Goal: Information Seeking & Learning: Find specific fact

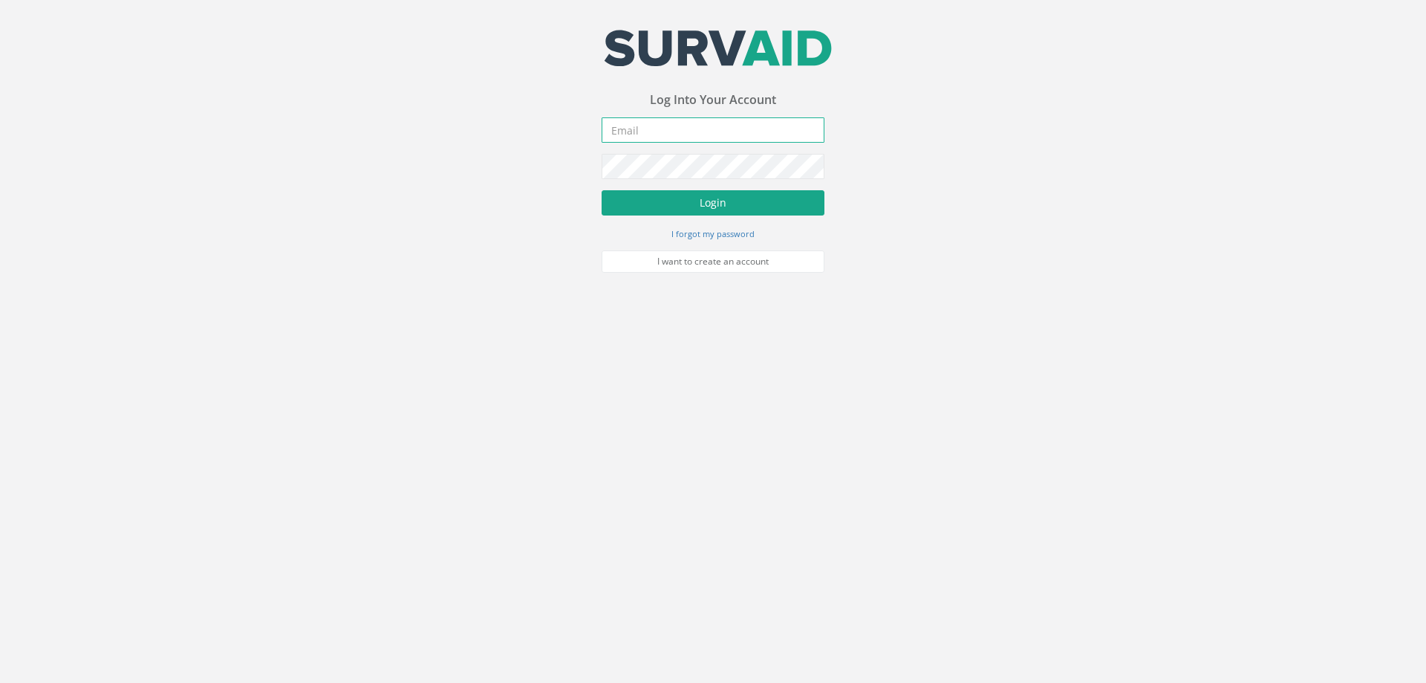
type input "[PERSON_NAME][EMAIL_ADDRESS][PERSON_NAME][DOMAIN_NAME]"
click at [700, 201] on button "Login" at bounding box center [713, 202] width 223 height 25
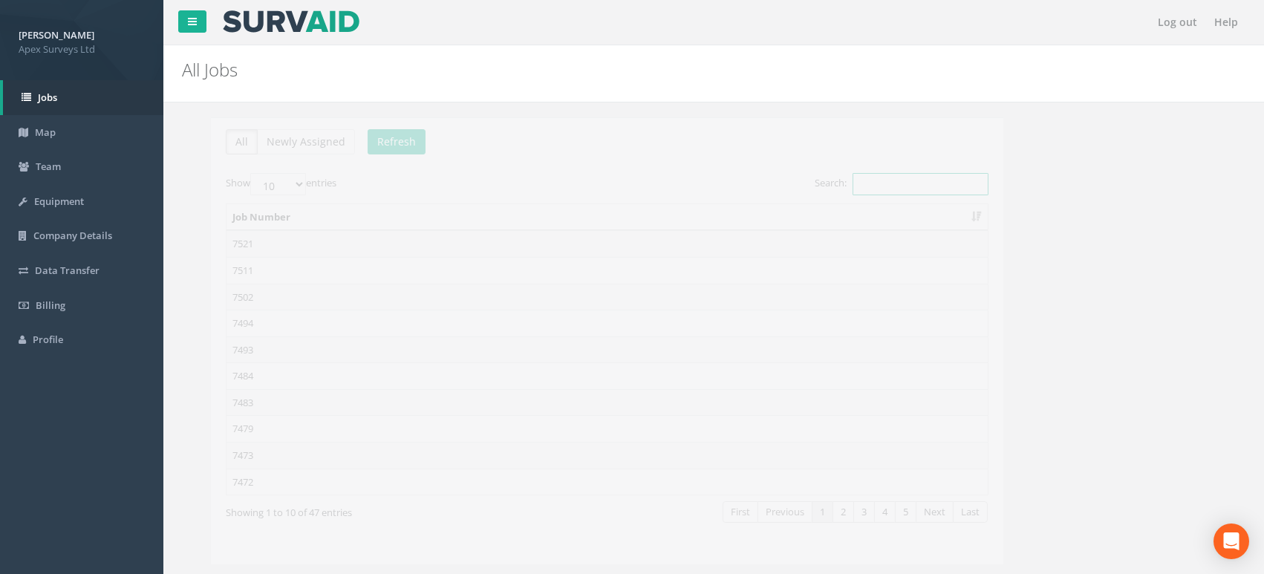
click at [865, 189] on input "Search:" at bounding box center [892, 184] width 136 height 22
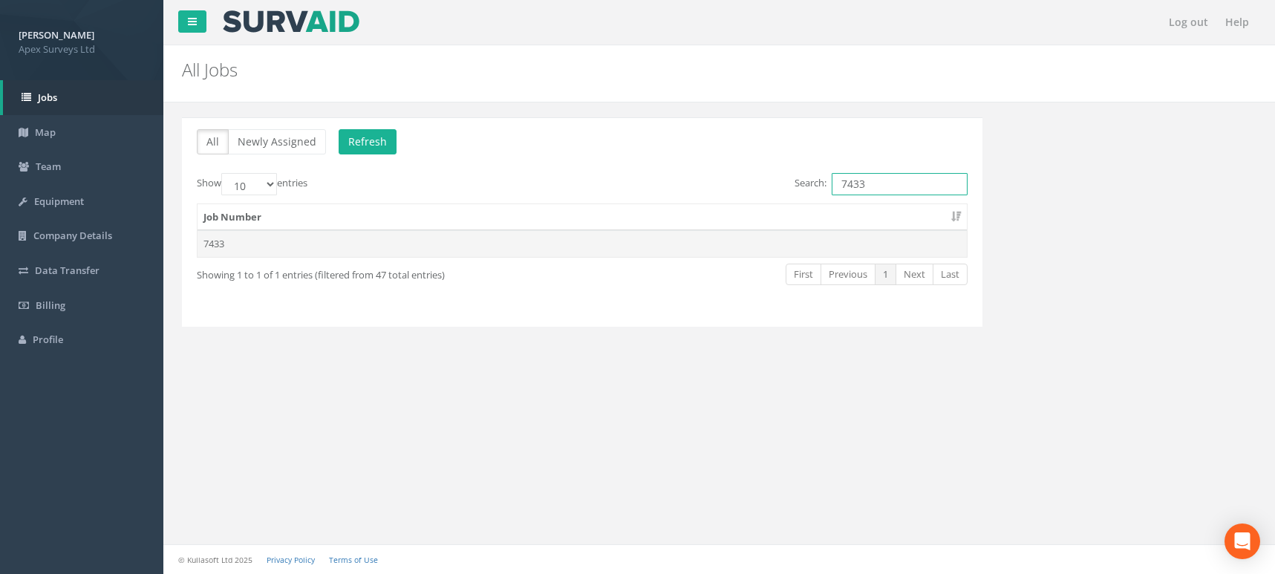
type input "7433"
click at [223, 241] on td "7433" at bounding box center [583, 243] width 770 height 27
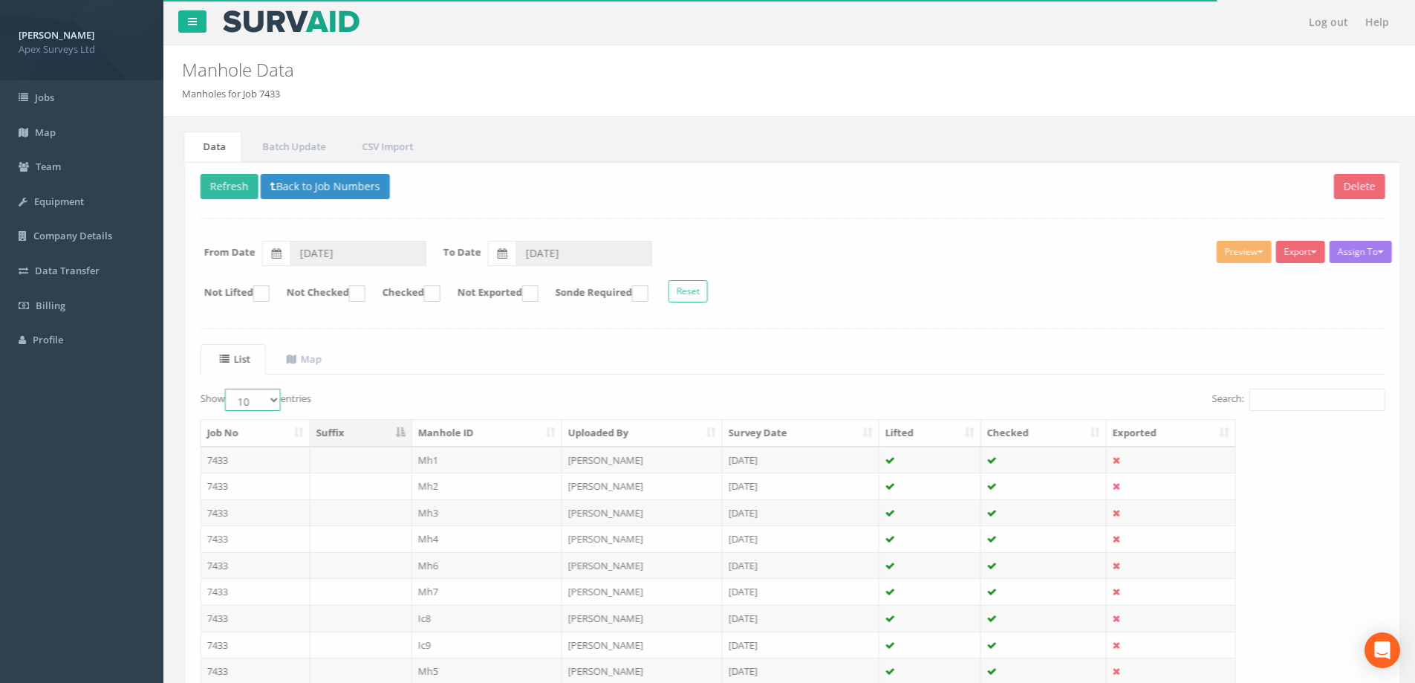
click at [267, 402] on select "10 25 50 100" at bounding box center [249, 399] width 56 height 22
select select "100"
click at [224, 388] on select "10 25 50 100" at bounding box center [249, 399] width 56 height 22
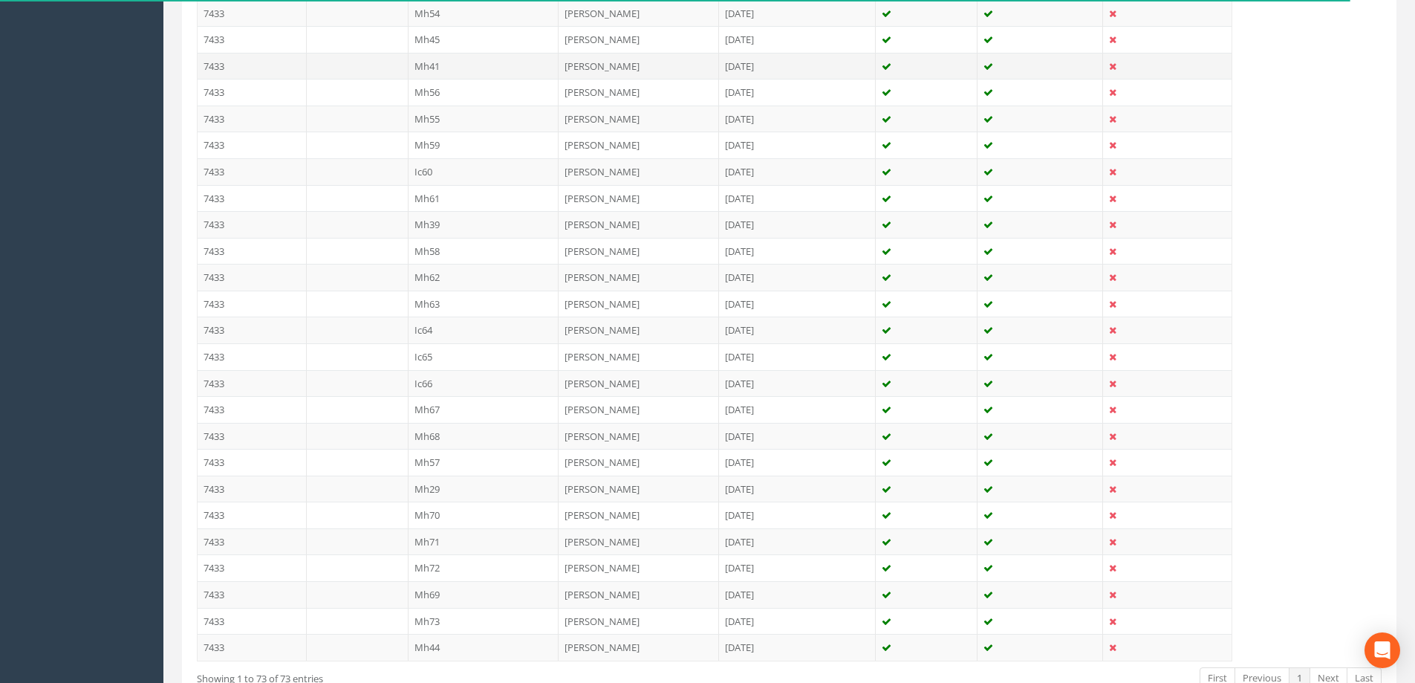
scroll to position [1810, 0]
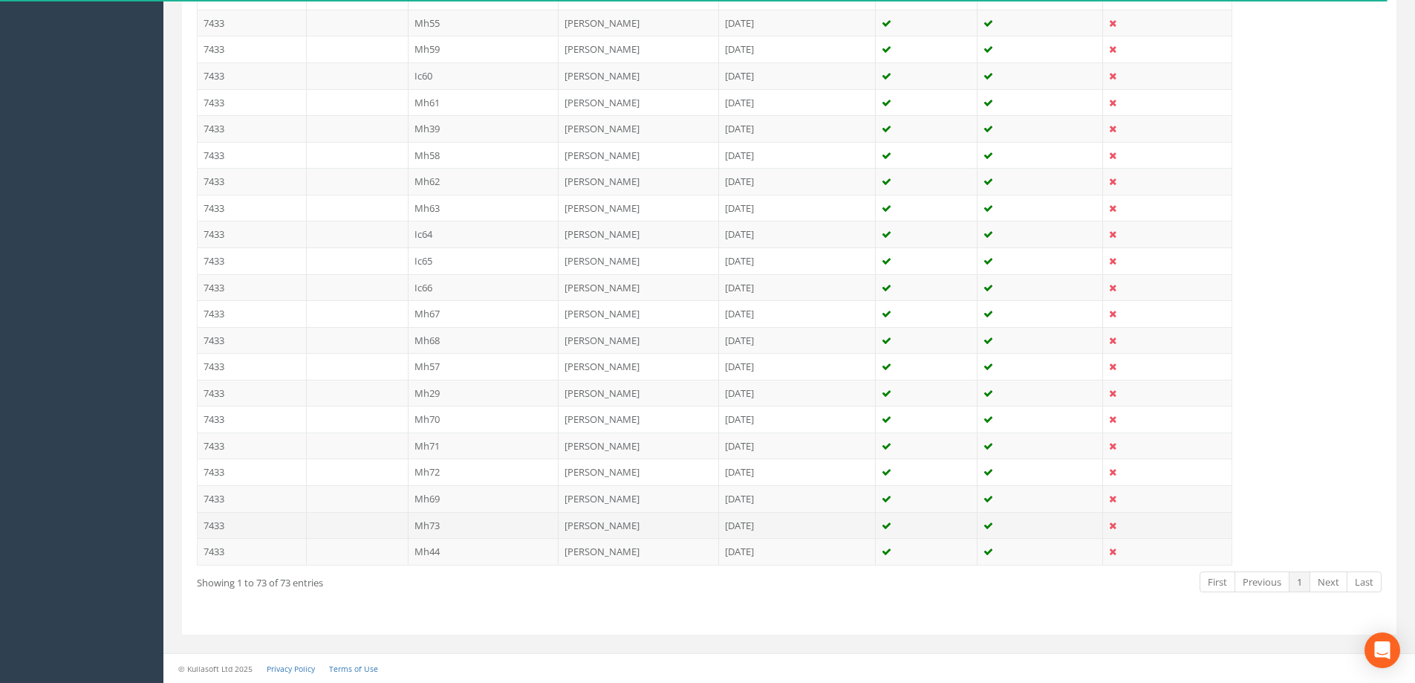
click at [432, 524] on td "Mh73" at bounding box center [484, 525] width 151 height 27
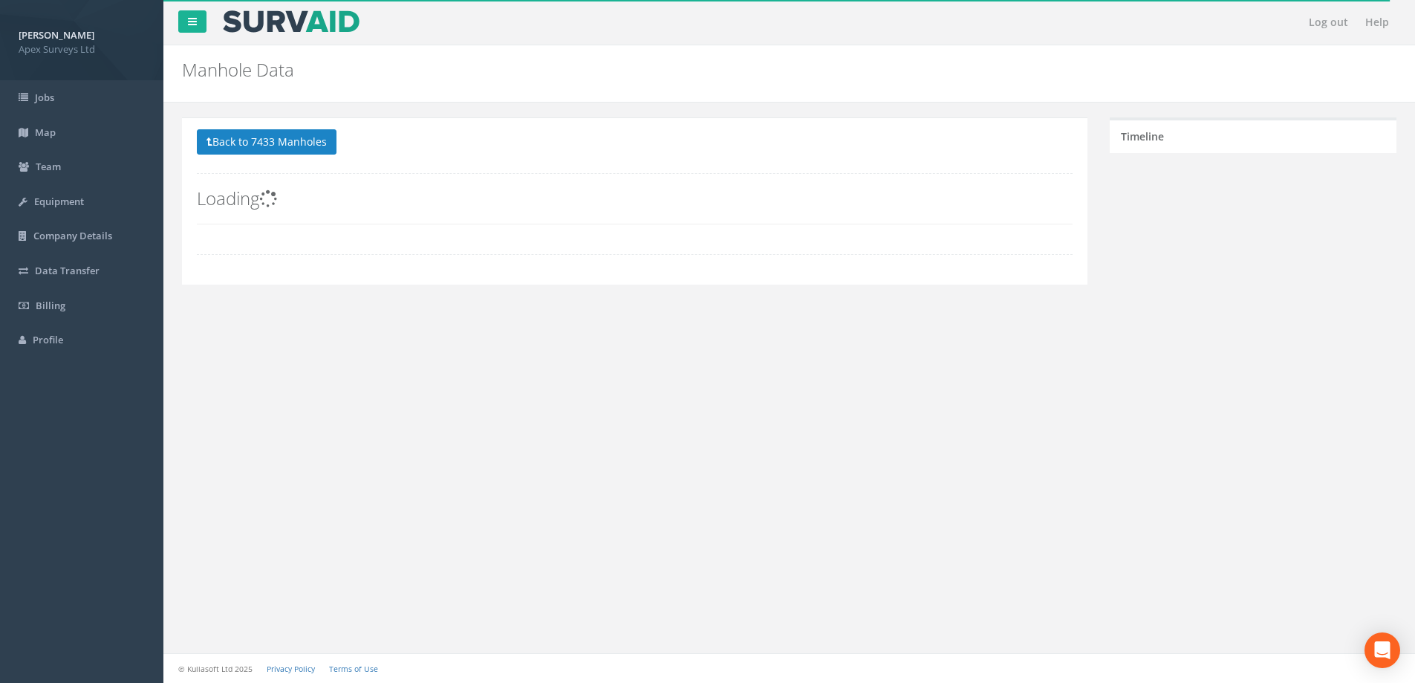
scroll to position [0, 0]
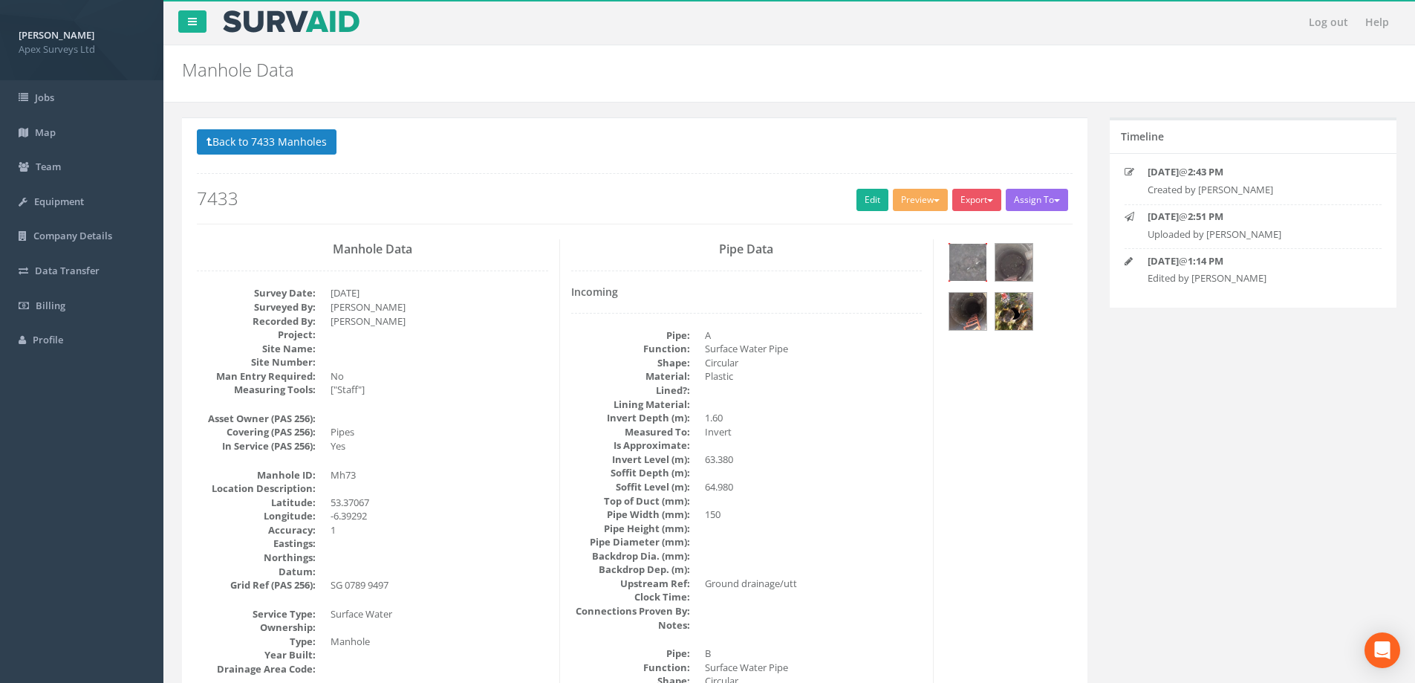
click at [963, 261] on img at bounding box center [967, 262] width 37 height 37
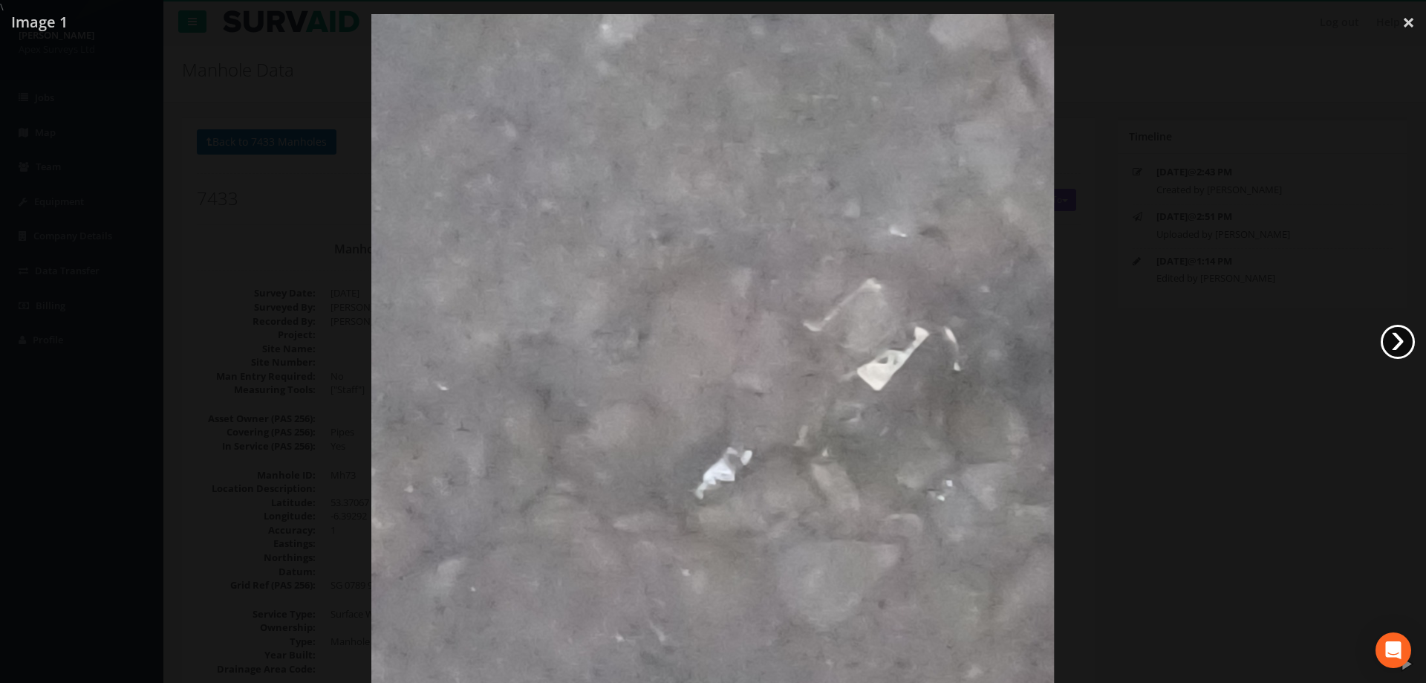
click at [1396, 336] on link "›" at bounding box center [1398, 342] width 34 height 34
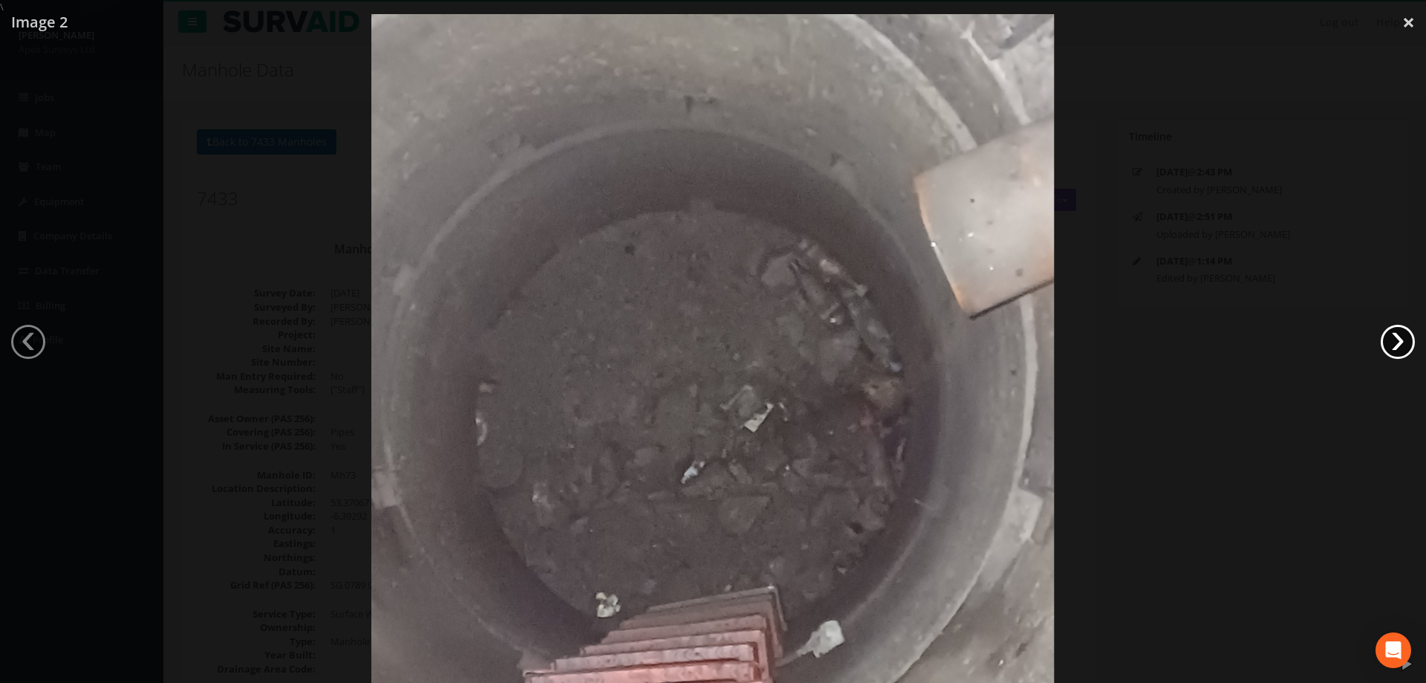
click at [1391, 343] on link "›" at bounding box center [1398, 342] width 34 height 34
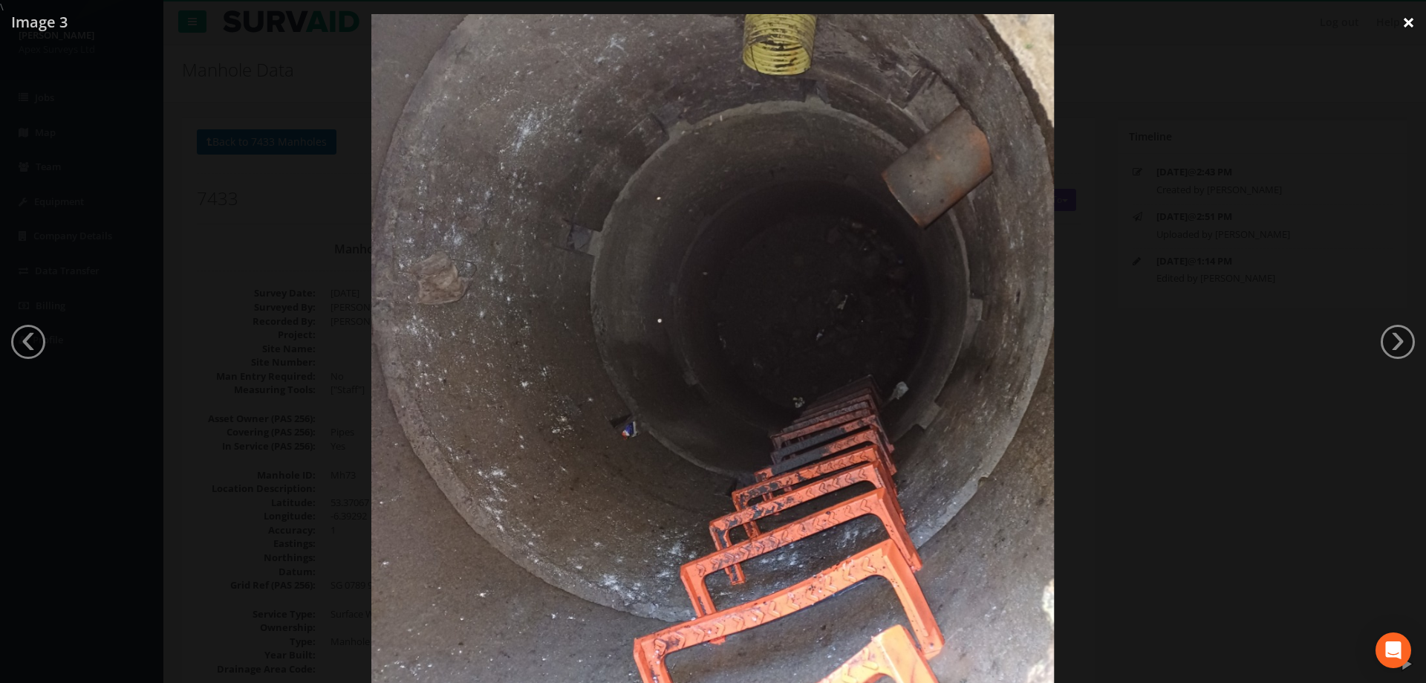
click at [1405, 22] on link "×" at bounding box center [1408, 22] width 35 height 45
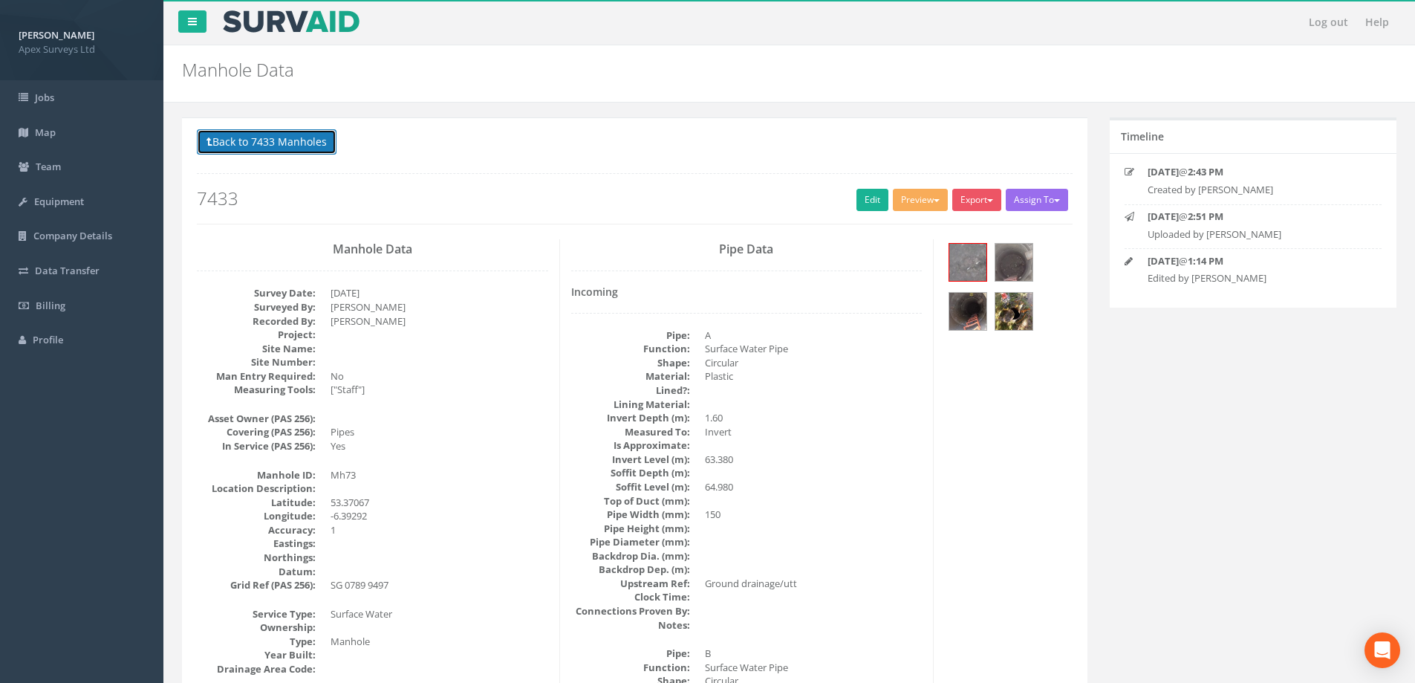
click at [283, 137] on button "Back to 7433 Manholes" at bounding box center [267, 141] width 140 height 25
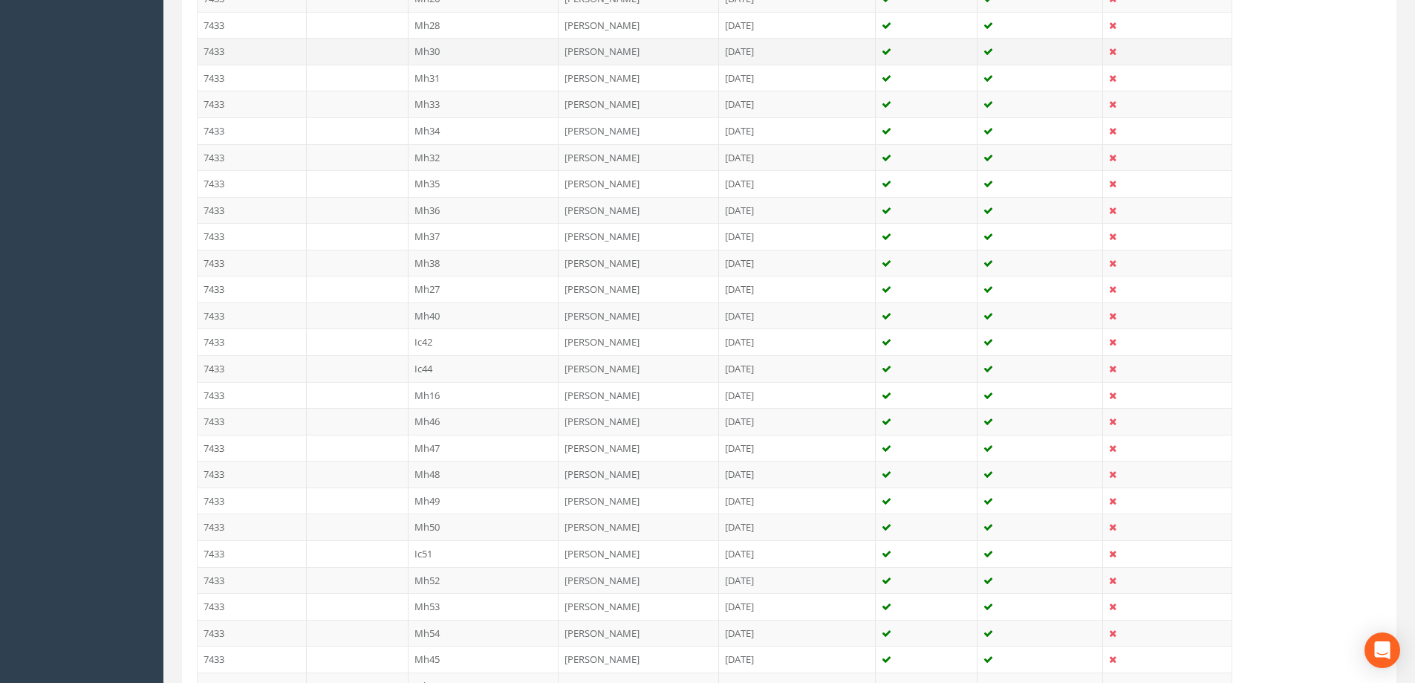
scroll to position [1263, 0]
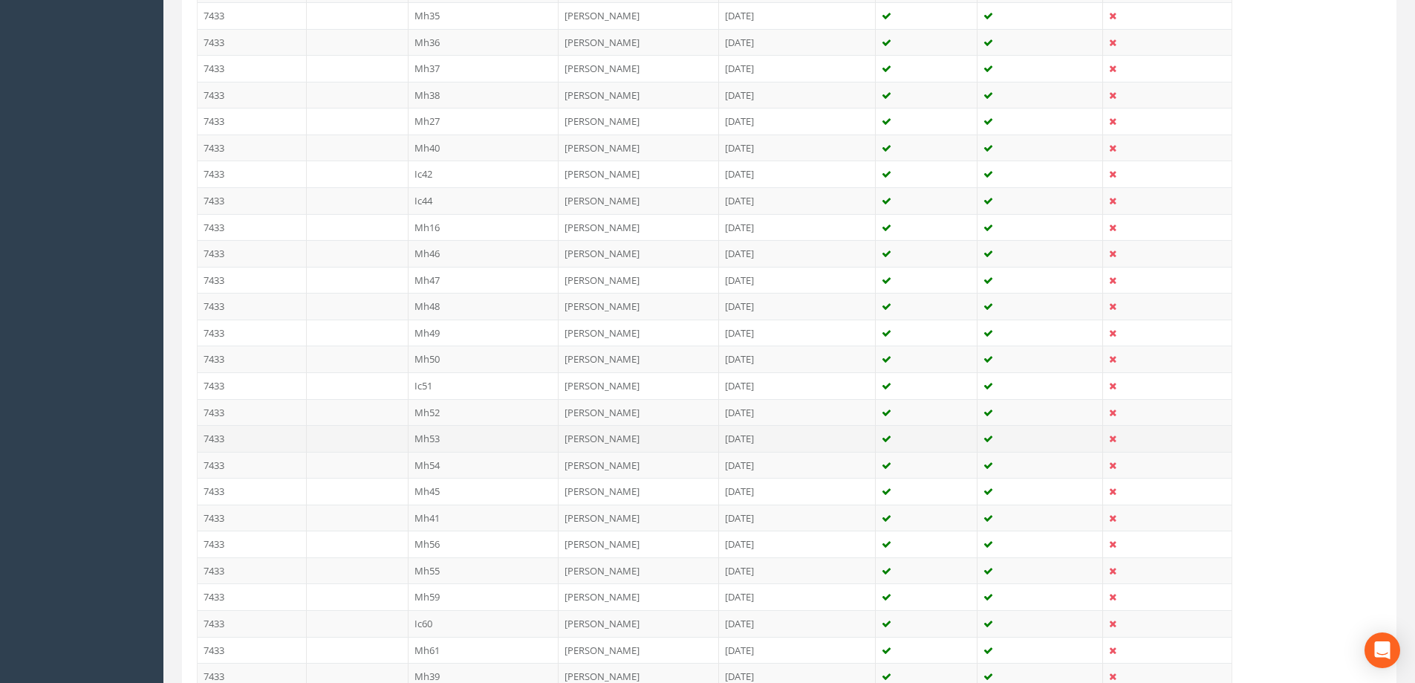
click at [436, 435] on td "Mh53" at bounding box center [484, 438] width 151 height 27
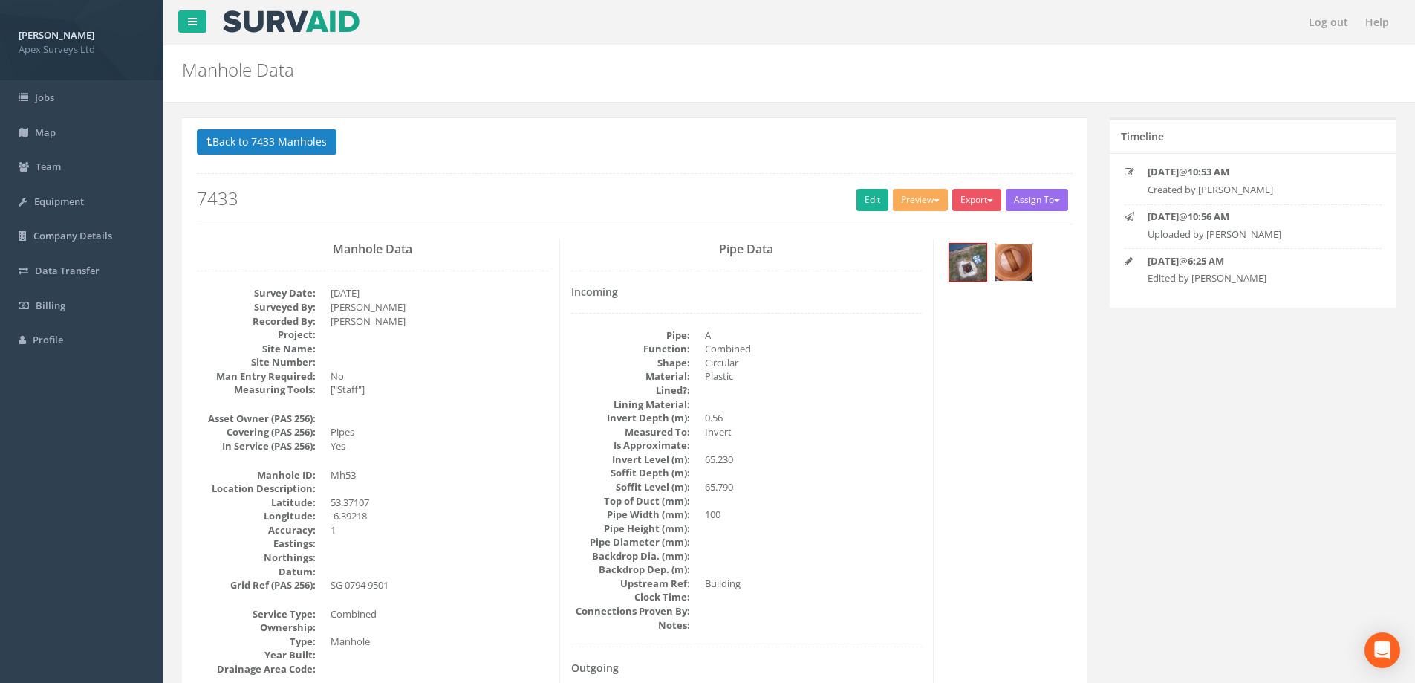
click at [1014, 259] on img at bounding box center [1013, 262] width 37 height 37
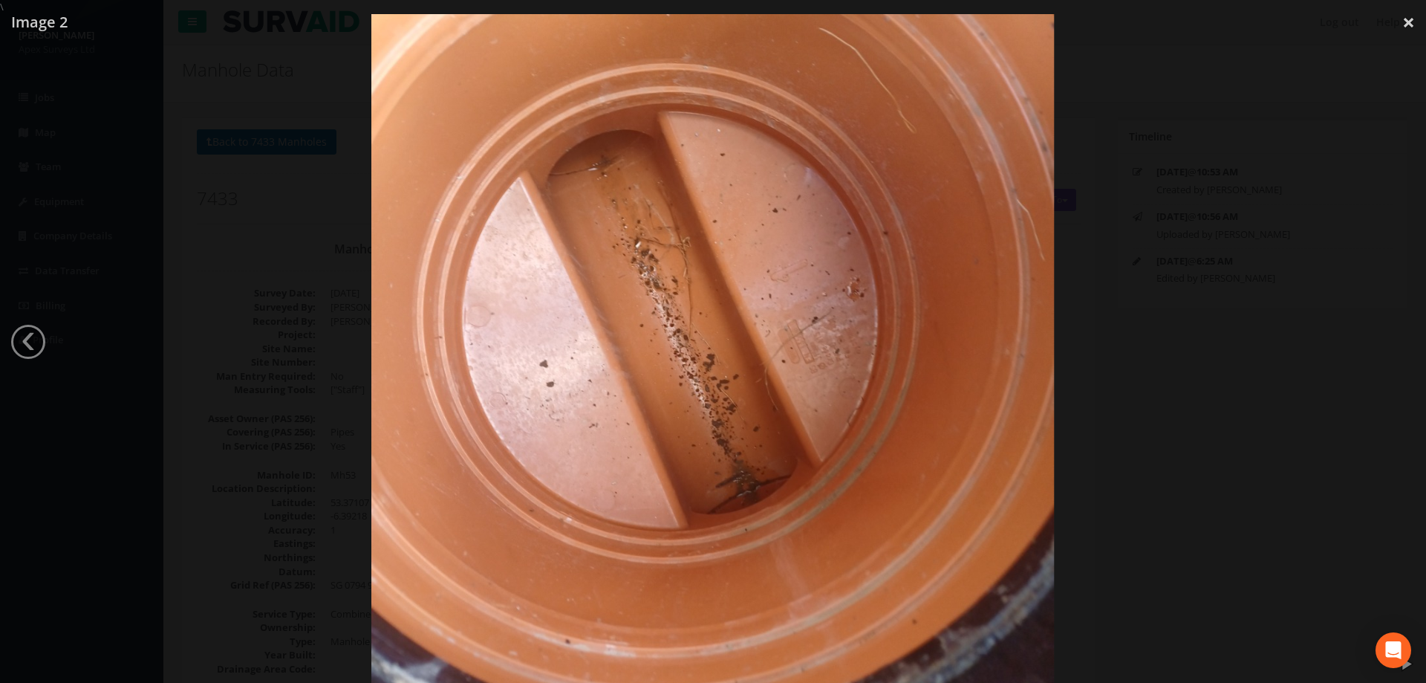
click at [261, 191] on div at bounding box center [713, 355] width 1426 height 683
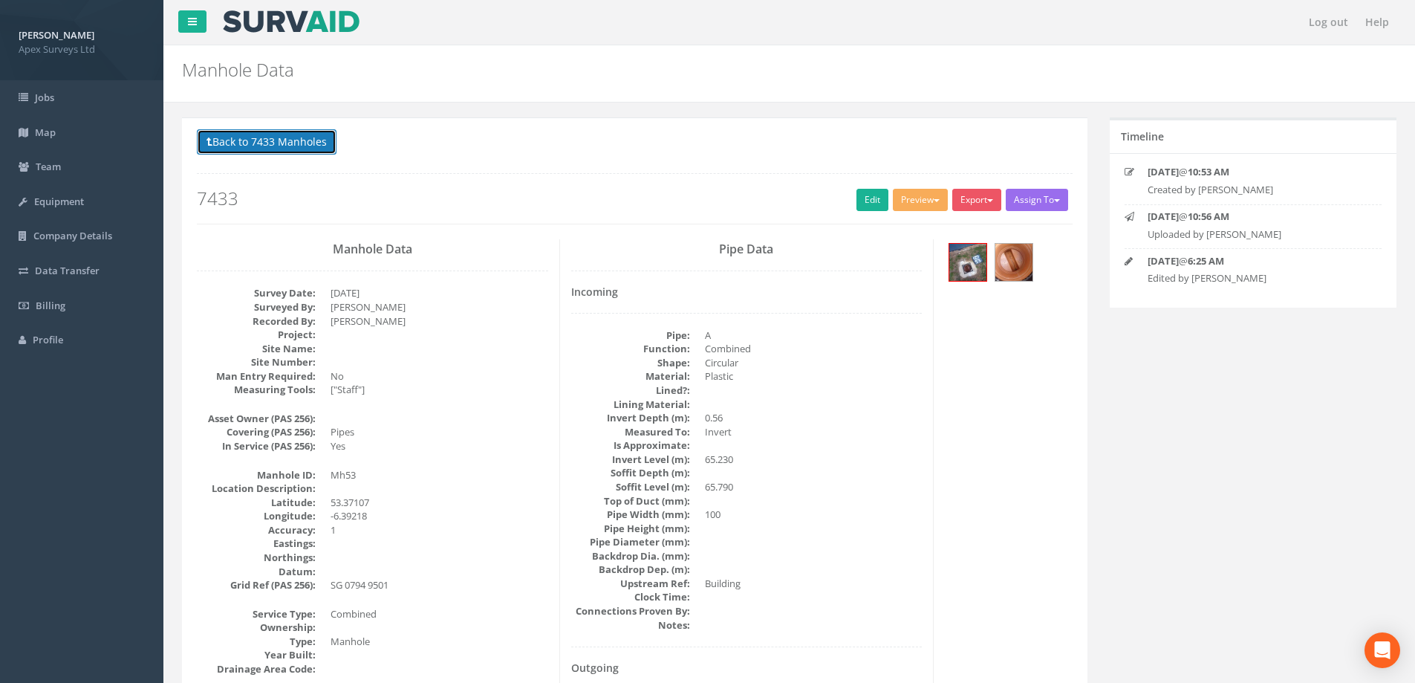
click at [256, 140] on button "Back to 7433 Manholes" at bounding box center [267, 141] width 140 height 25
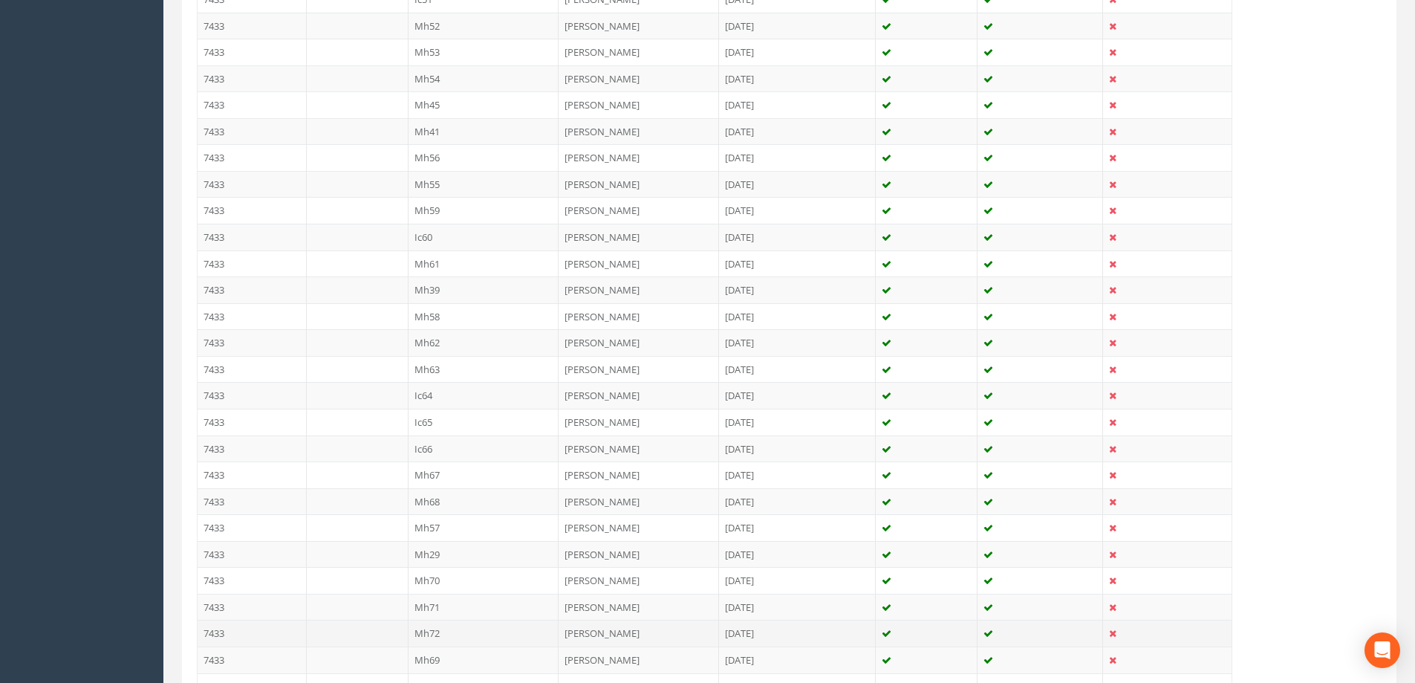
scroll to position [1708, 0]
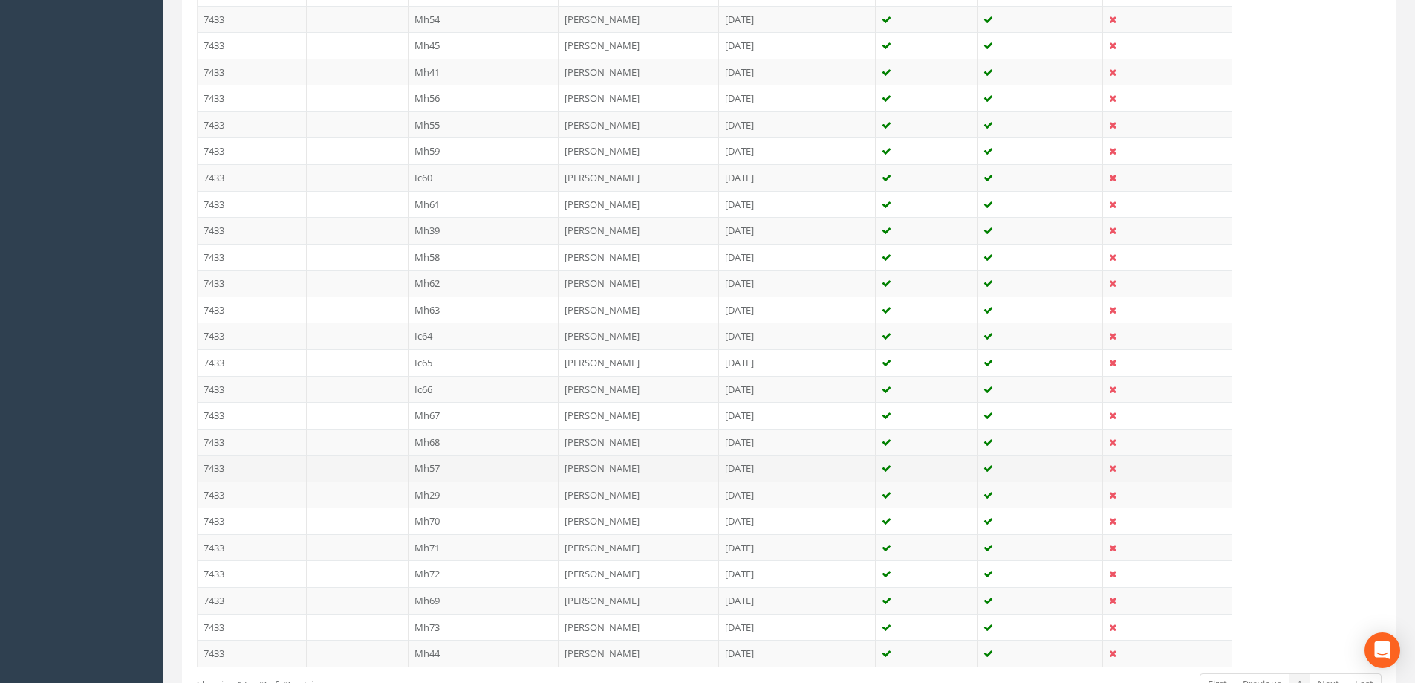
click at [435, 463] on td "Mh57" at bounding box center [484, 468] width 151 height 27
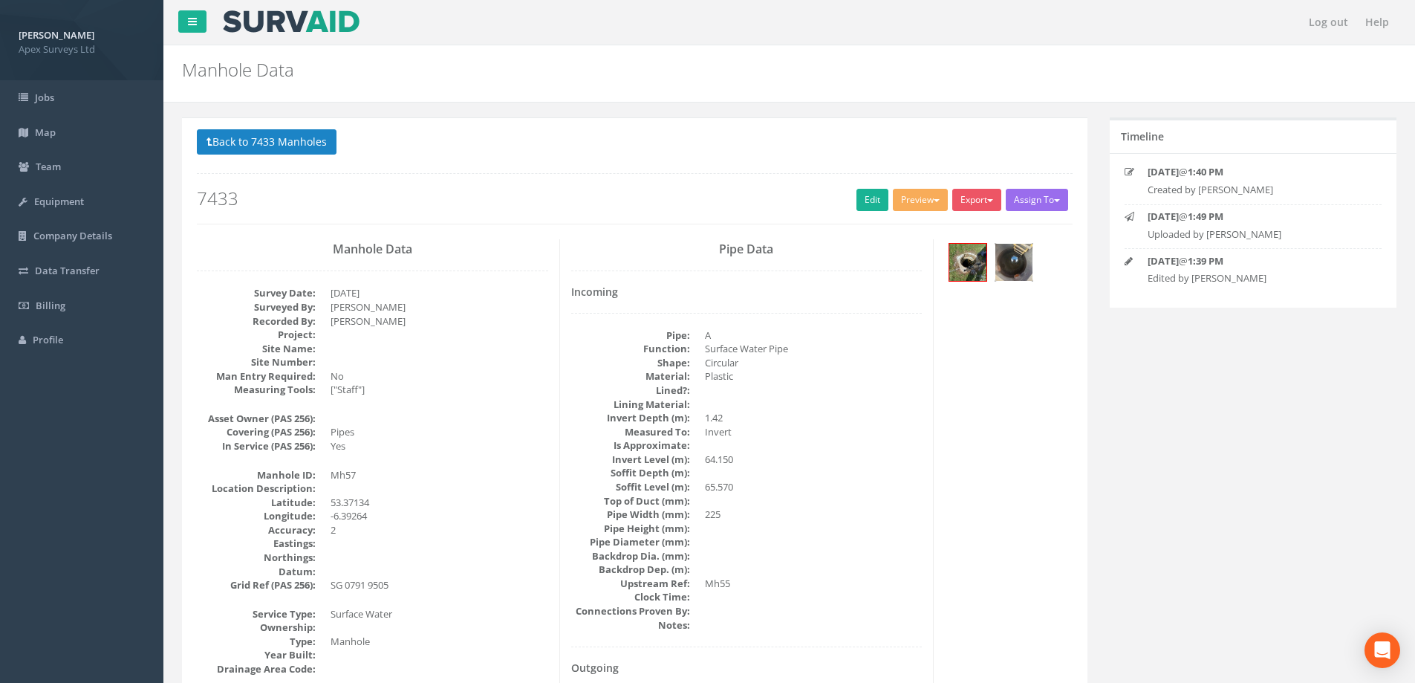
click at [1018, 268] on img at bounding box center [1013, 262] width 37 height 37
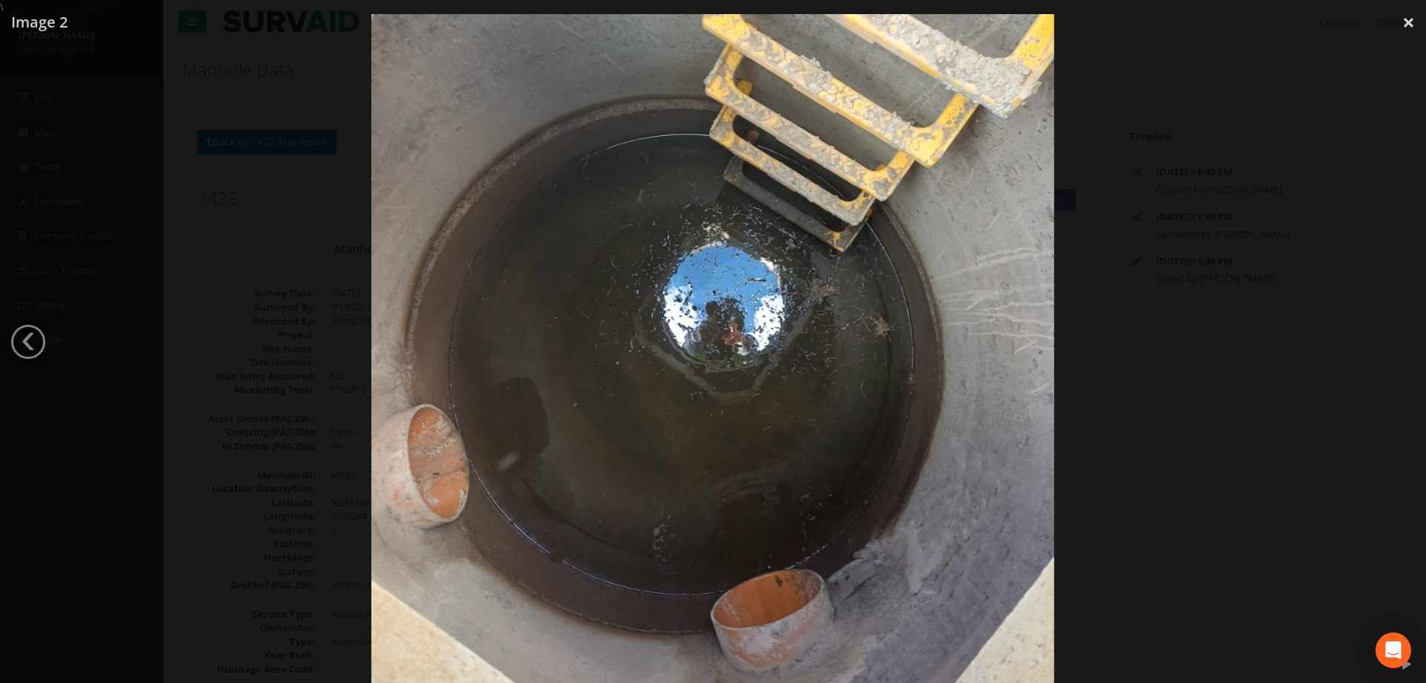
click at [336, 223] on div at bounding box center [713, 355] width 1426 height 683
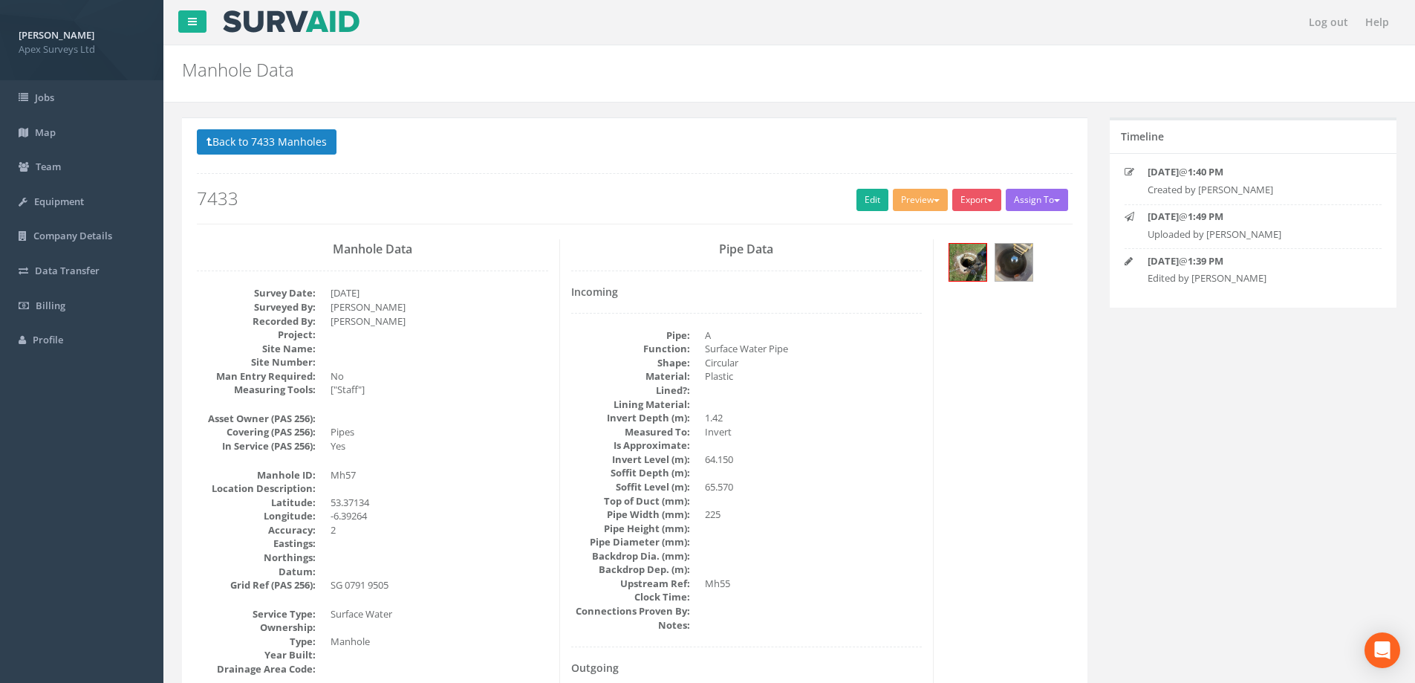
click at [295, 157] on p "Back to 7433 Manholes Back to Map" at bounding box center [635, 143] width 876 height 29
click at [296, 143] on button "Back to 7433 Manholes" at bounding box center [267, 141] width 140 height 25
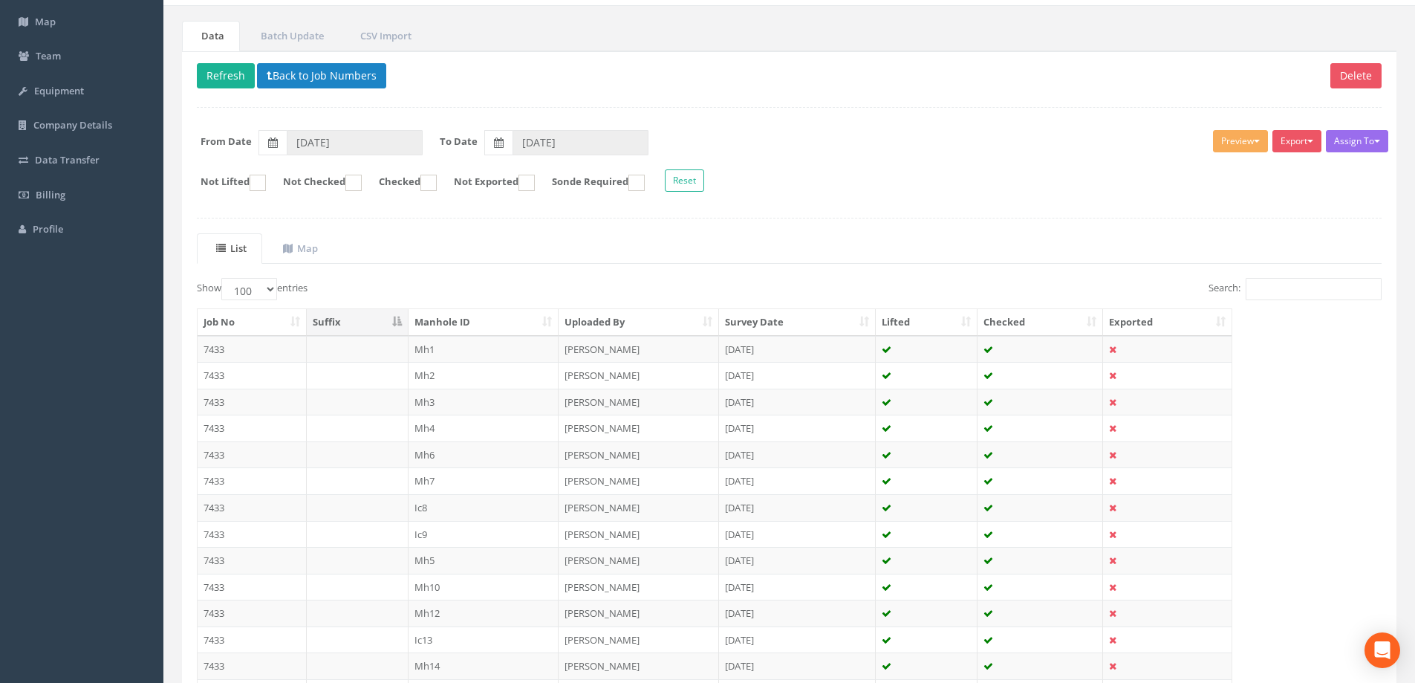
scroll to position [102, 0]
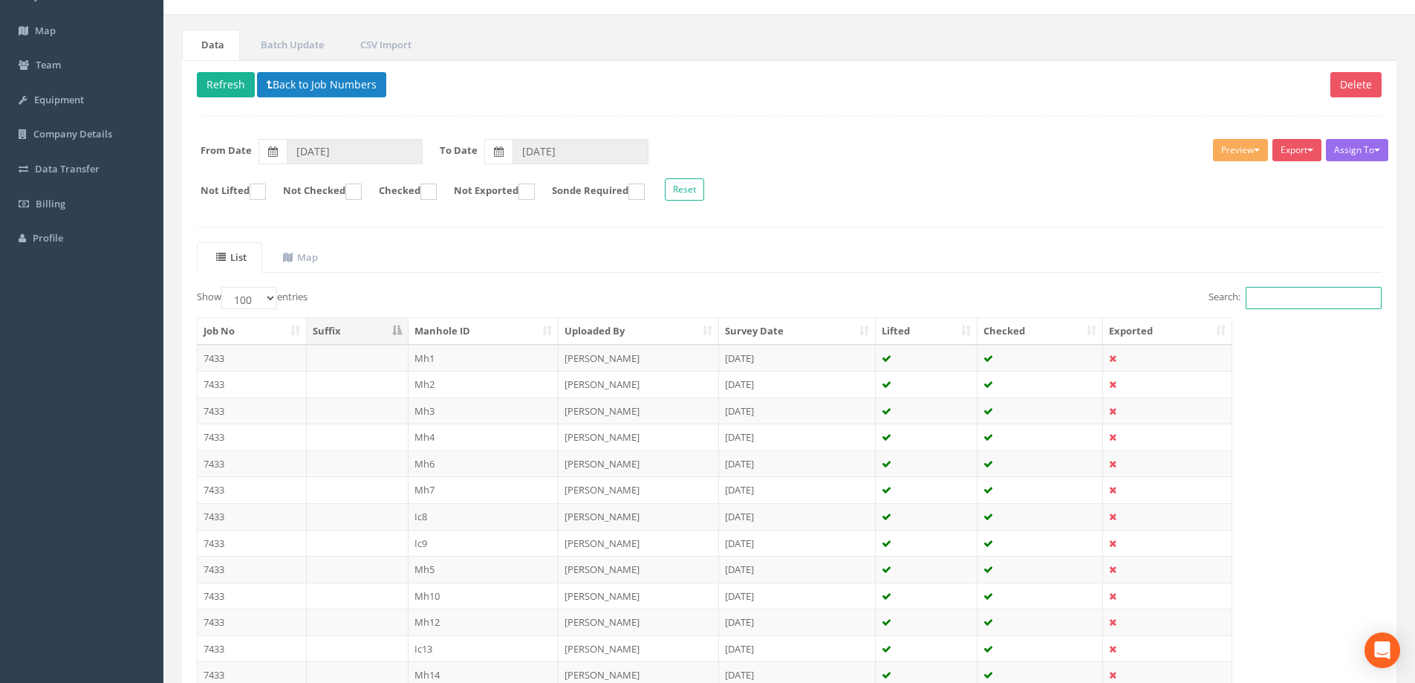
click at [1272, 300] on input "Search:" at bounding box center [1314, 298] width 136 height 22
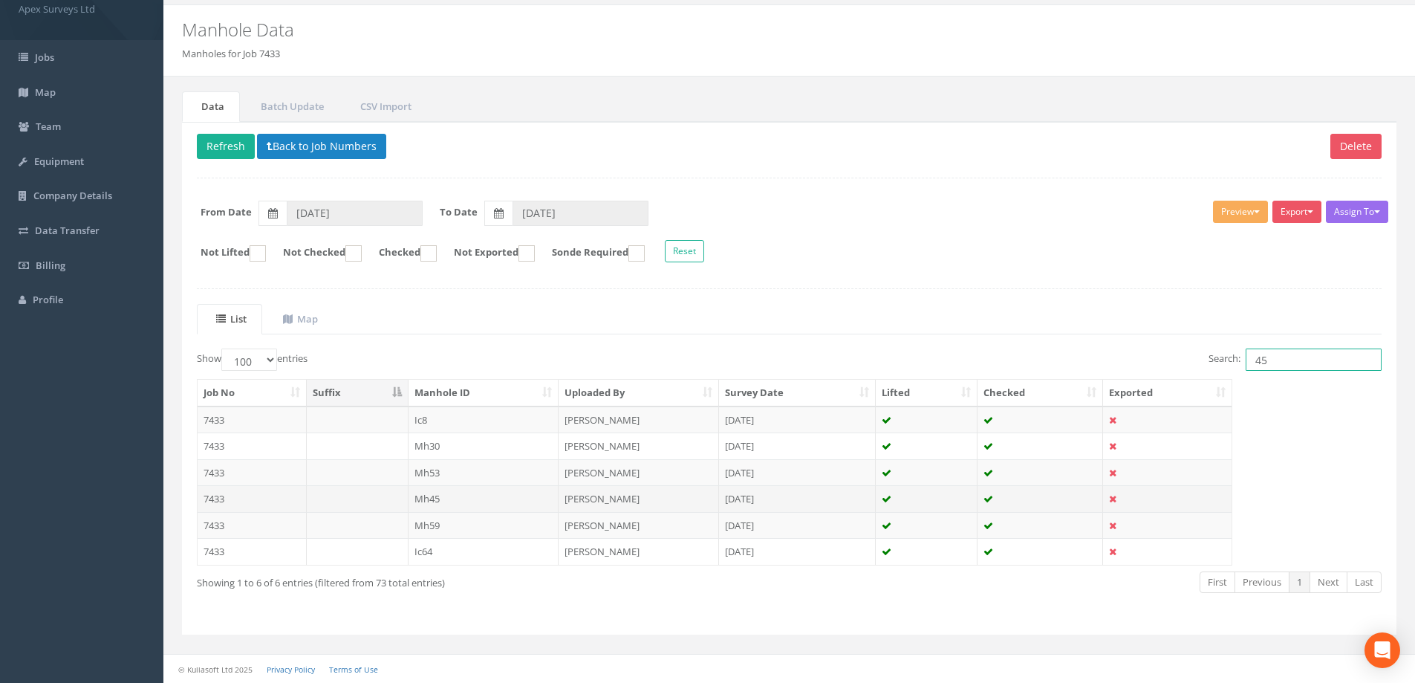
type input "45"
click at [433, 499] on td "Mh45" at bounding box center [484, 498] width 151 height 27
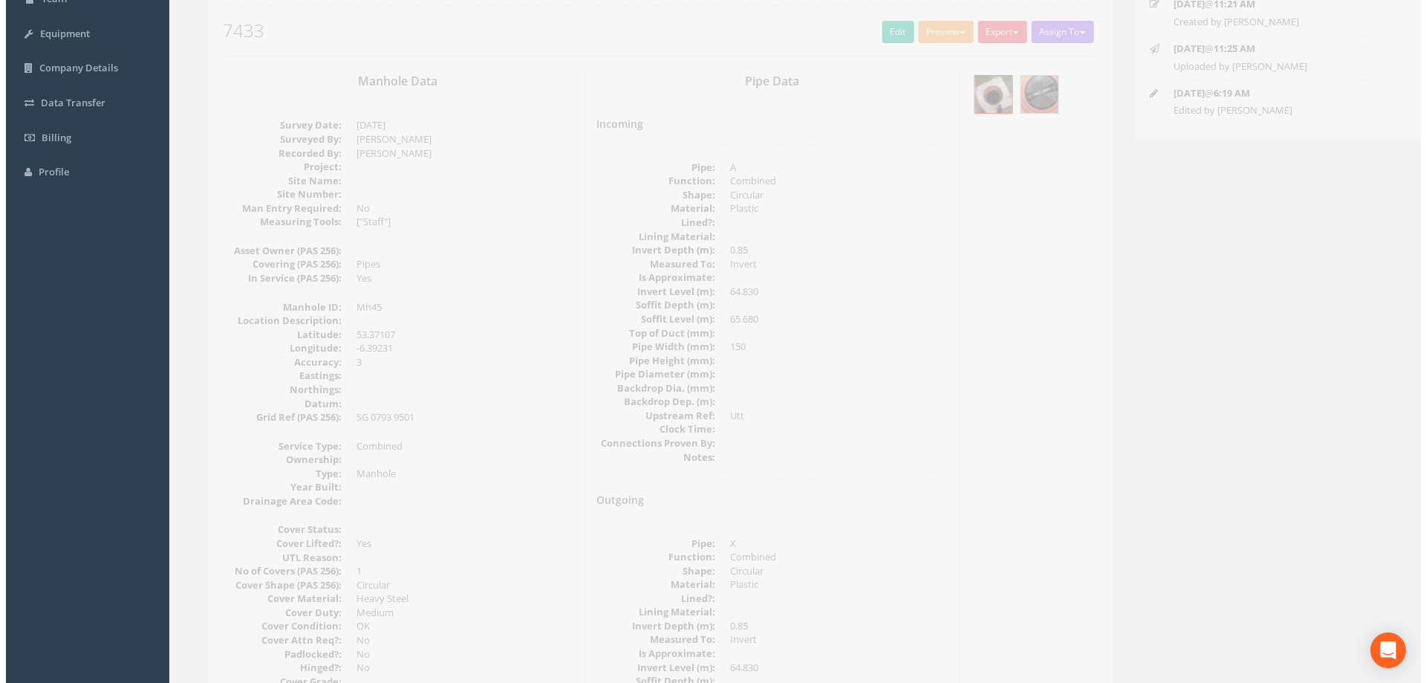
scroll to position [123, 0]
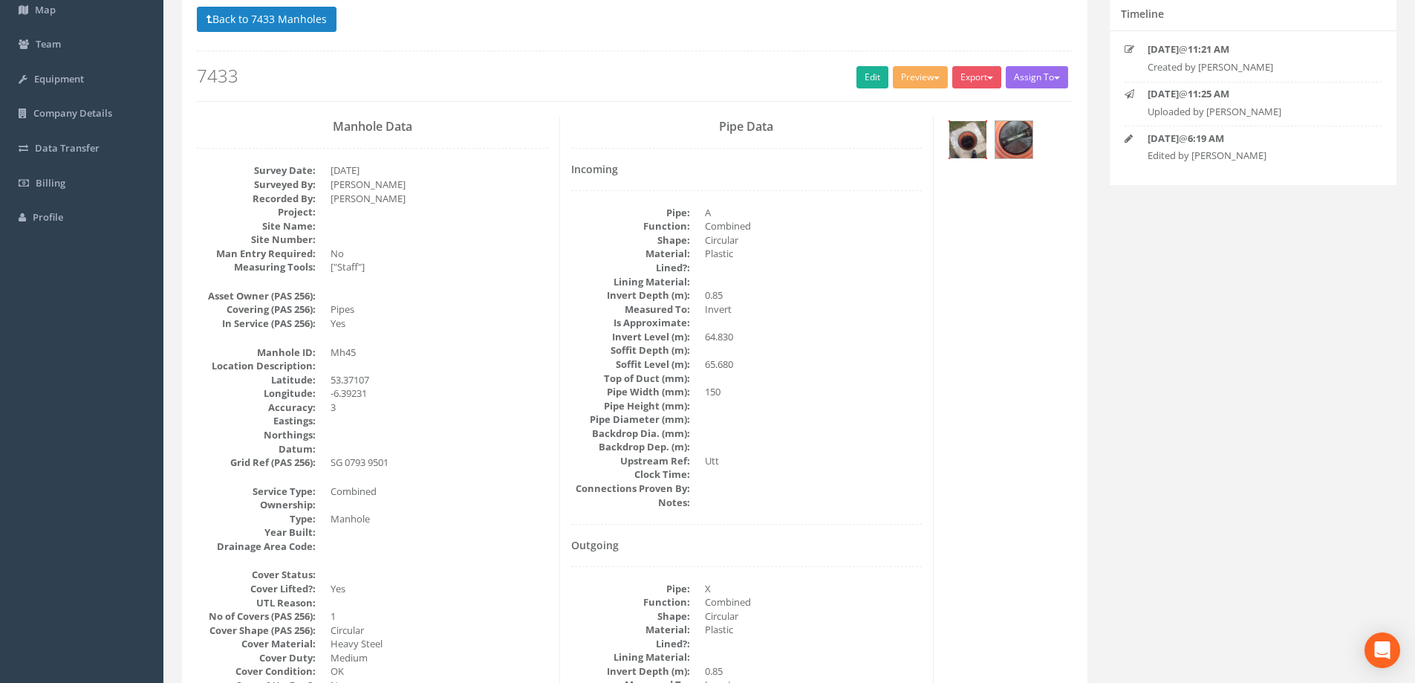
click at [973, 138] on img at bounding box center [967, 139] width 37 height 37
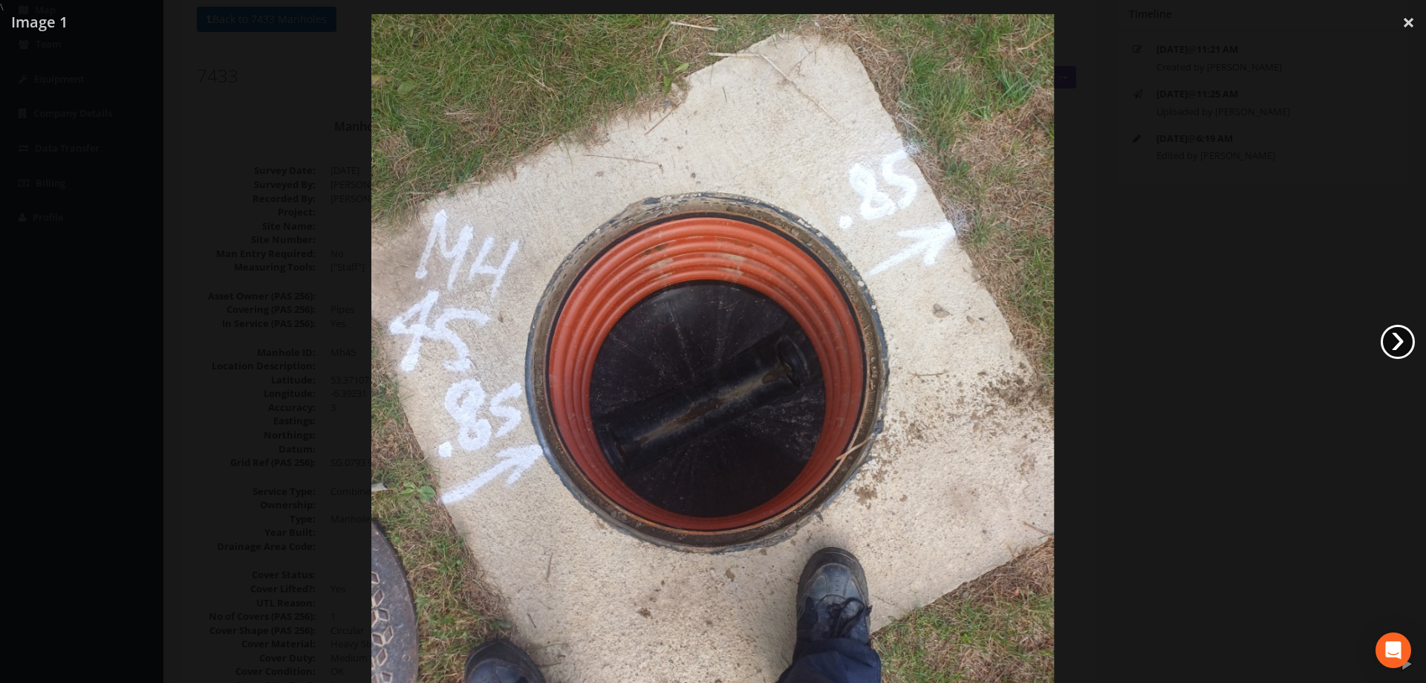
click at [1398, 341] on link "›" at bounding box center [1398, 342] width 34 height 34
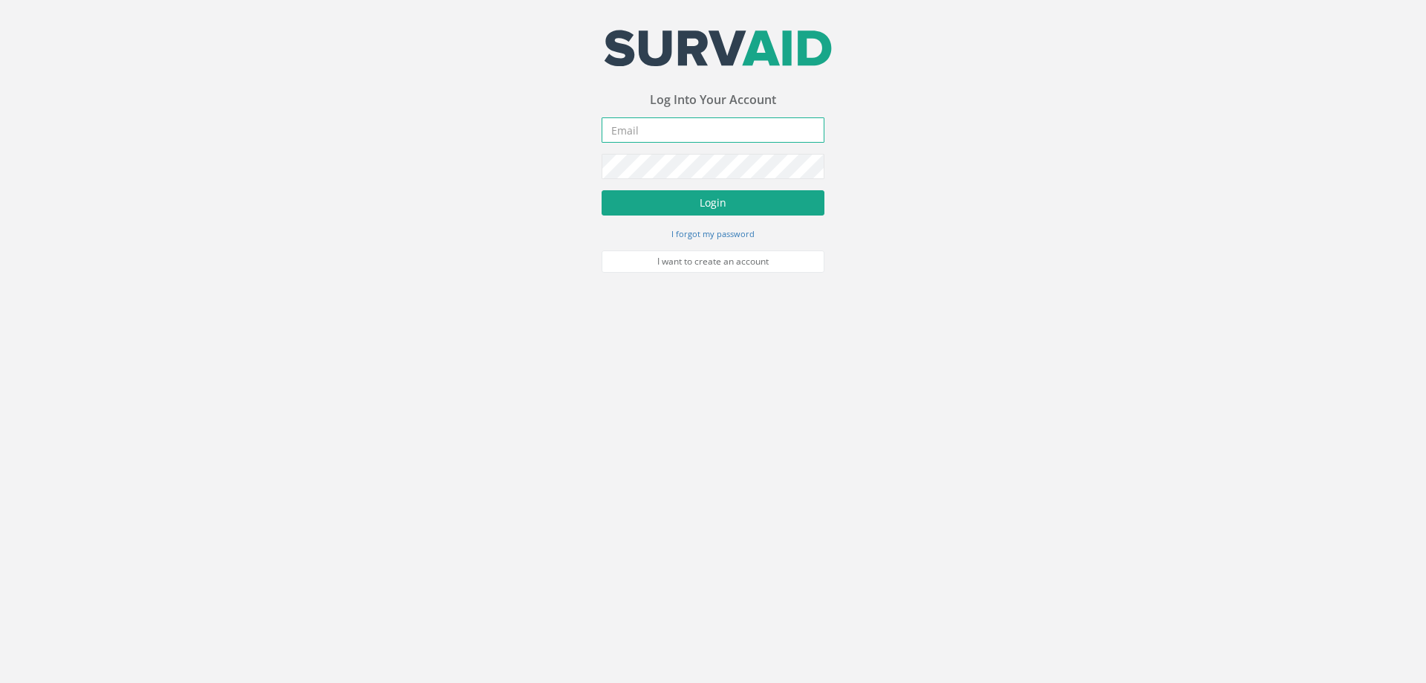
type input "[PERSON_NAME][EMAIL_ADDRESS][PERSON_NAME][DOMAIN_NAME]"
click at [696, 201] on button "Login" at bounding box center [713, 202] width 223 height 25
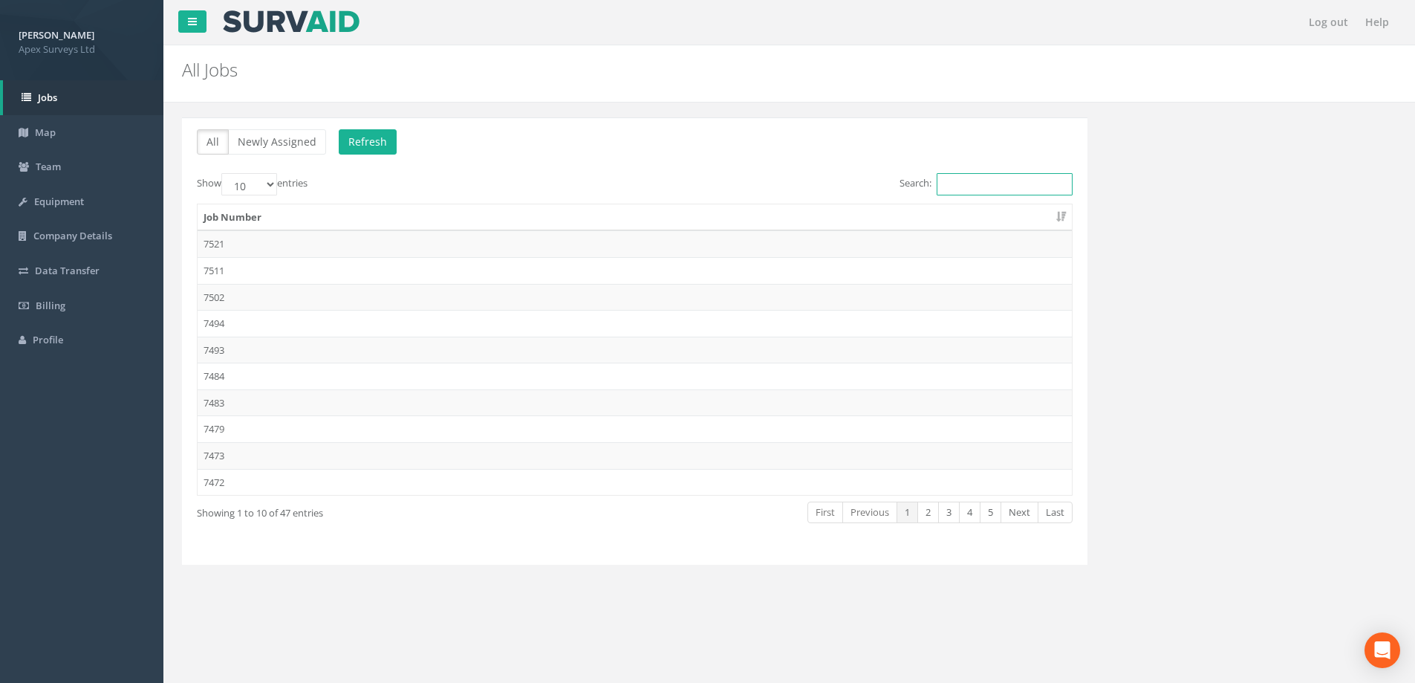
click at [965, 186] on input "Search:" at bounding box center [1005, 184] width 136 height 22
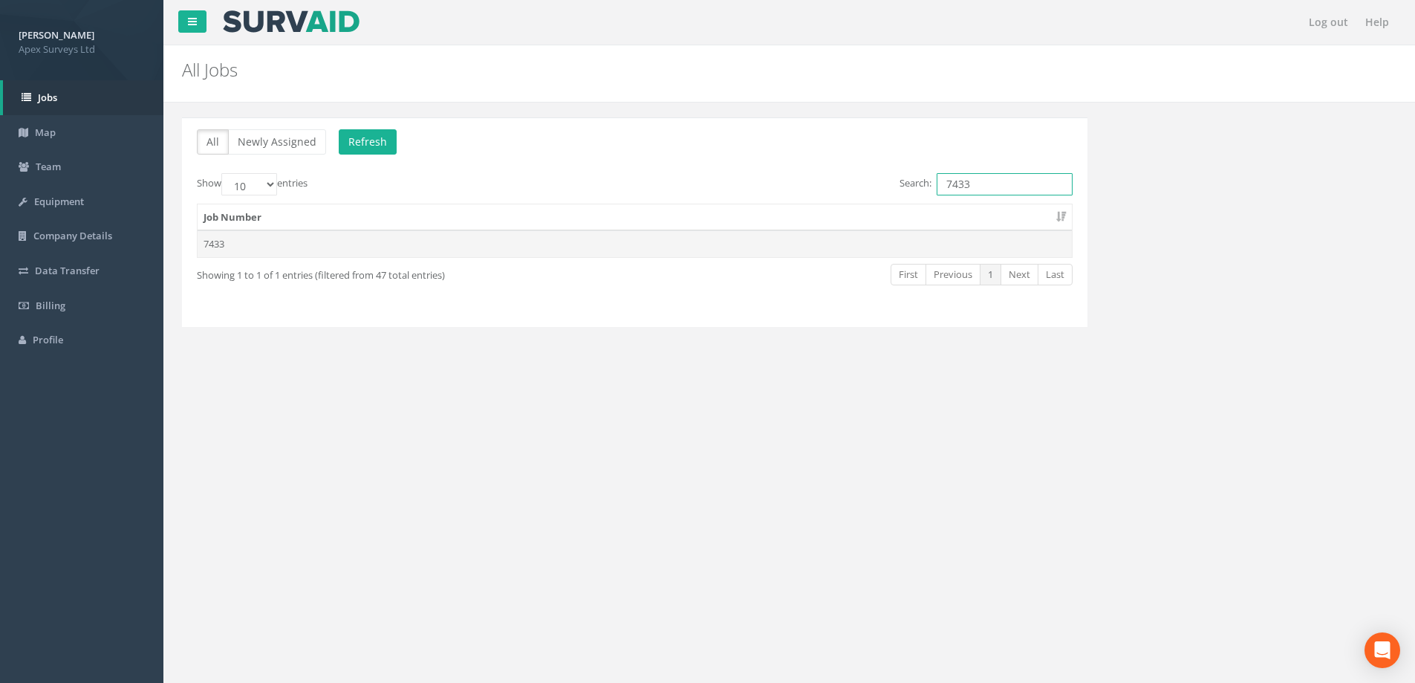
type input "7433"
click at [219, 242] on td "7433" at bounding box center [635, 243] width 874 height 27
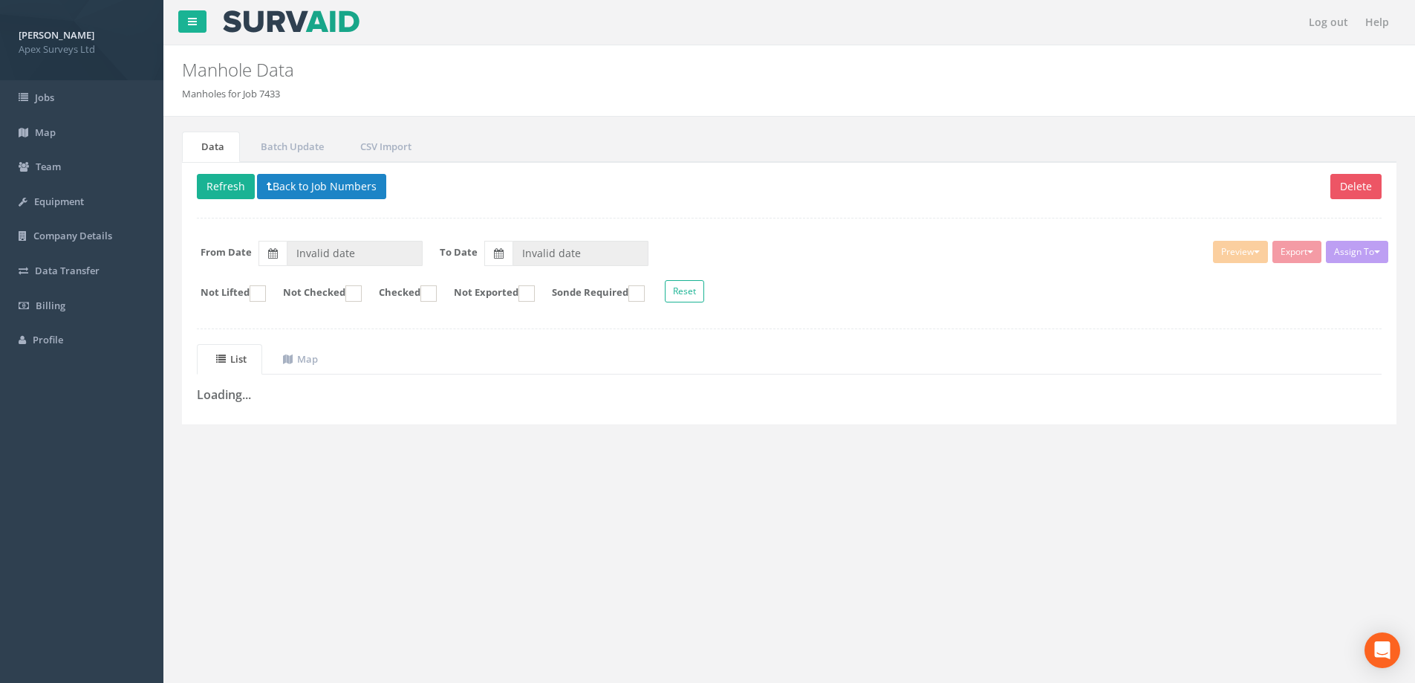
type input "[DATE]"
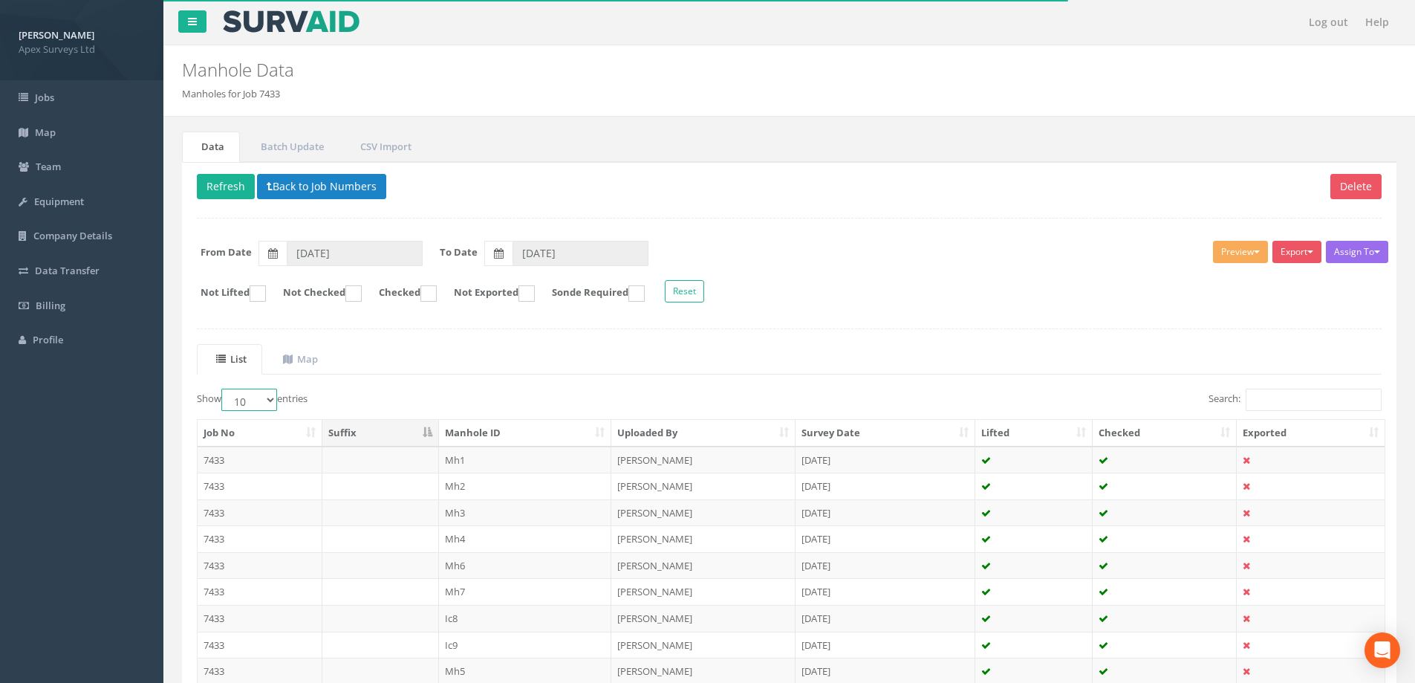
click at [270, 402] on select "10 25 50 100" at bounding box center [249, 399] width 56 height 22
select select "100"
click at [224, 388] on select "10 25 50 100" at bounding box center [249, 399] width 56 height 22
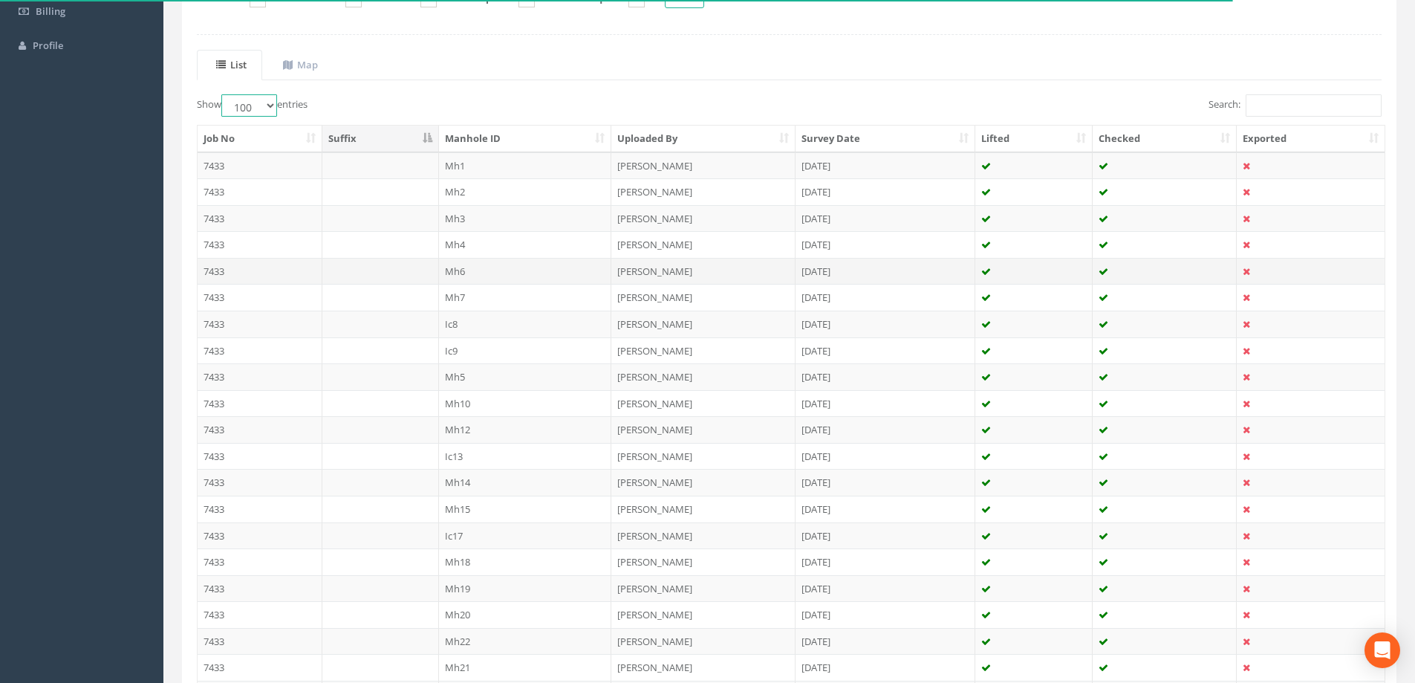
scroll to position [297, 0]
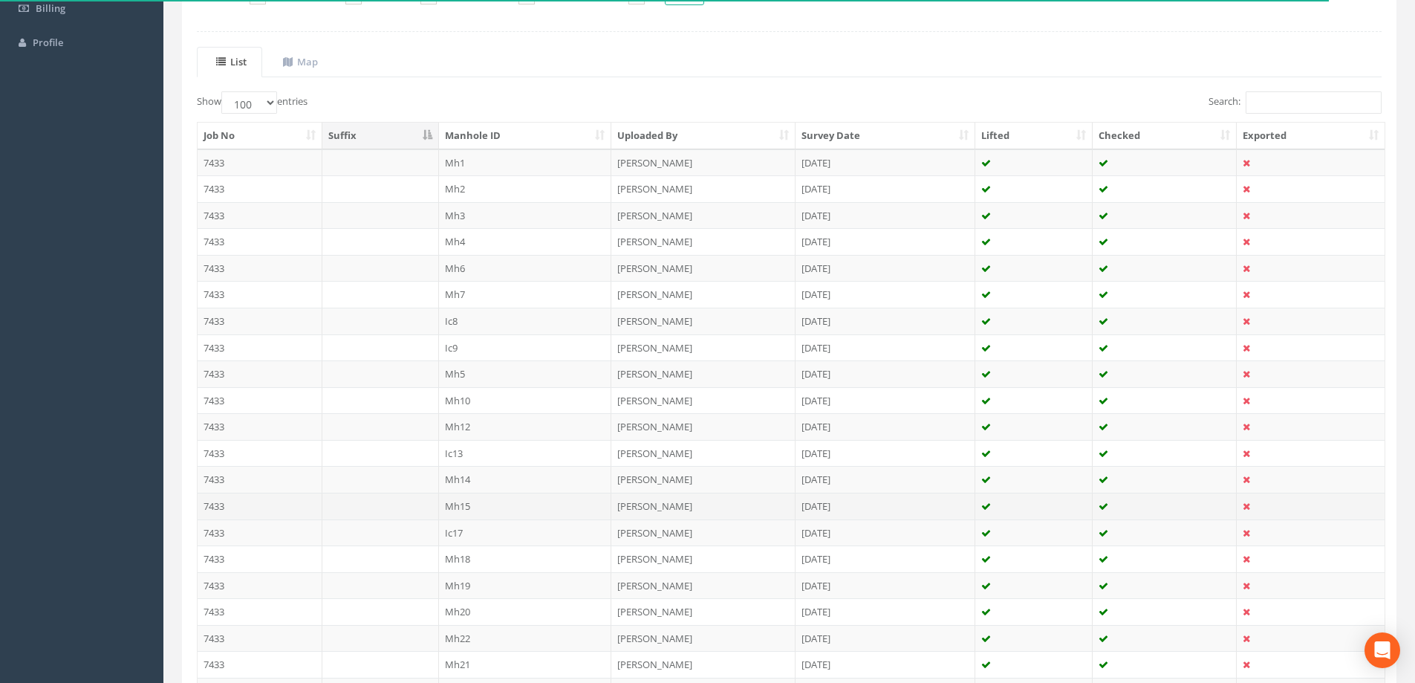
click at [476, 506] on td "Mh15" at bounding box center [525, 505] width 173 height 27
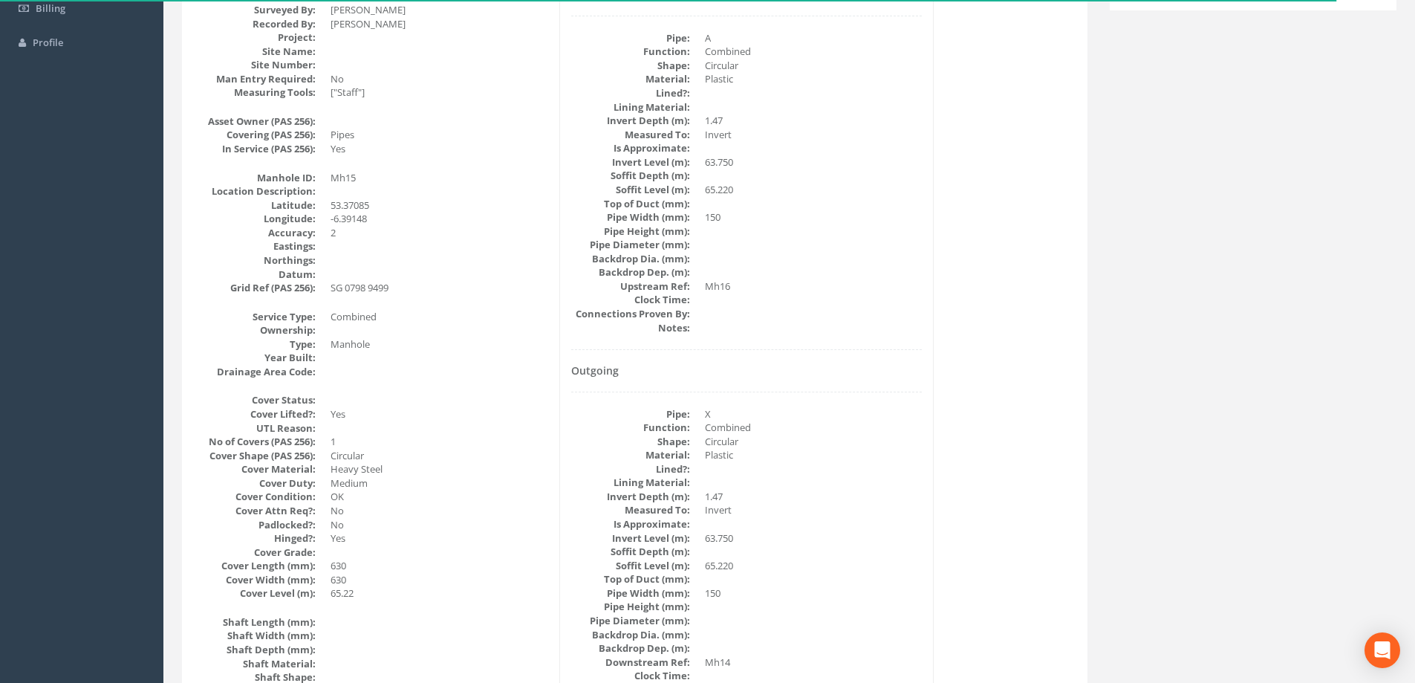
scroll to position [0, 0]
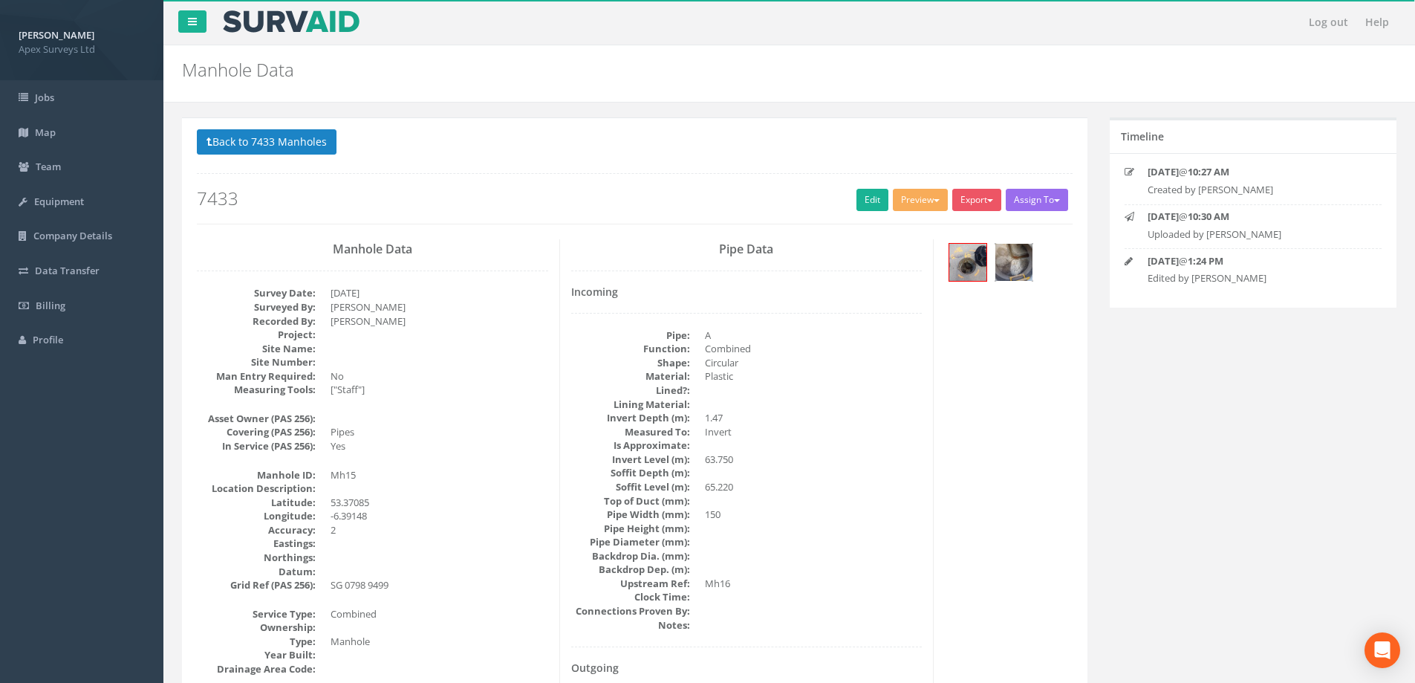
click at [1006, 253] on img at bounding box center [1013, 262] width 37 height 37
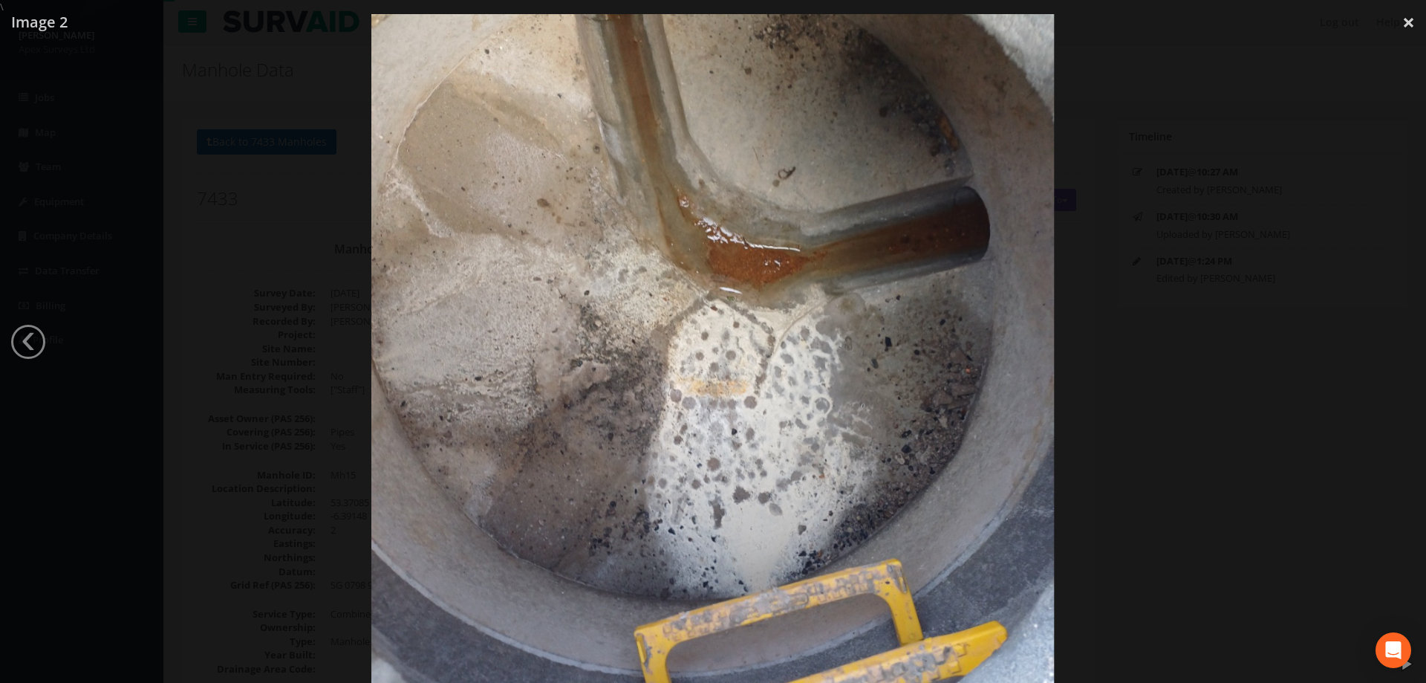
click at [261, 211] on div at bounding box center [713, 355] width 1426 height 683
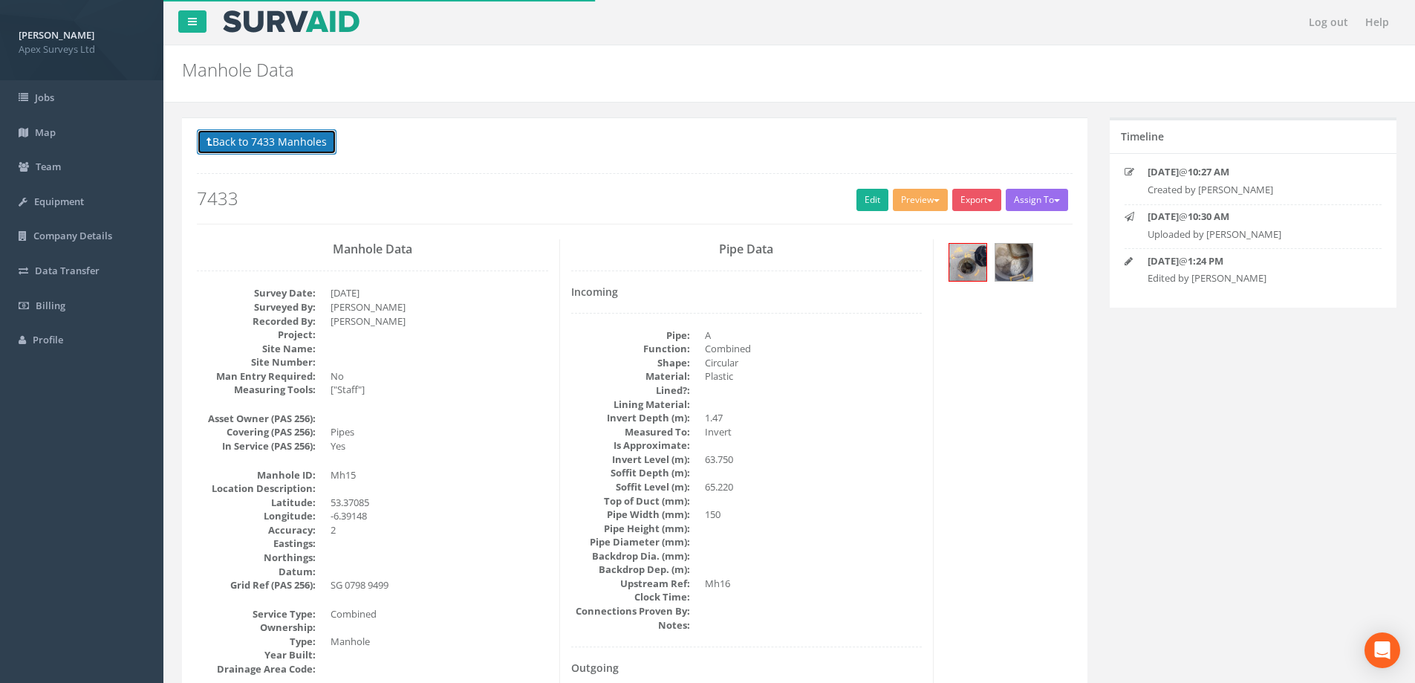
click at [259, 143] on button "Back to 7433 Manholes" at bounding box center [267, 141] width 140 height 25
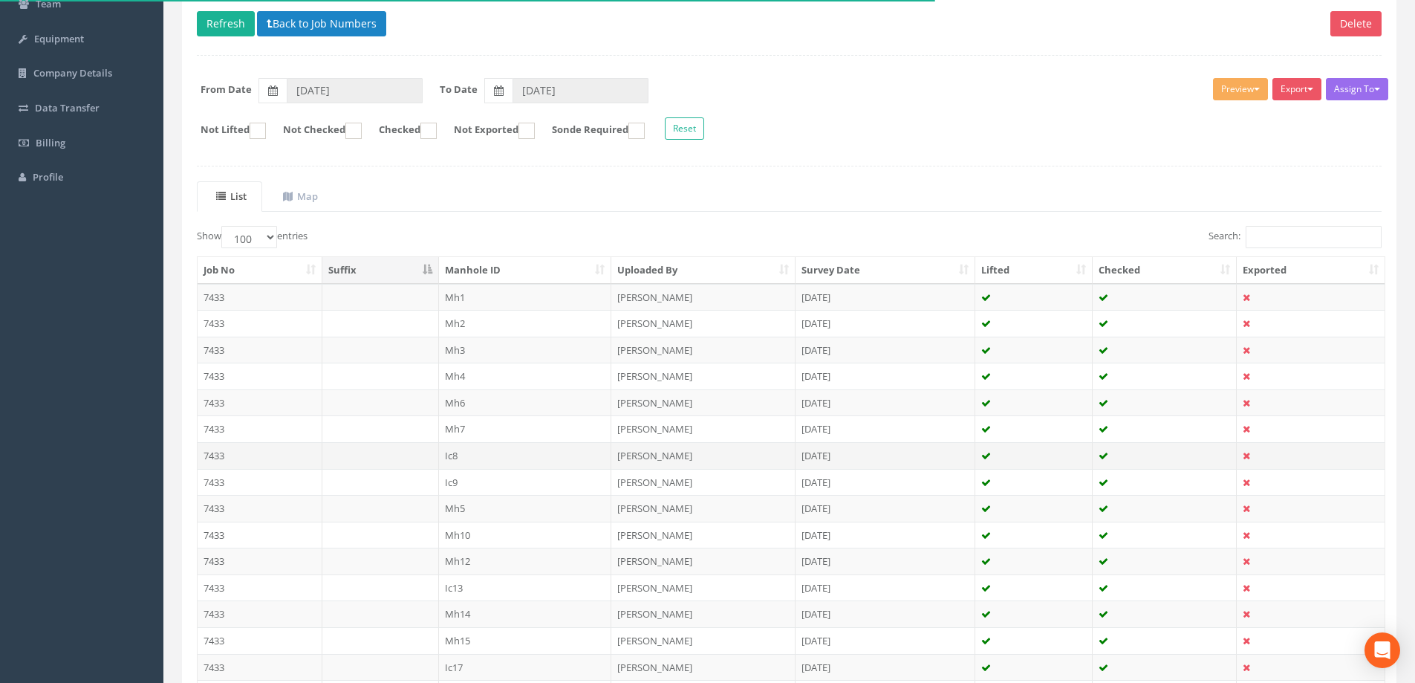
scroll to position [223, 0]
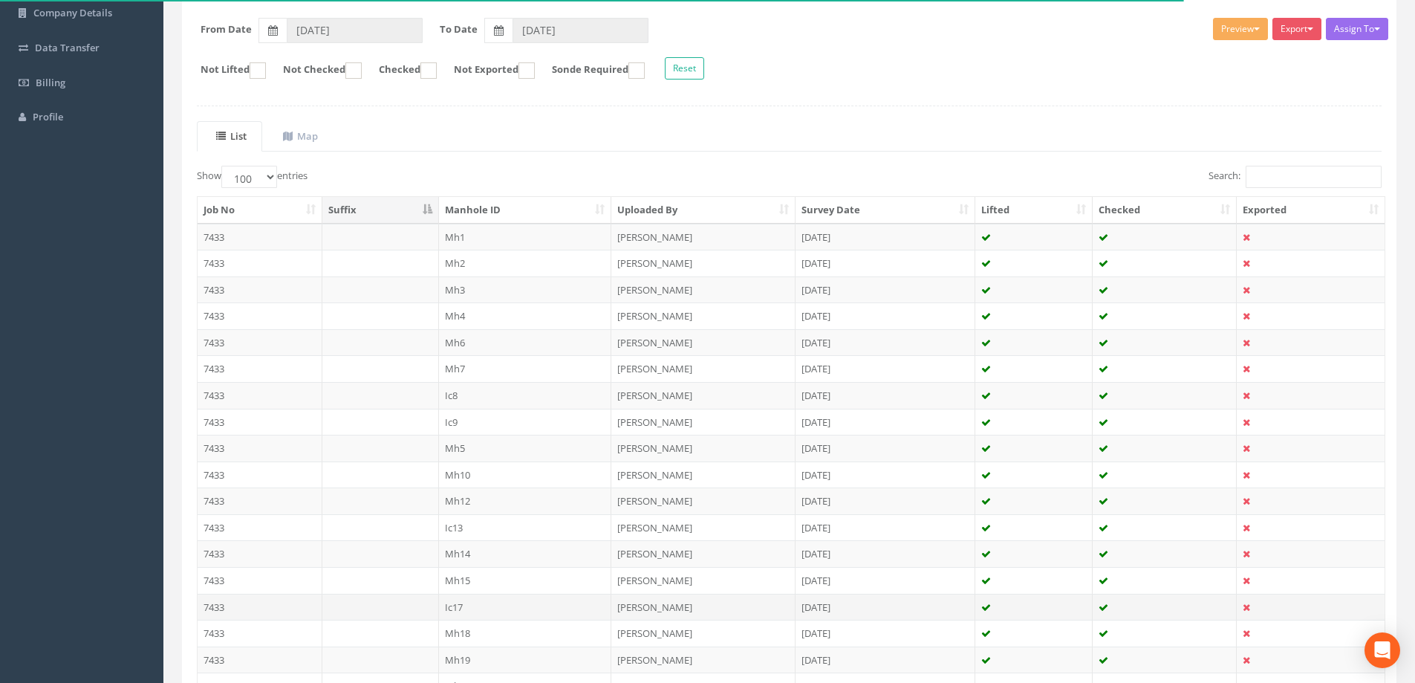
click at [398, 605] on td at bounding box center [380, 606] width 117 height 27
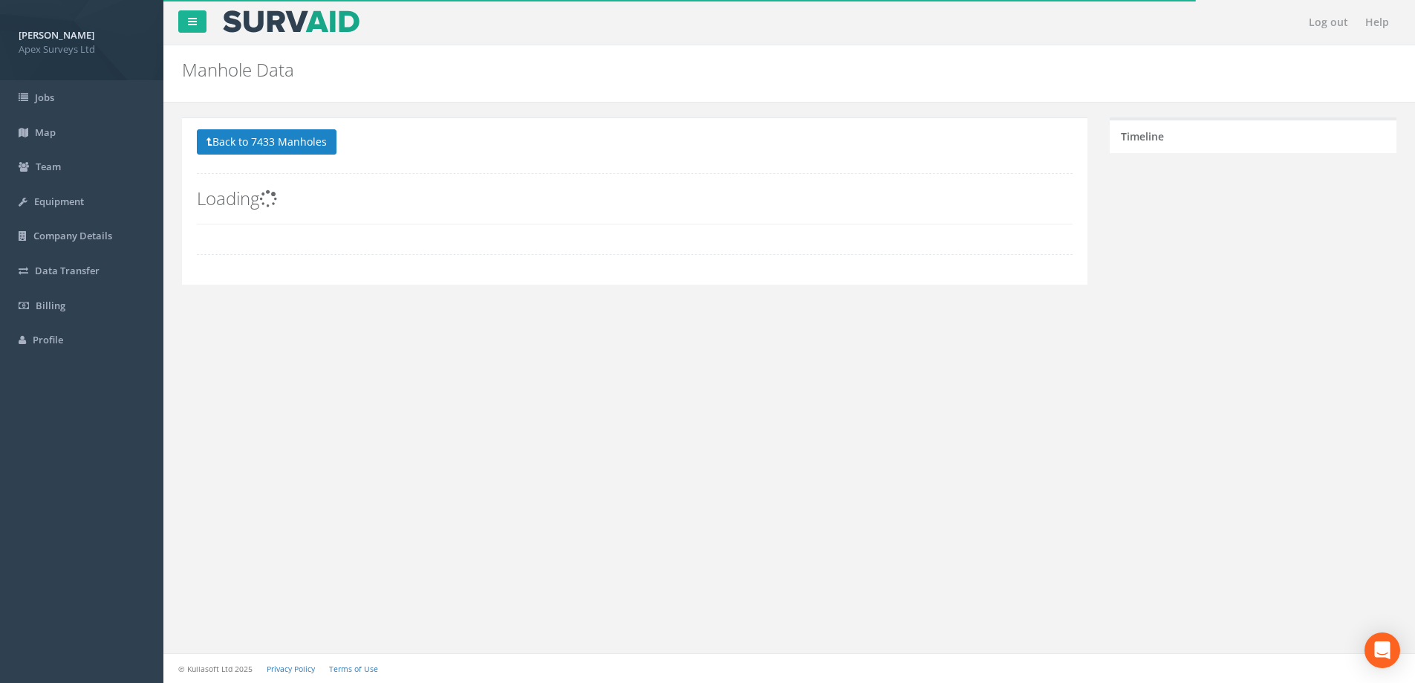
scroll to position [0, 0]
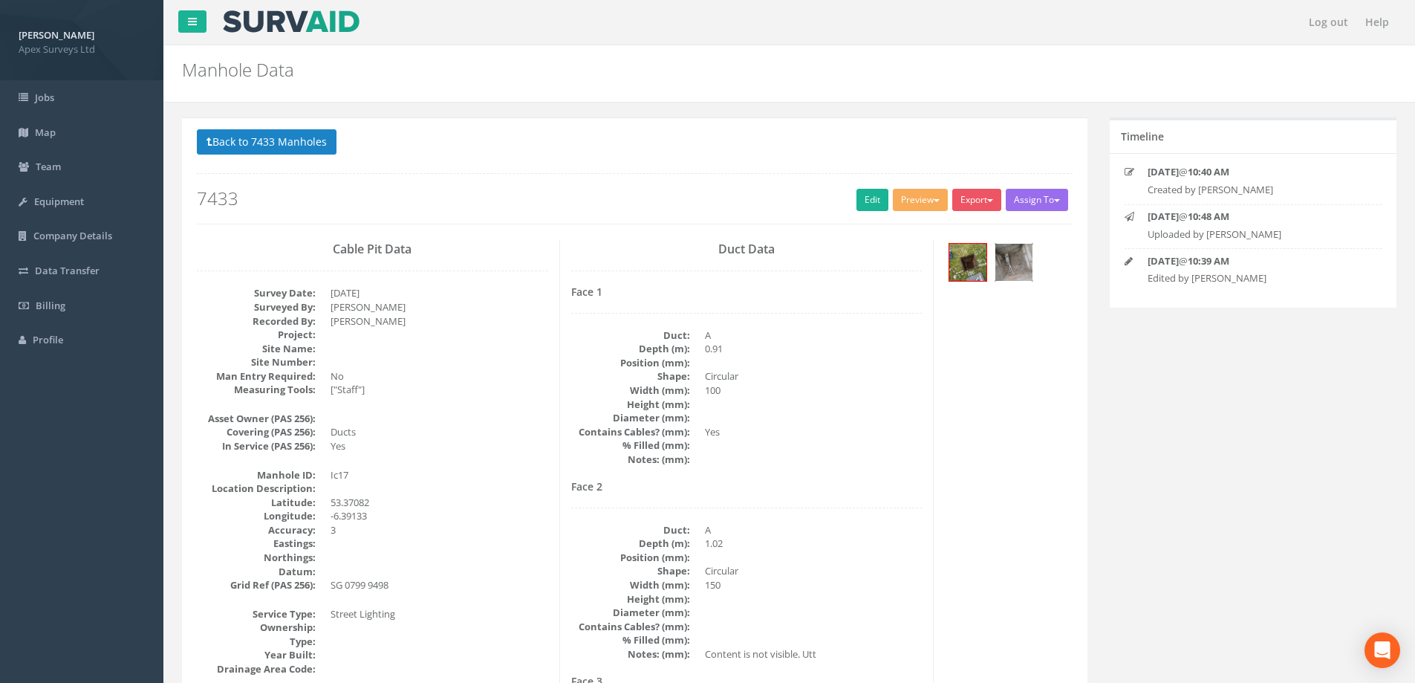
click at [1015, 258] on img at bounding box center [1013, 262] width 37 height 37
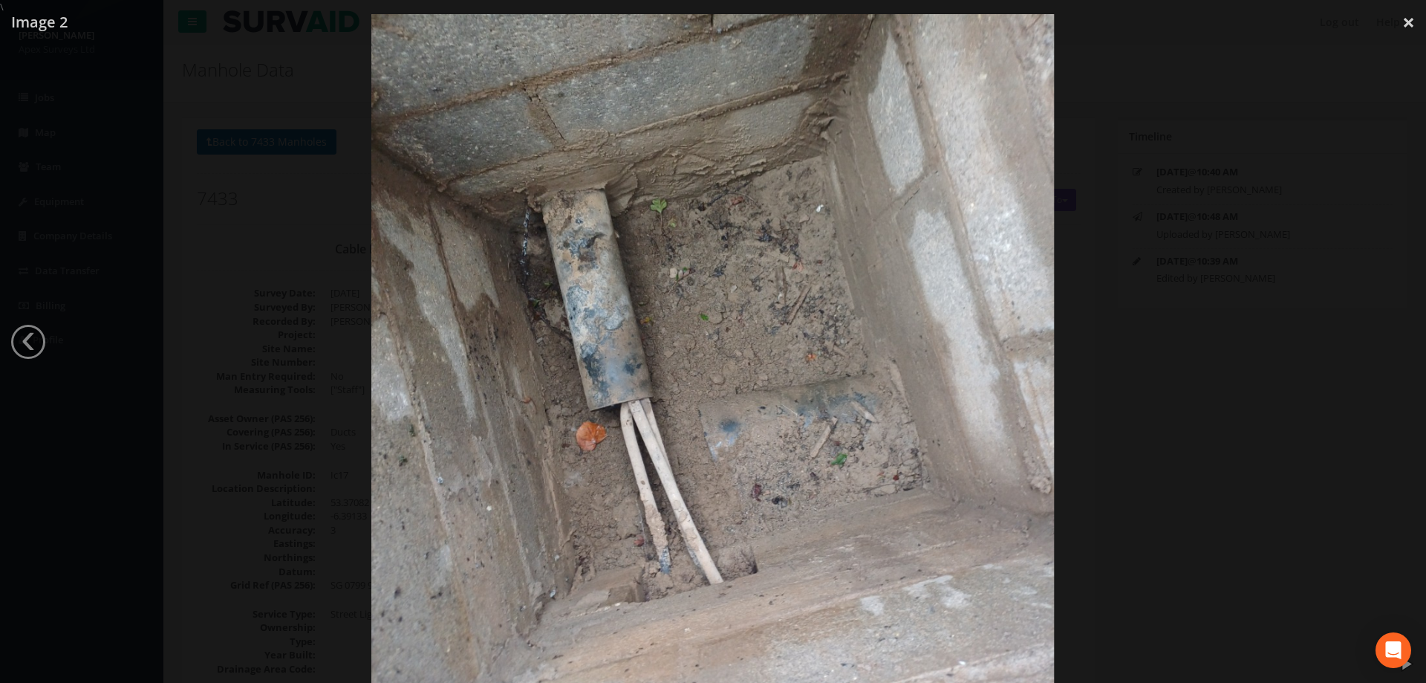
click at [1206, 244] on div at bounding box center [713, 355] width 1426 height 683
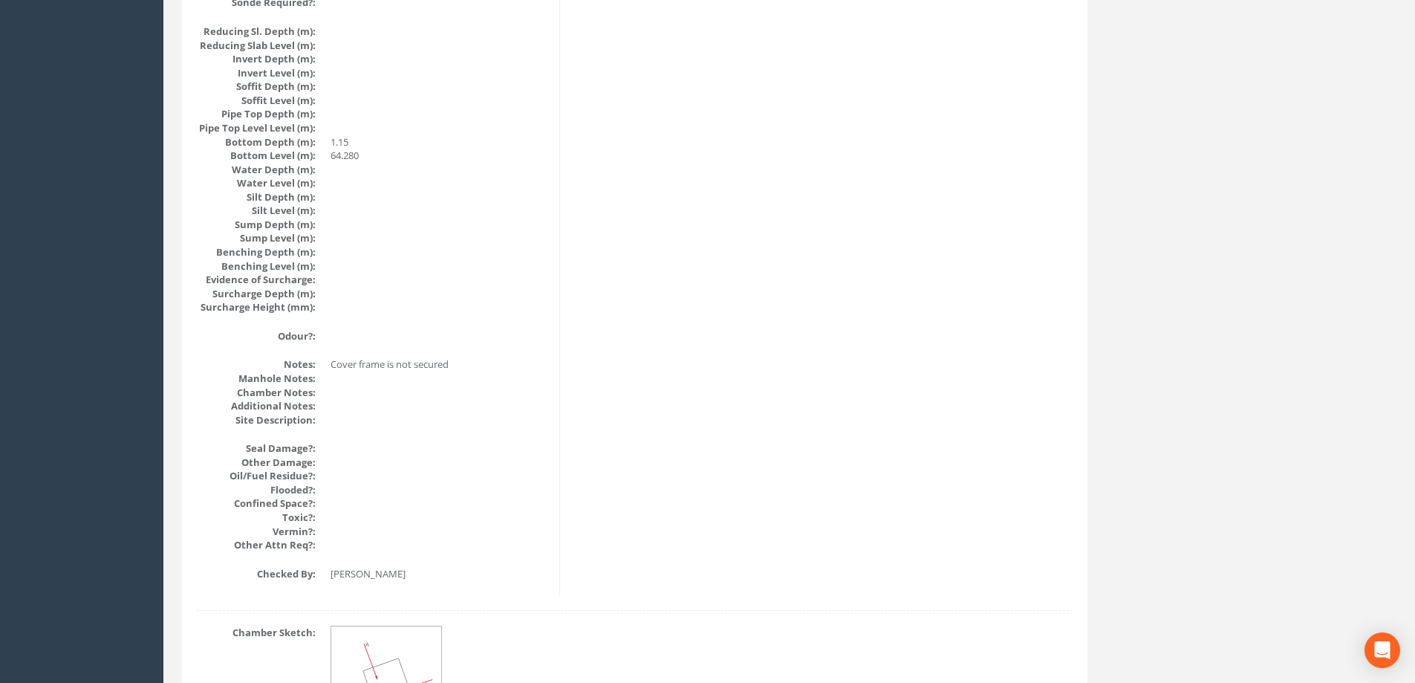
scroll to position [1608, 0]
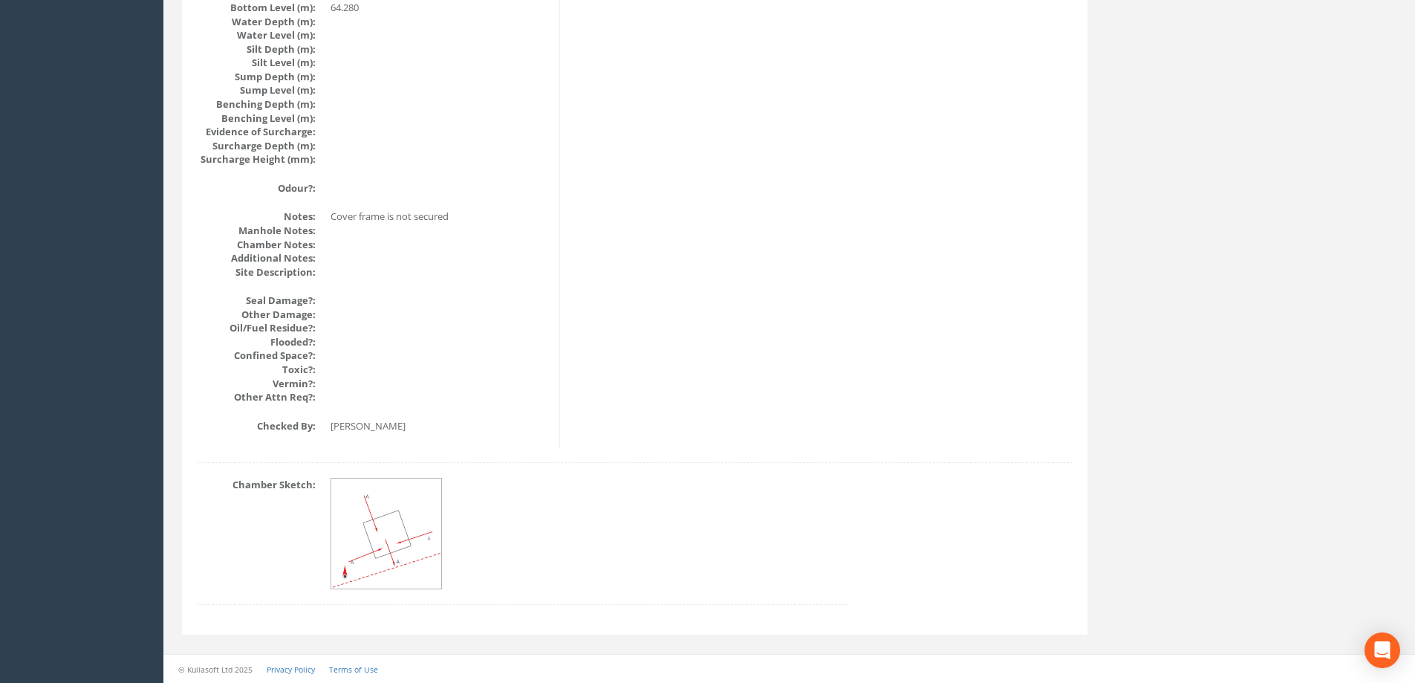
click at [400, 540] on img at bounding box center [386, 533] width 111 height 111
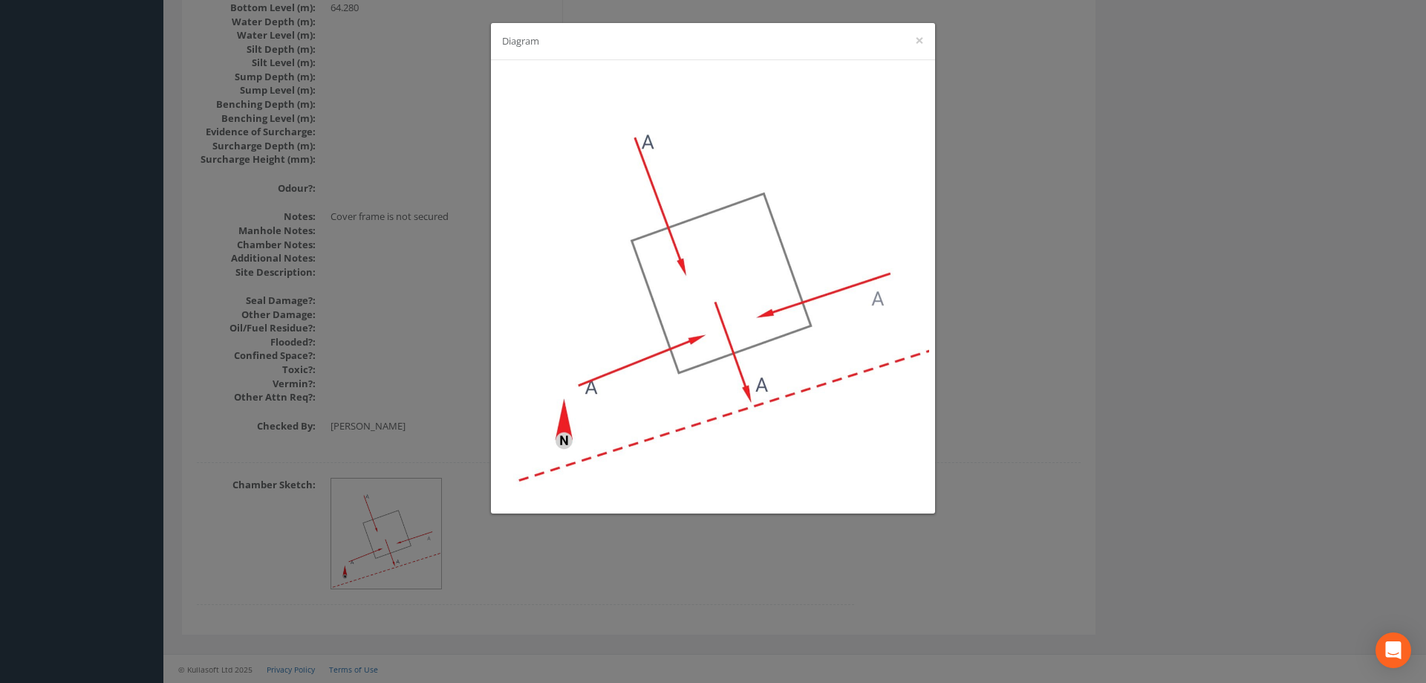
click at [992, 378] on div "Diagram ×" at bounding box center [713, 341] width 1426 height 683
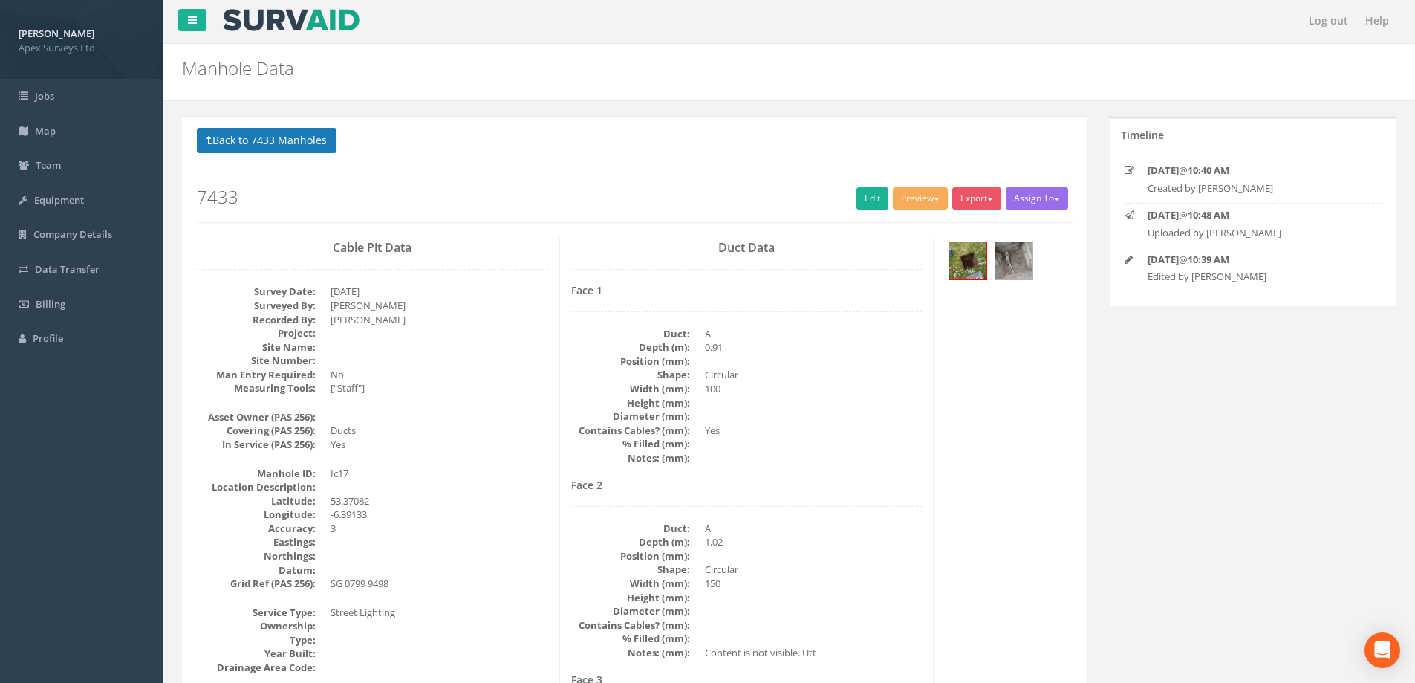
scroll to position [0, 0]
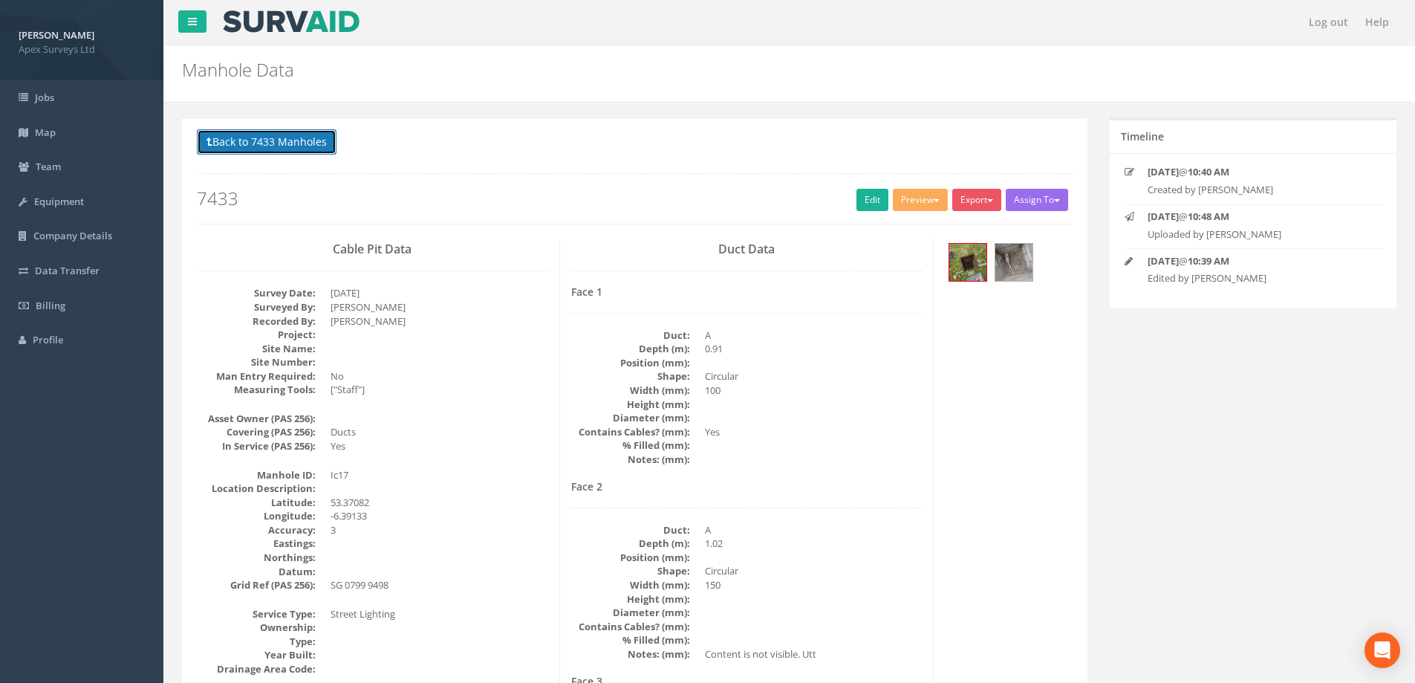
click at [235, 134] on button "Back to 7433 Manholes" at bounding box center [267, 141] width 140 height 25
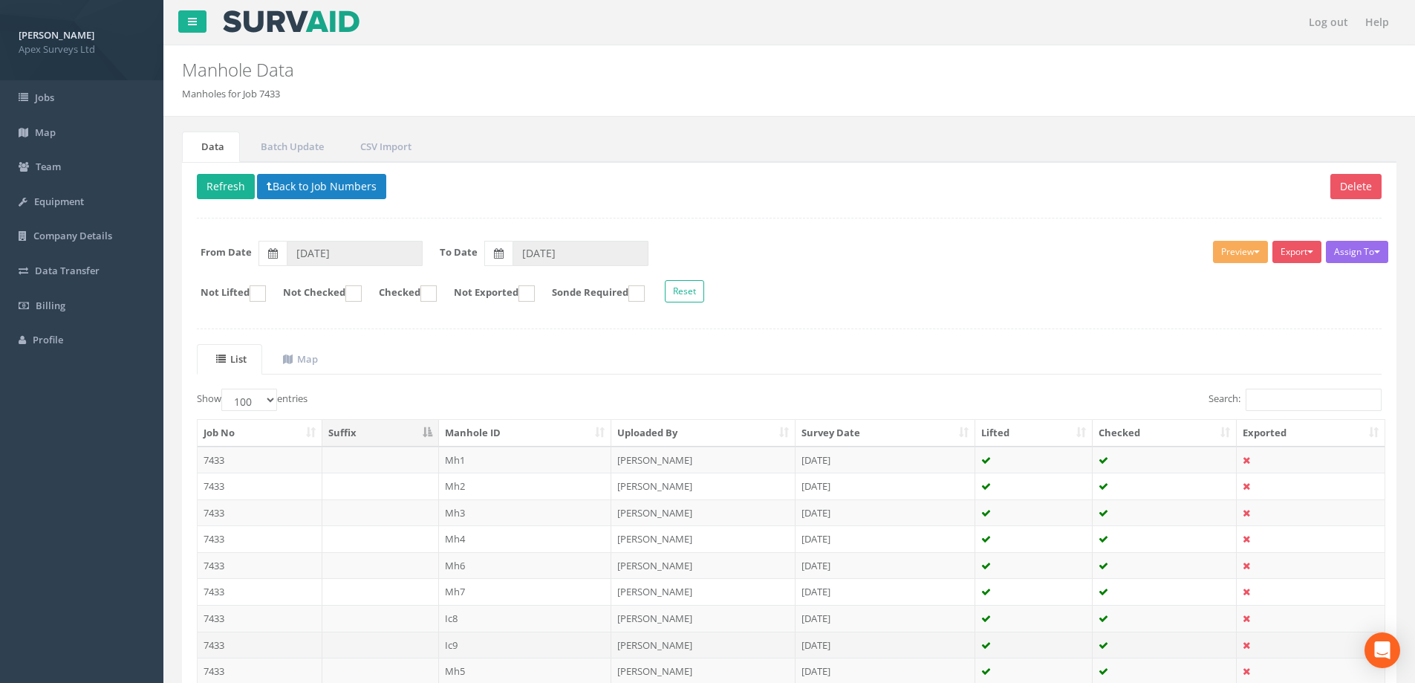
click at [462, 648] on td "Ic9" at bounding box center [525, 644] width 173 height 27
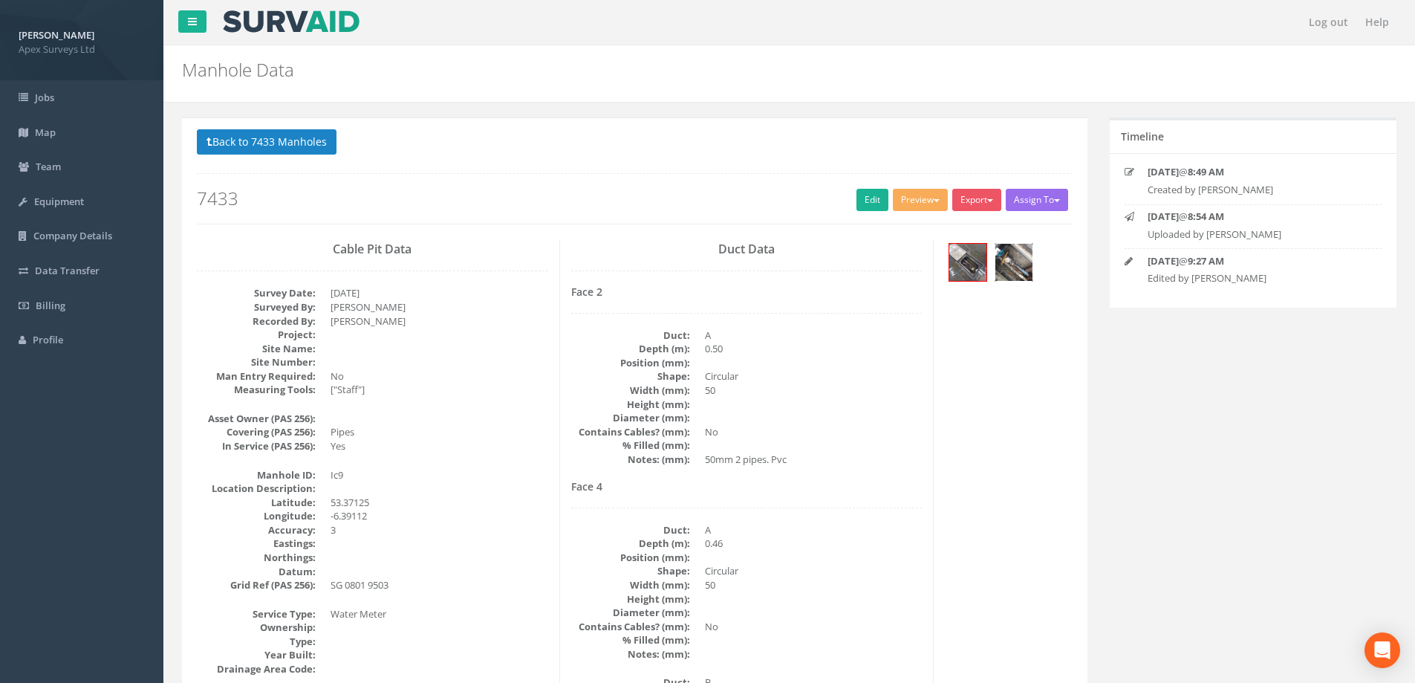
click at [1015, 267] on img at bounding box center [1013, 262] width 37 height 37
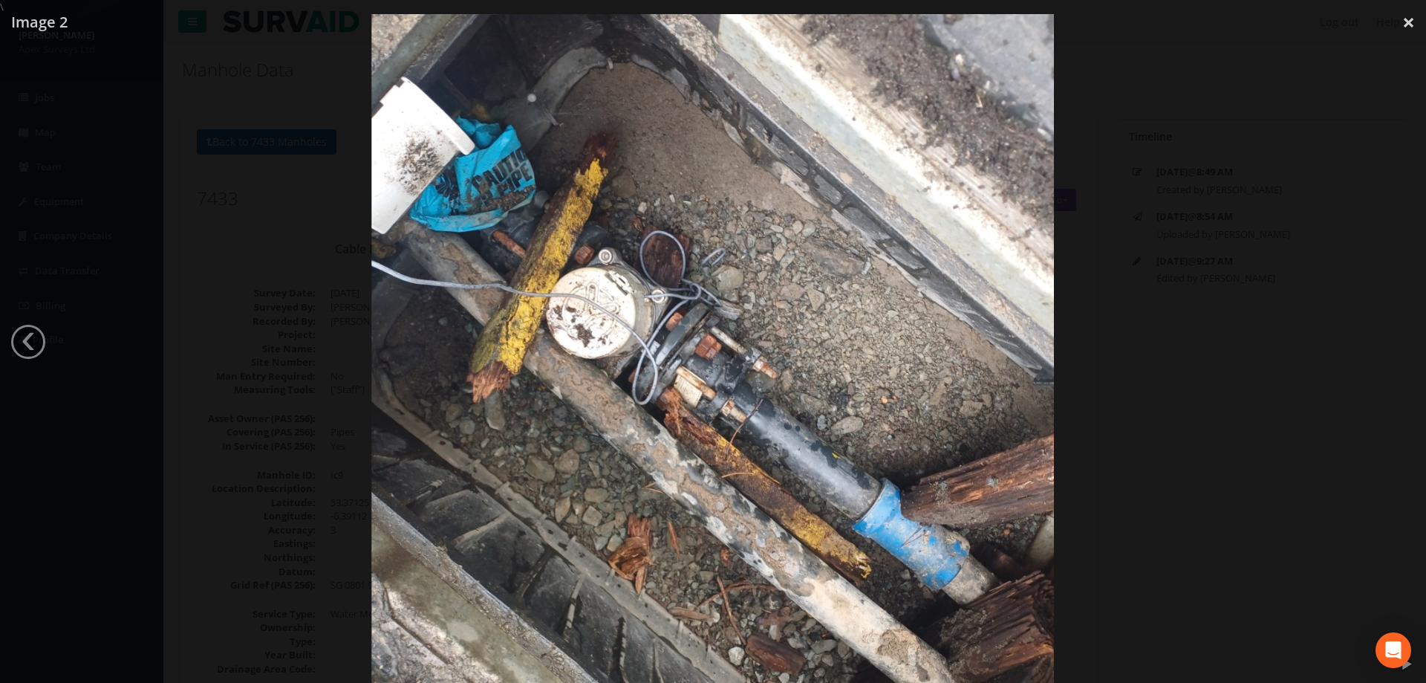
click at [226, 194] on div at bounding box center [713, 355] width 1426 height 683
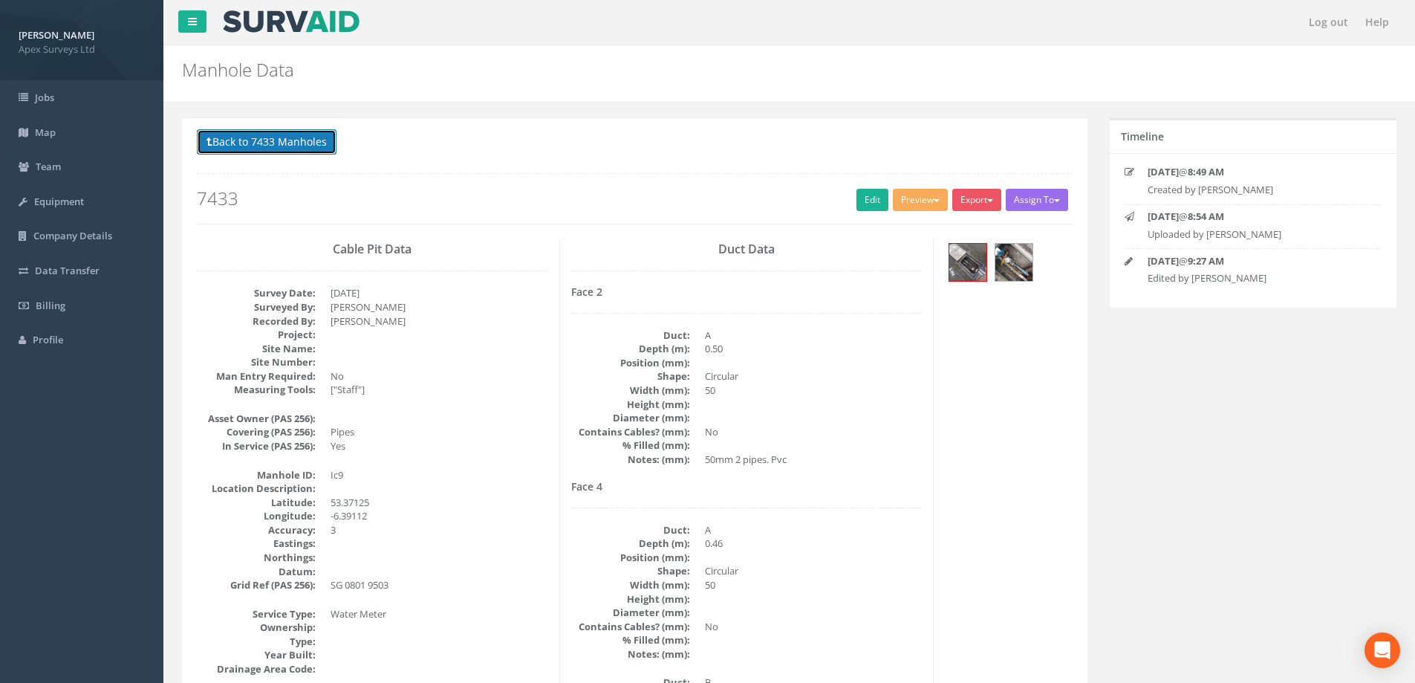
click at [244, 136] on button "Back to 7433 Manholes" at bounding box center [267, 141] width 140 height 25
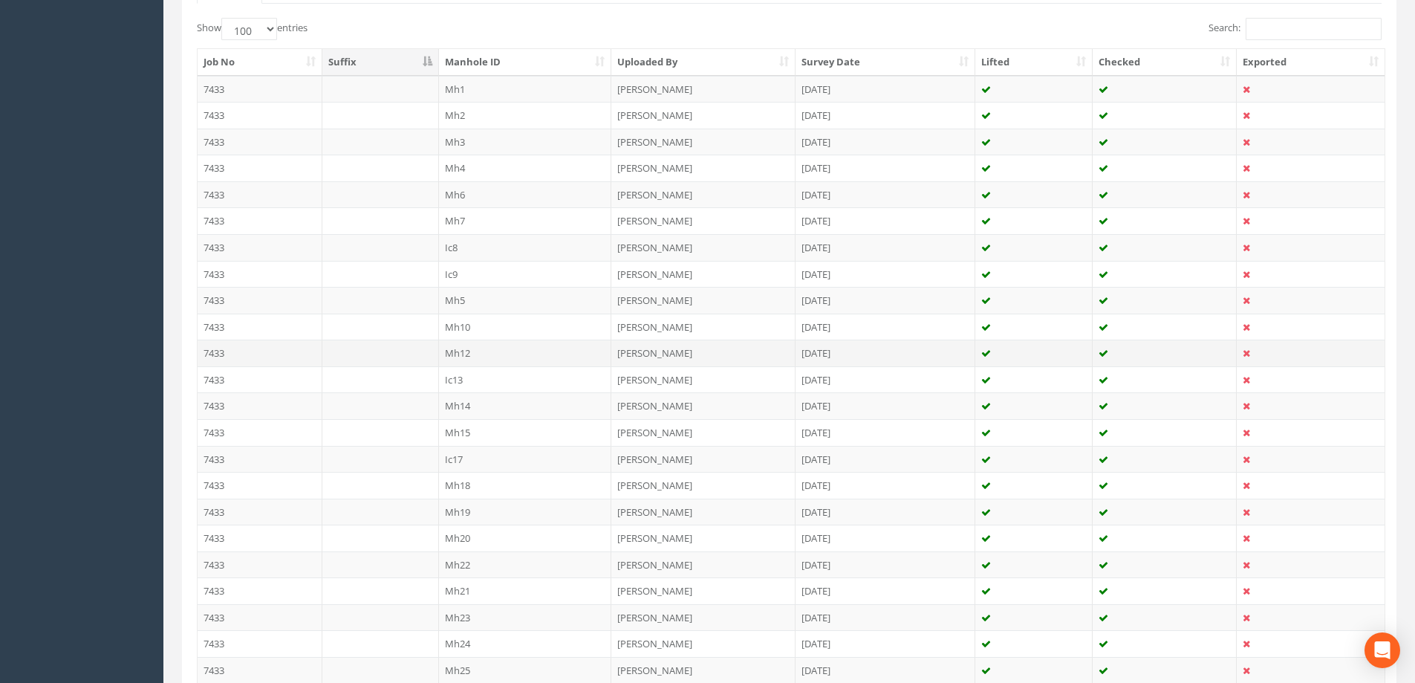
scroll to position [371, 0]
click at [467, 509] on td "Mh19" at bounding box center [525, 511] width 173 height 27
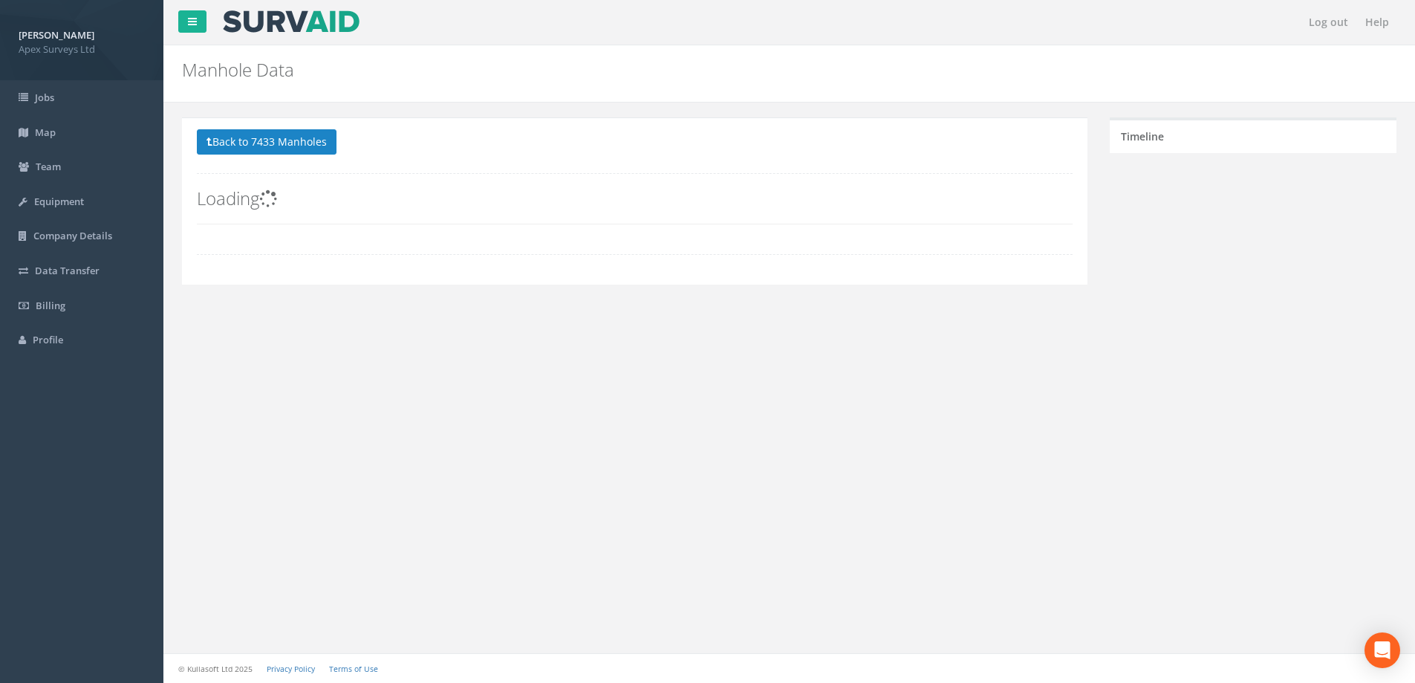
scroll to position [0, 0]
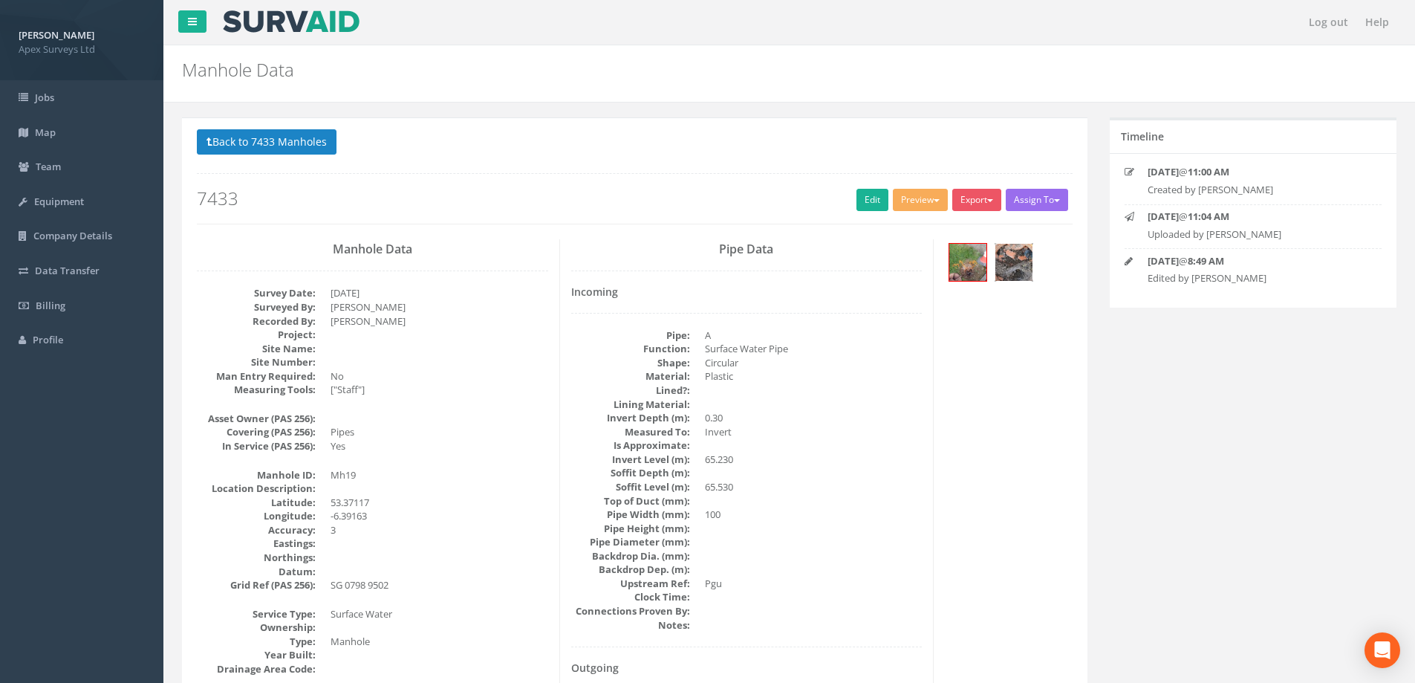
click at [1008, 264] on img at bounding box center [1013, 262] width 37 height 37
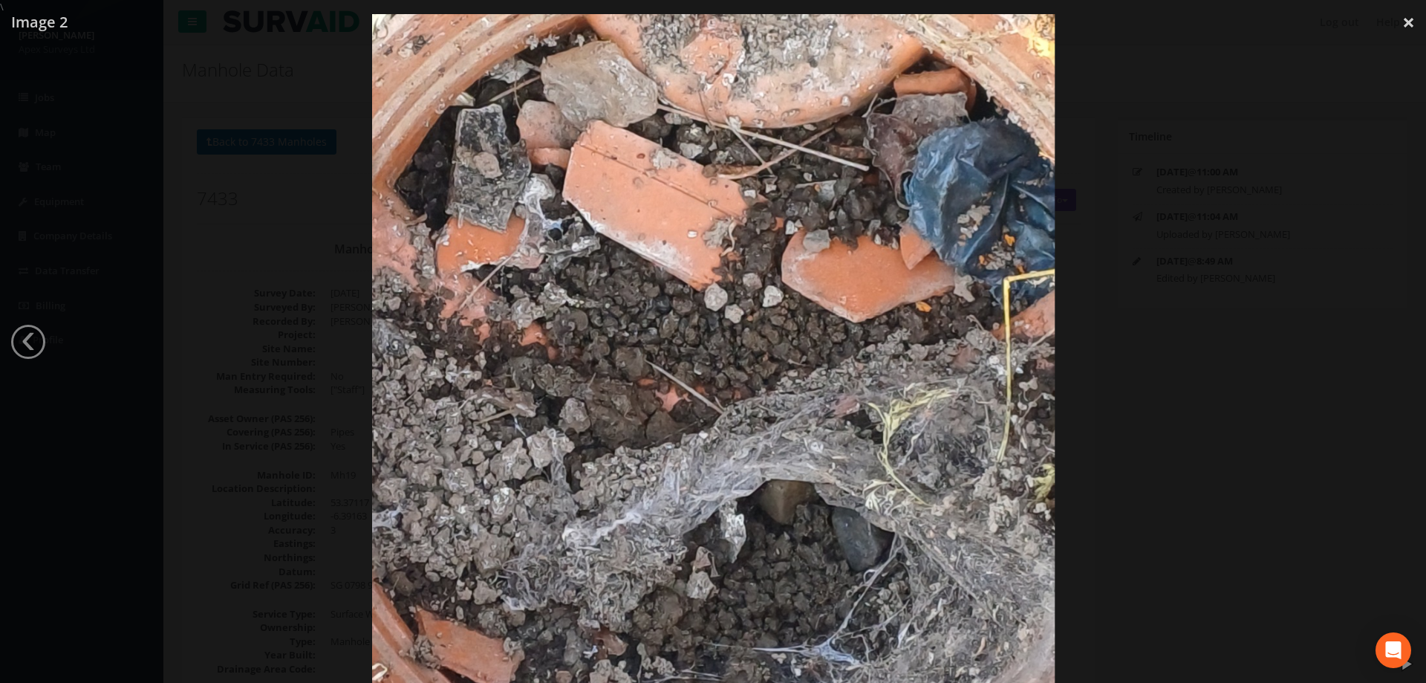
click at [1230, 231] on div at bounding box center [714, 355] width 1426 height 683
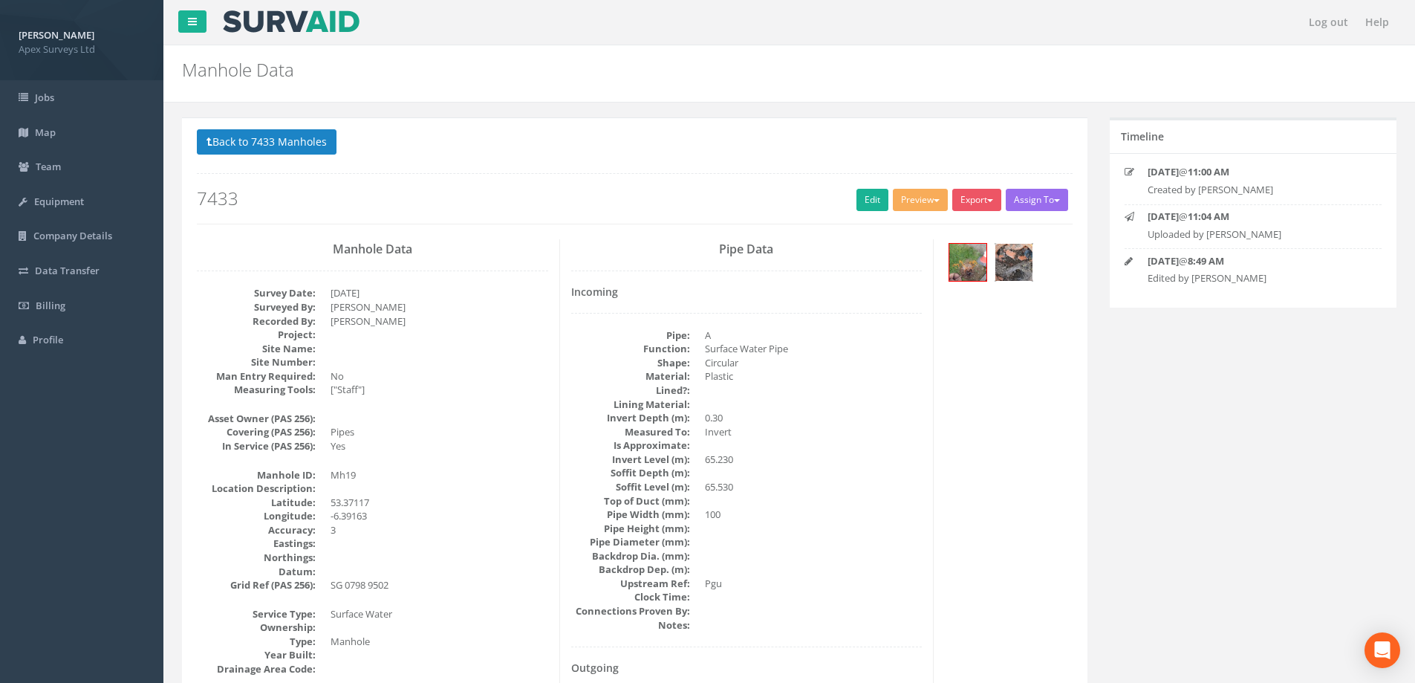
click at [1017, 253] on img at bounding box center [1013, 262] width 37 height 37
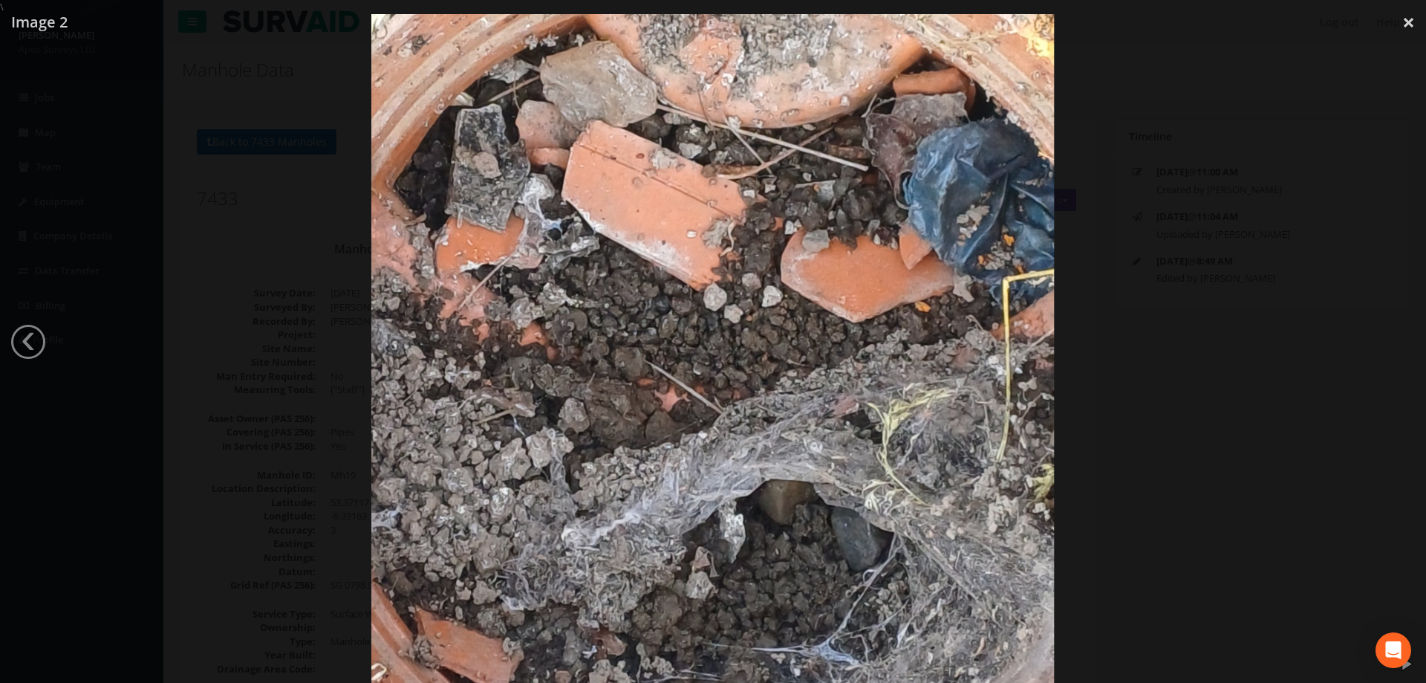
click at [28, 336] on link "‹" at bounding box center [28, 342] width 34 height 34
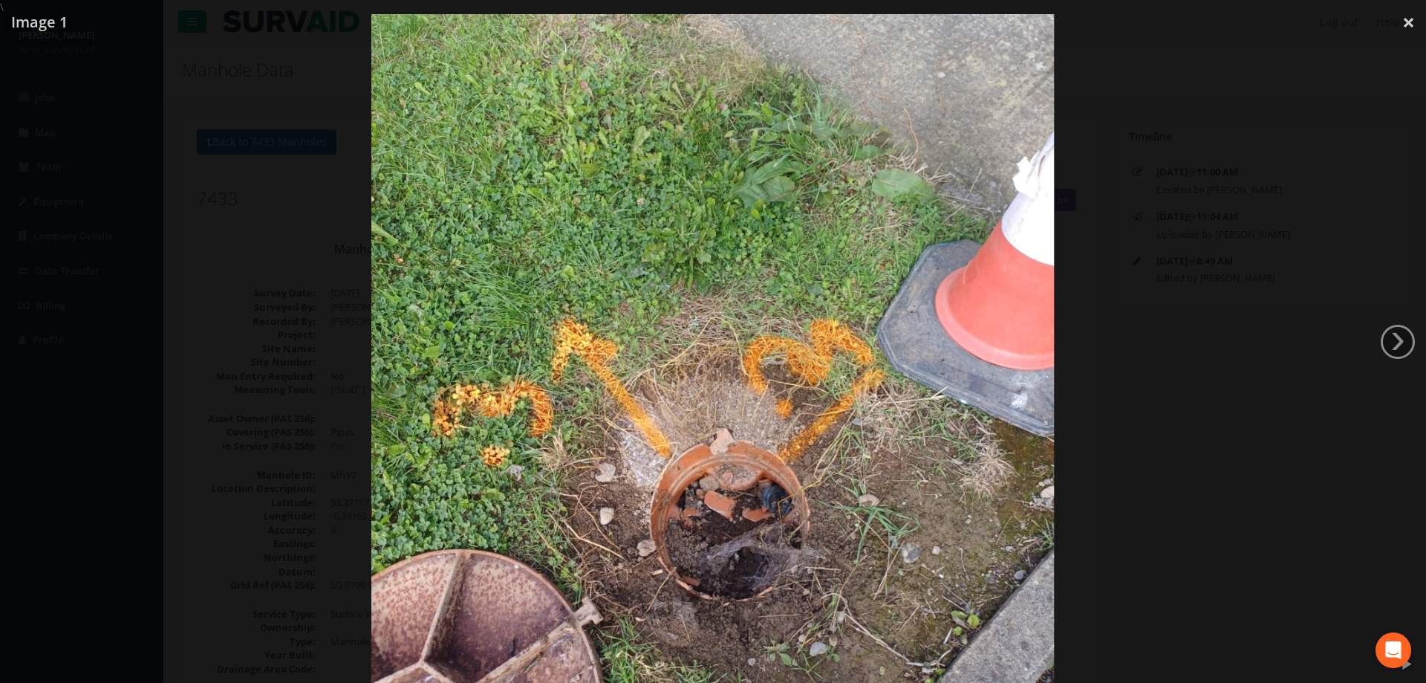
click at [231, 142] on div at bounding box center [713, 355] width 1426 height 683
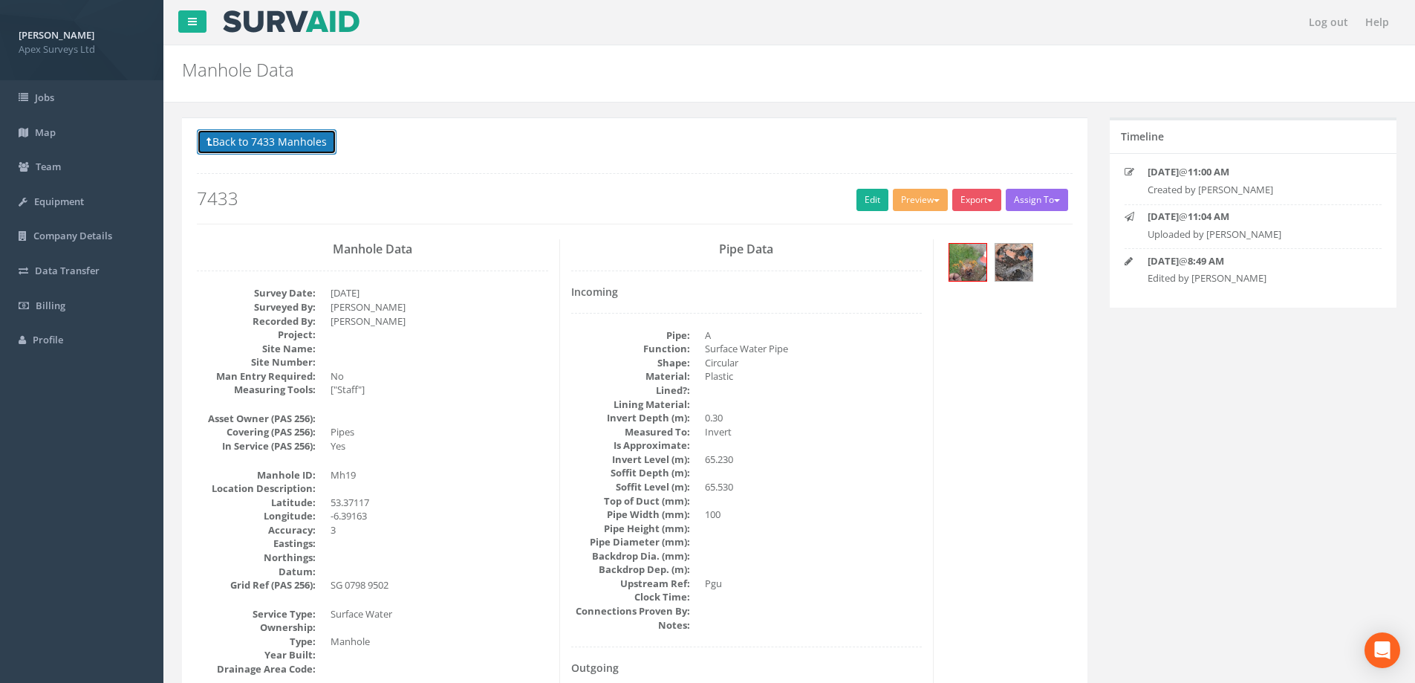
click at [238, 140] on button "Back to 7433 Manholes" at bounding box center [267, 141] width 140 height 25
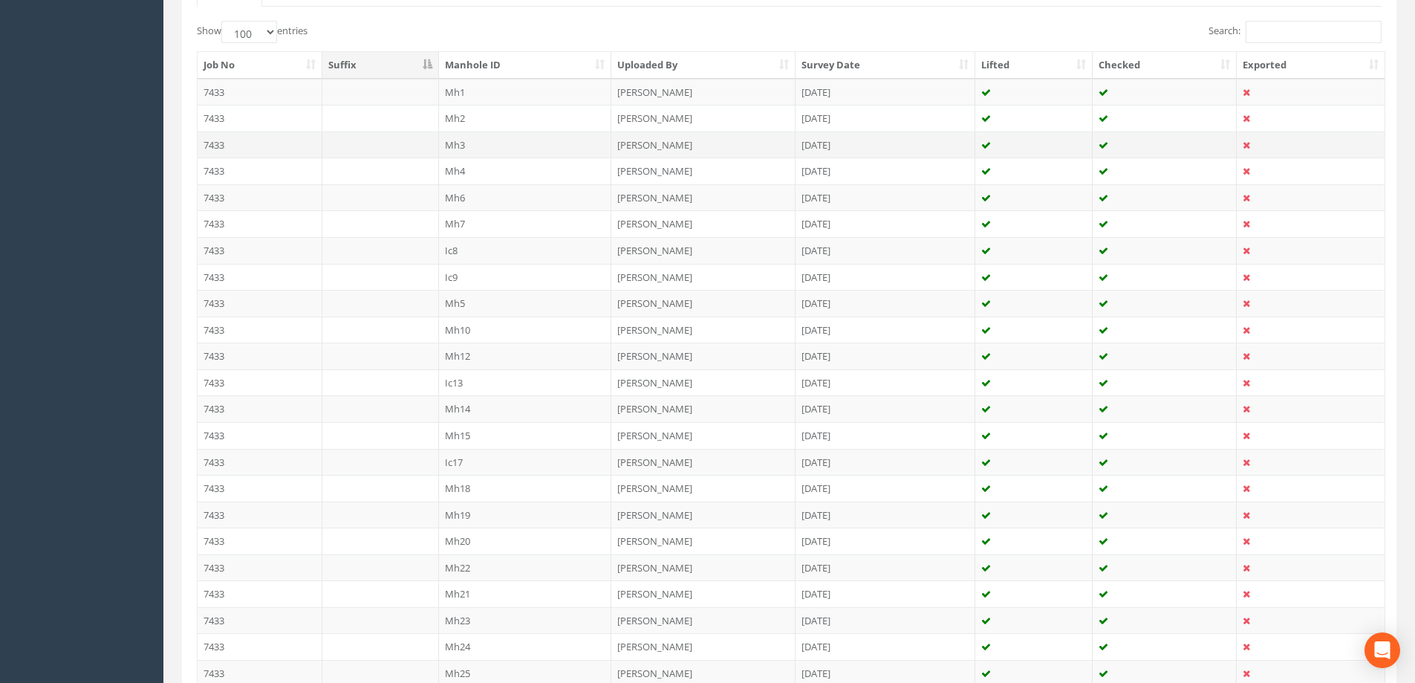
scroll to position [371, 0]
click at [455, 562] on td "Mh22" at bounding box center [525, 563] width 173 height 27
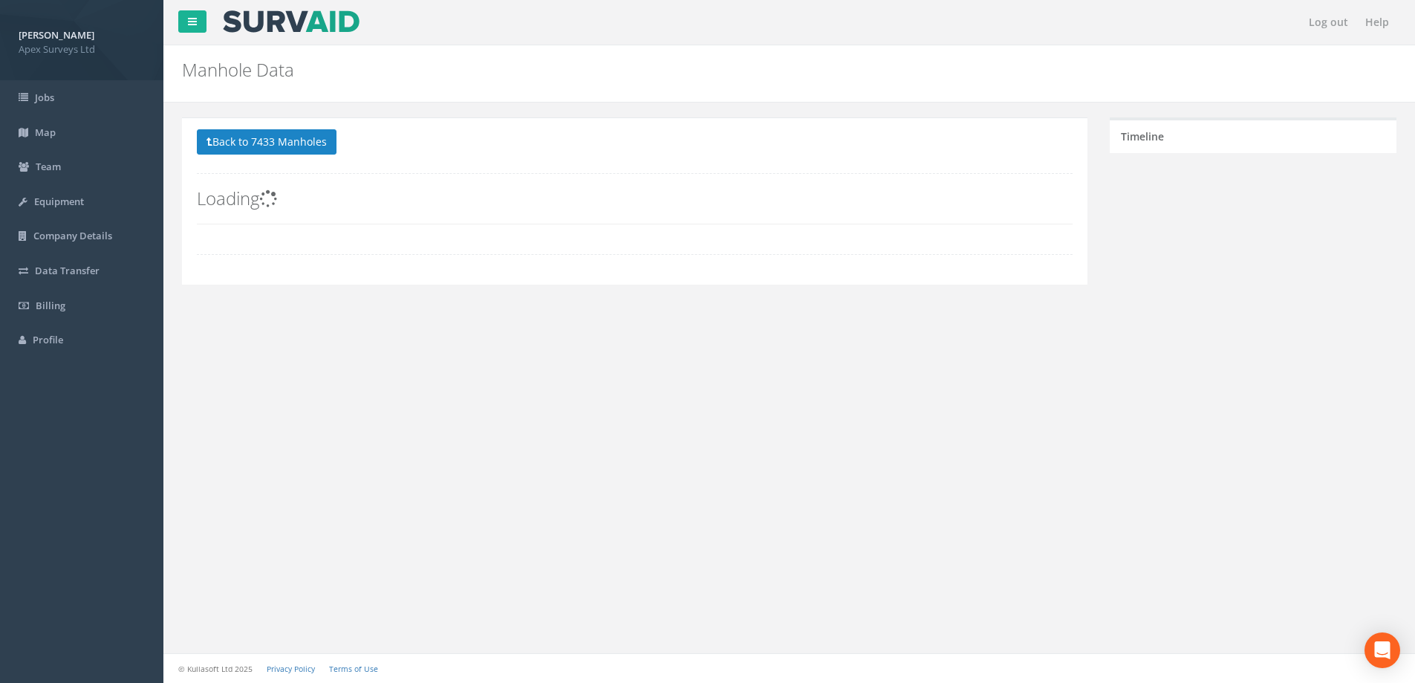
scroll to position [0, 0]
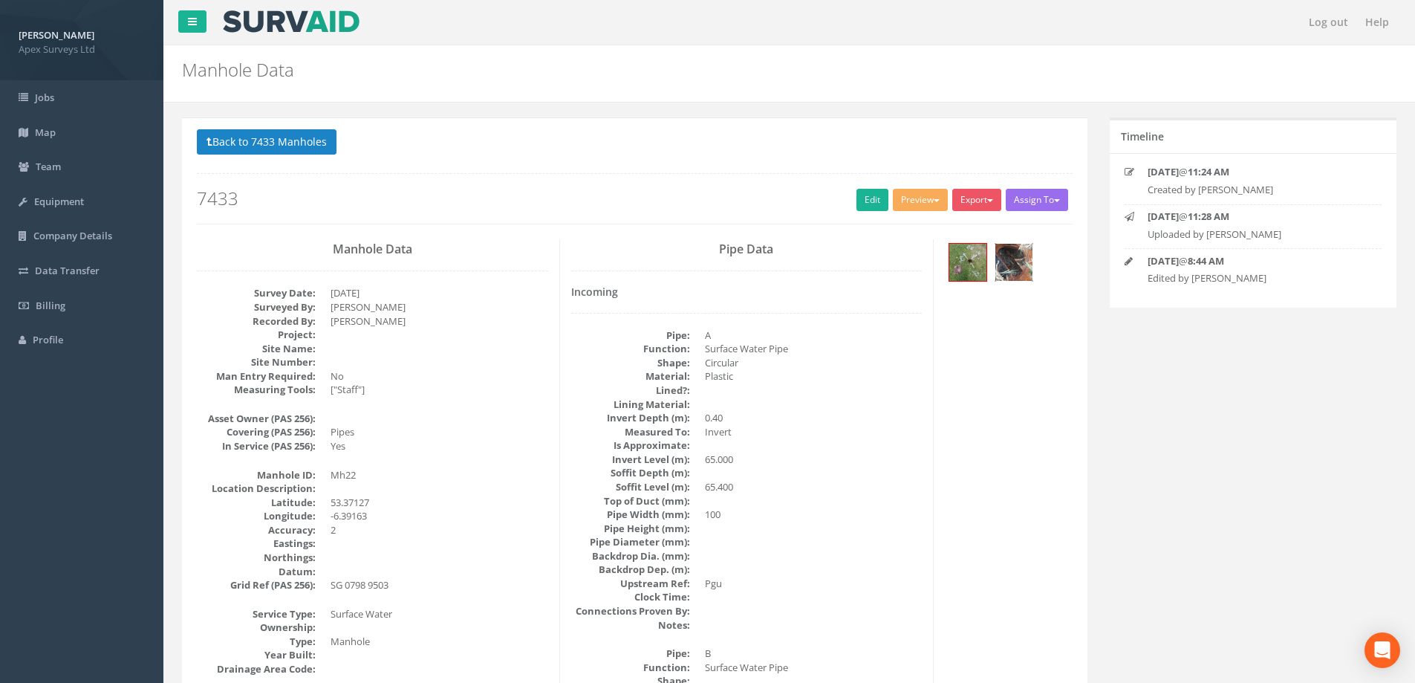
click at [1009, 257] on img at bounding box center [1013, 262] width 37 height 37
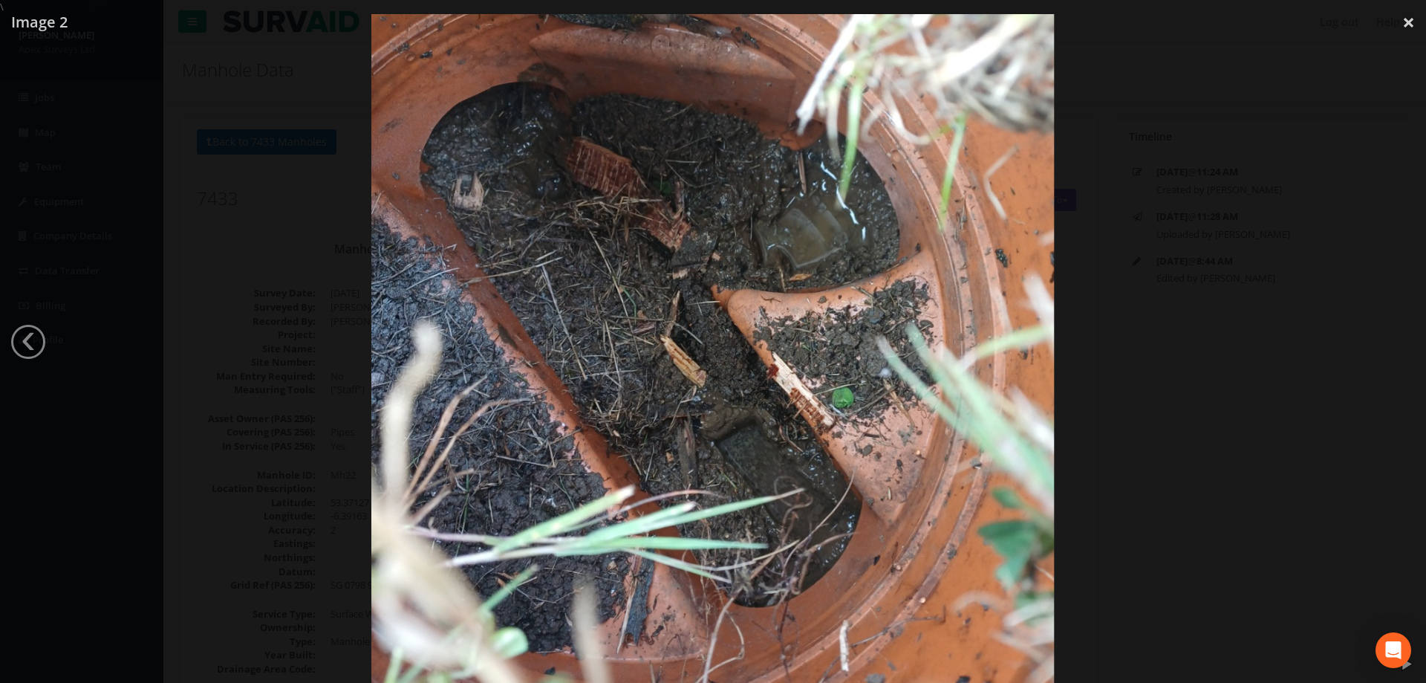
click at [235, 258] on div at bounding box center [713, 355] width 1426 height 683
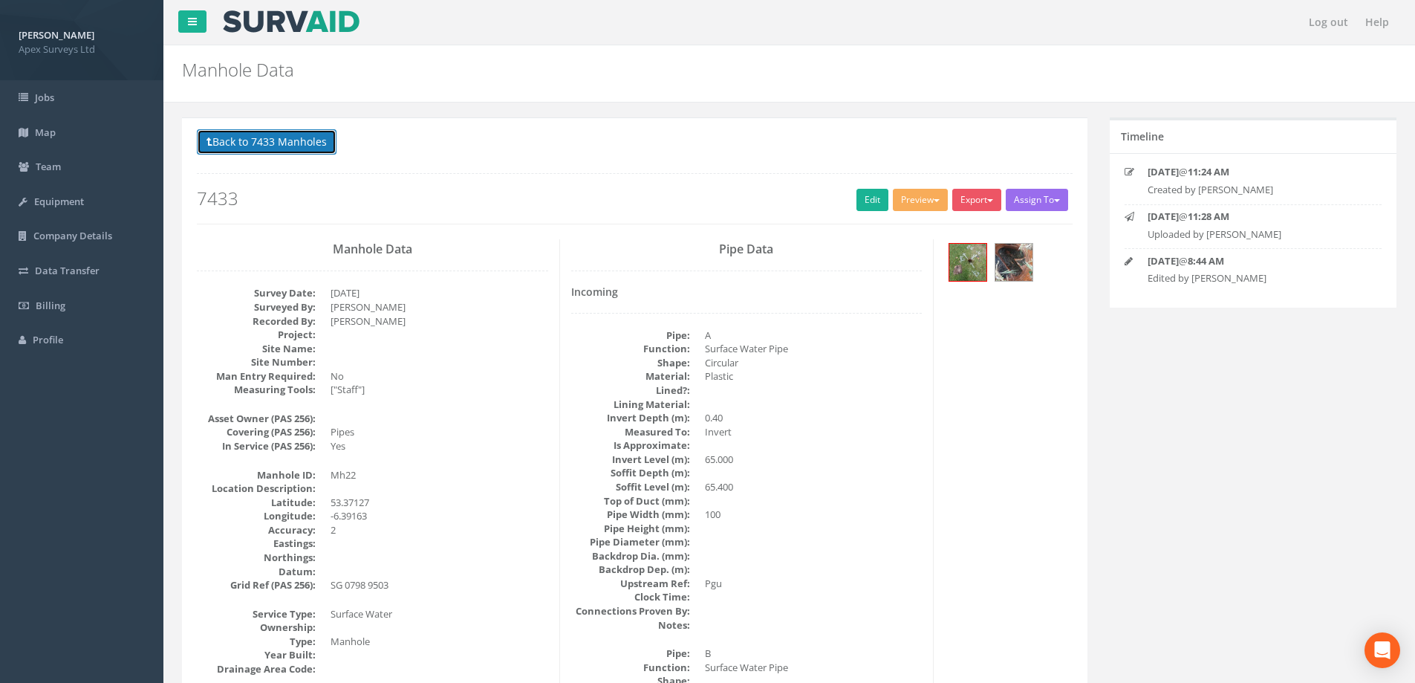
click at [256, 143] on button "Back to 7433 Manholes" at bounding box center [267, 141] width 140 height 25
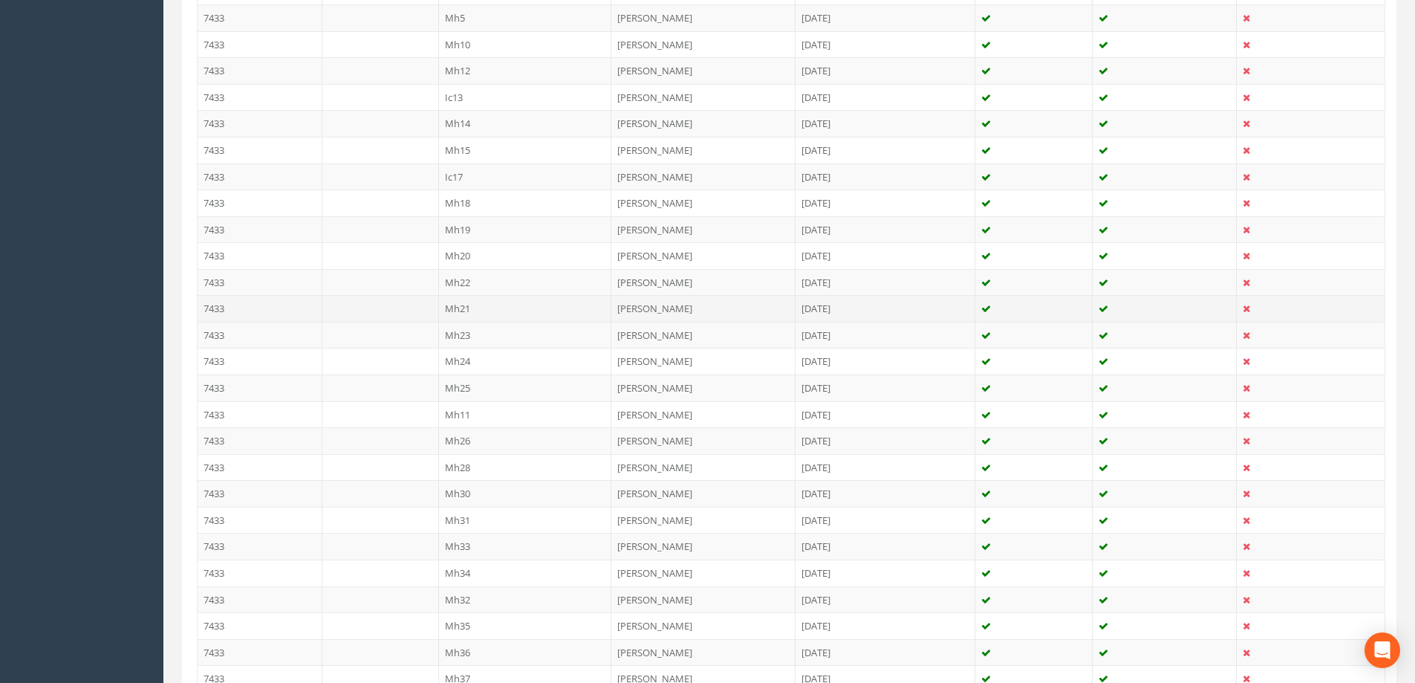
scroll to position [743, 0]
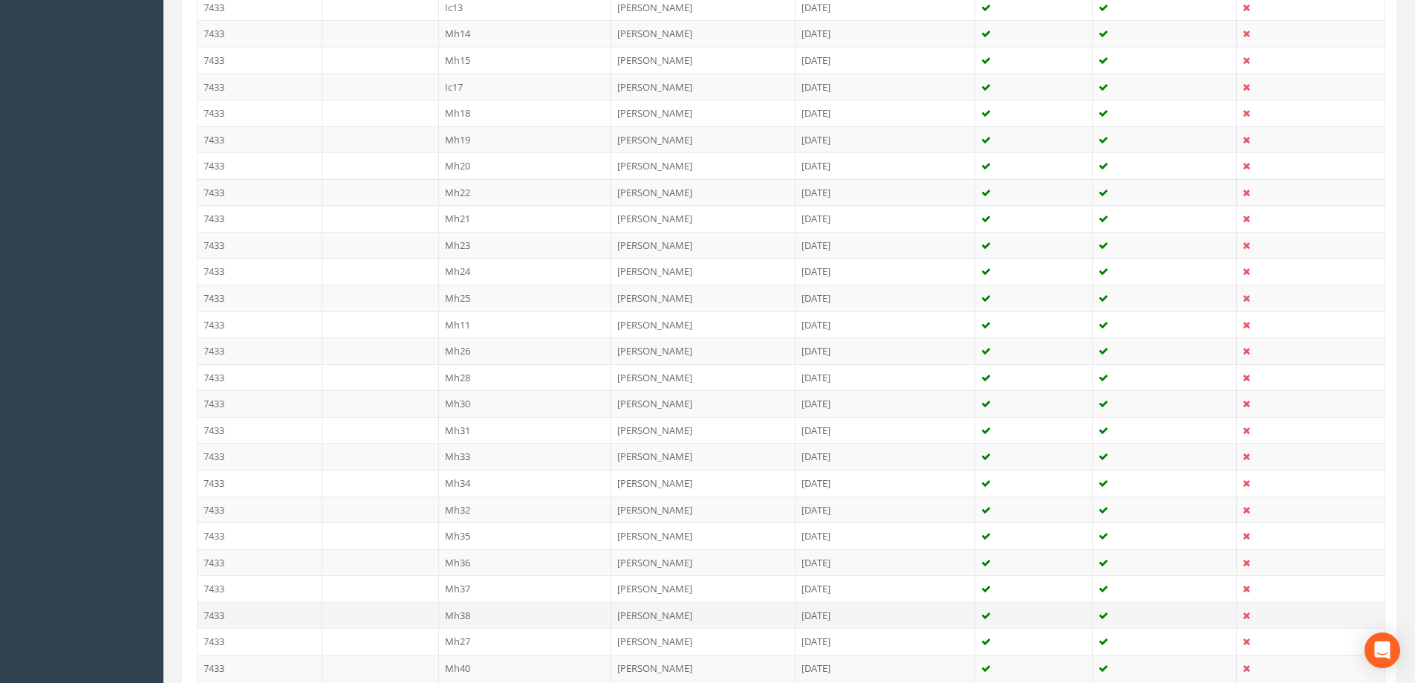
click at [425, 614] on td at bounding box center [380, 615] width 117 height 27
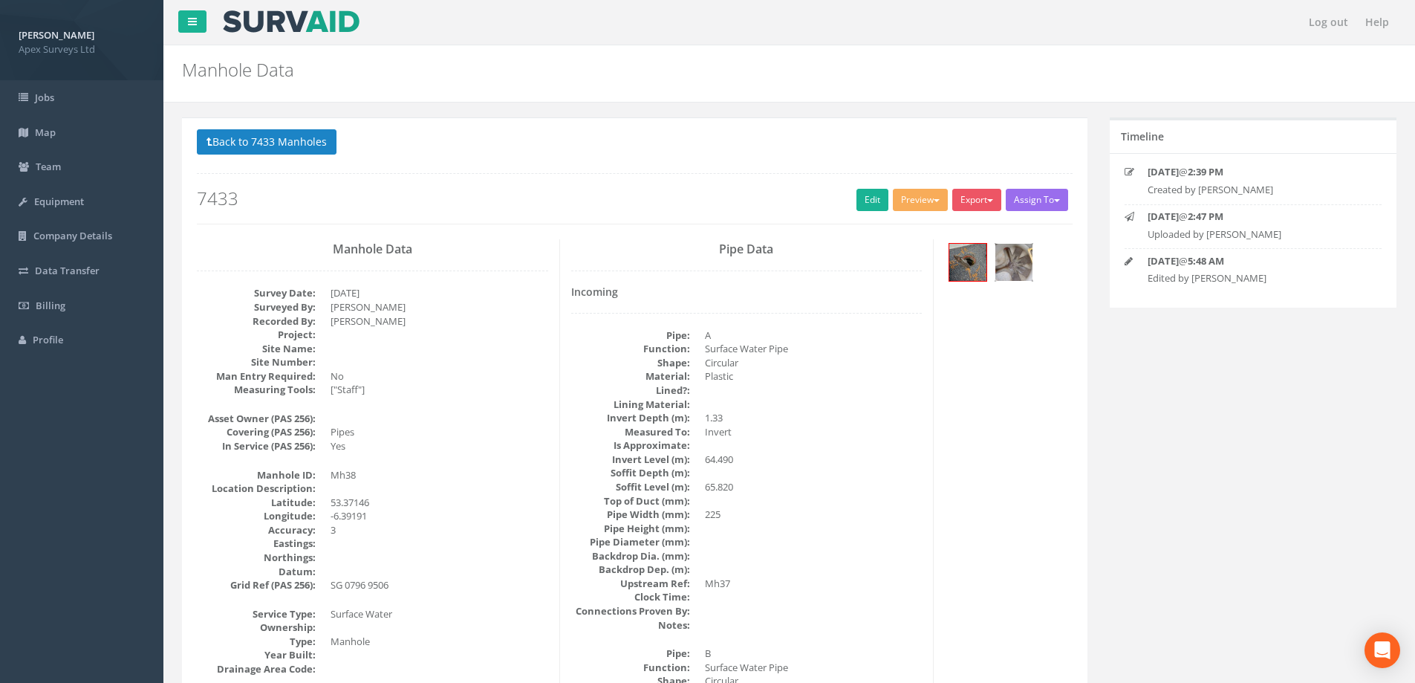
click at [1006, 263] on img at bounding box center [1013, 262] width 37 height 37
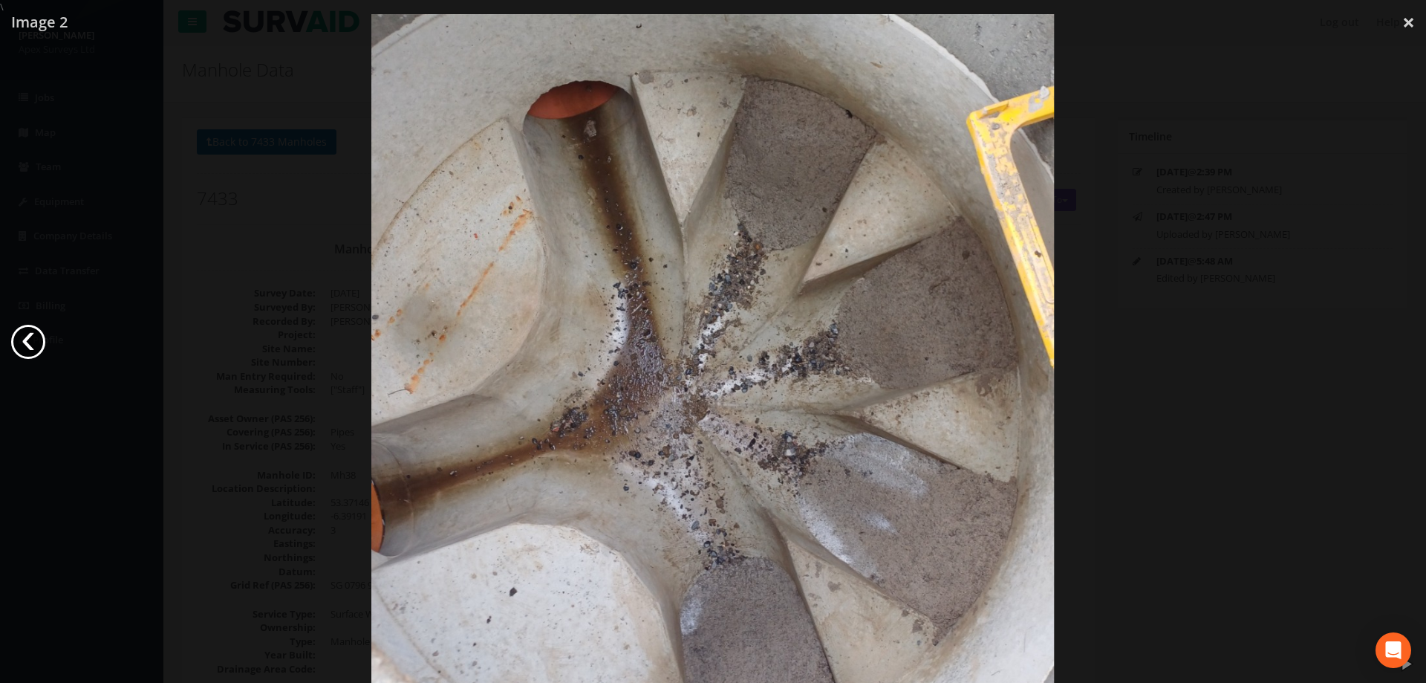
click at [32, 346] on link "‹" at bounding box center [28, 342] width 34 height 34
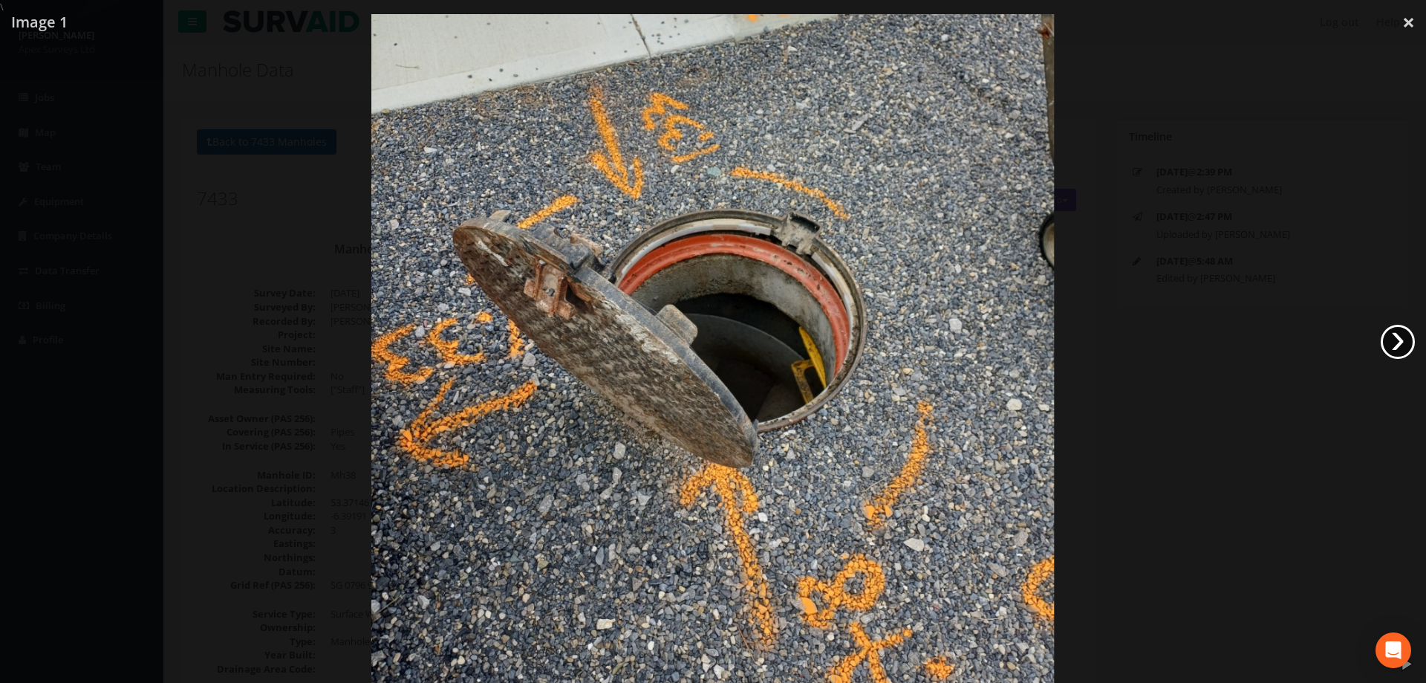
click at [1393, 338] on link "›" at bounding box center [1398, 342] width 34 height 34
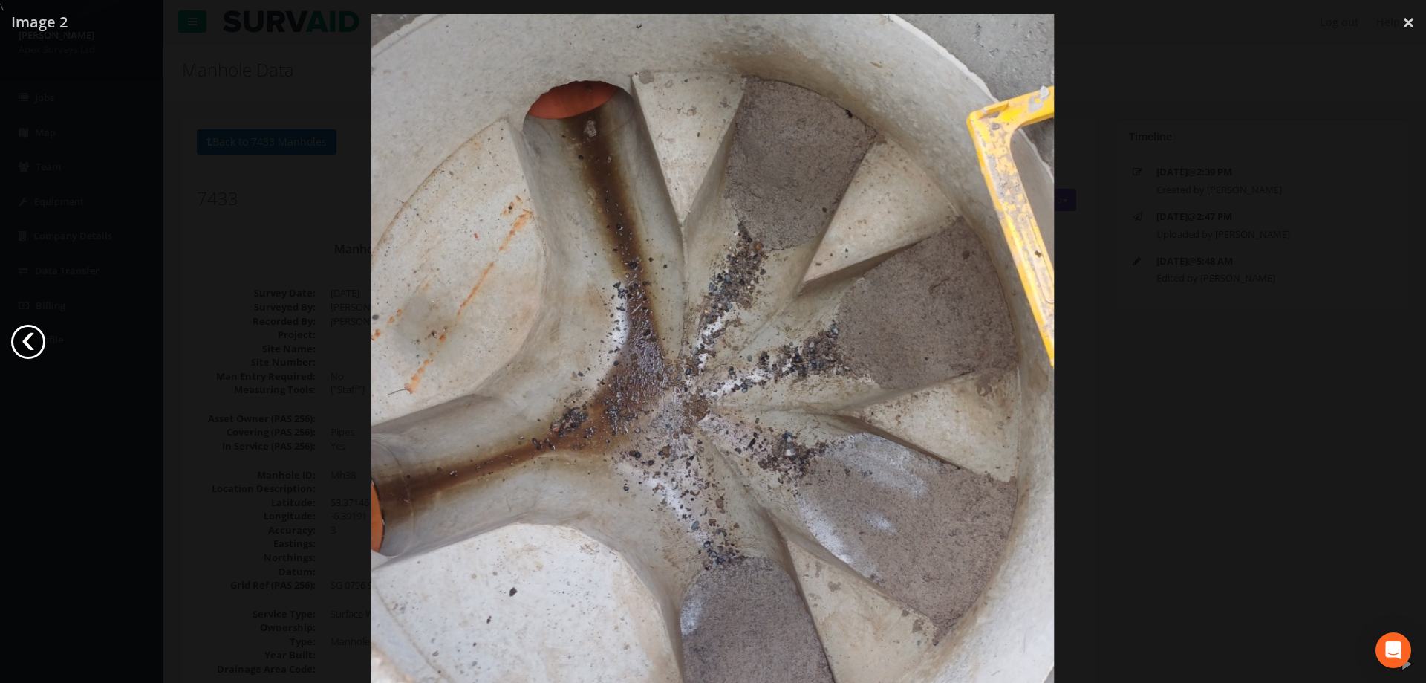
click at [30, 344] on link "‹" at bounding box center [28, 342] width 34 height 34
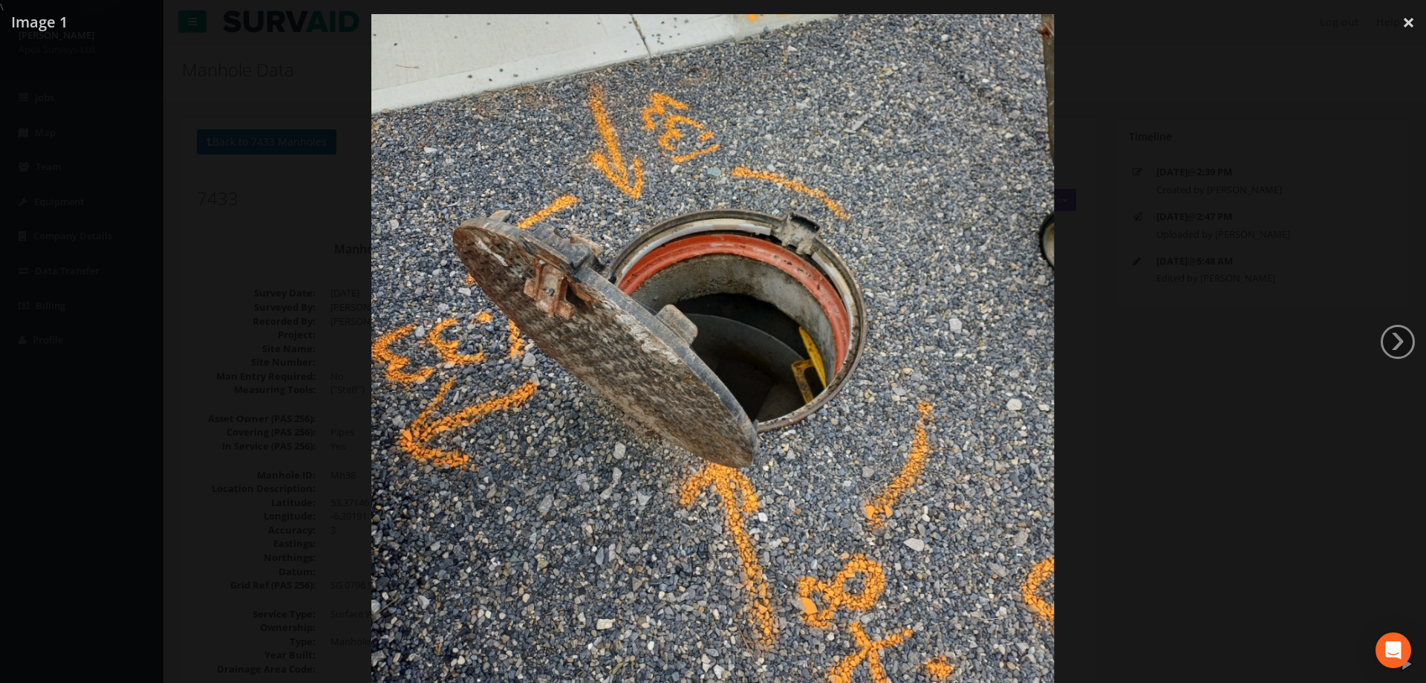
click at [1145, 247] on div at bounding box center [713, 355] width 1426 height 683
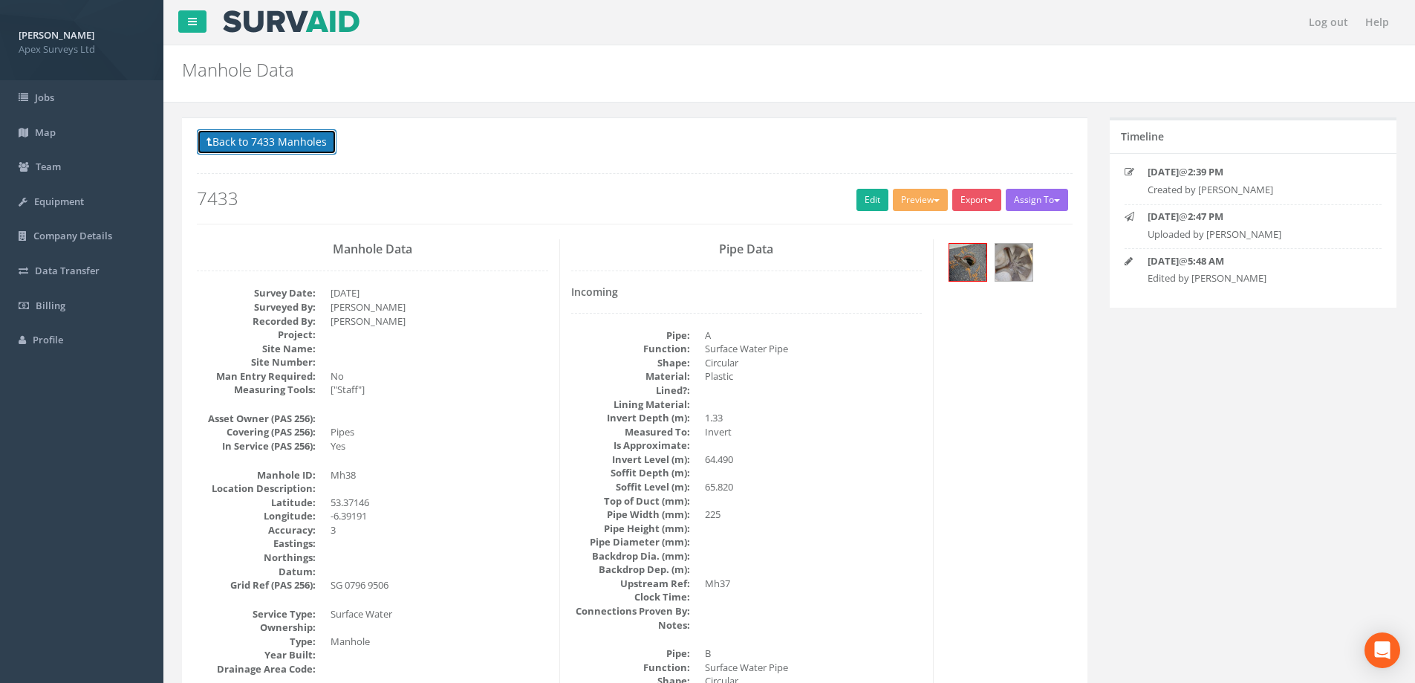
click at [280, 144] on button "Back to 7433 Manholes" at bounding box center [267, 141] width 140 height 25
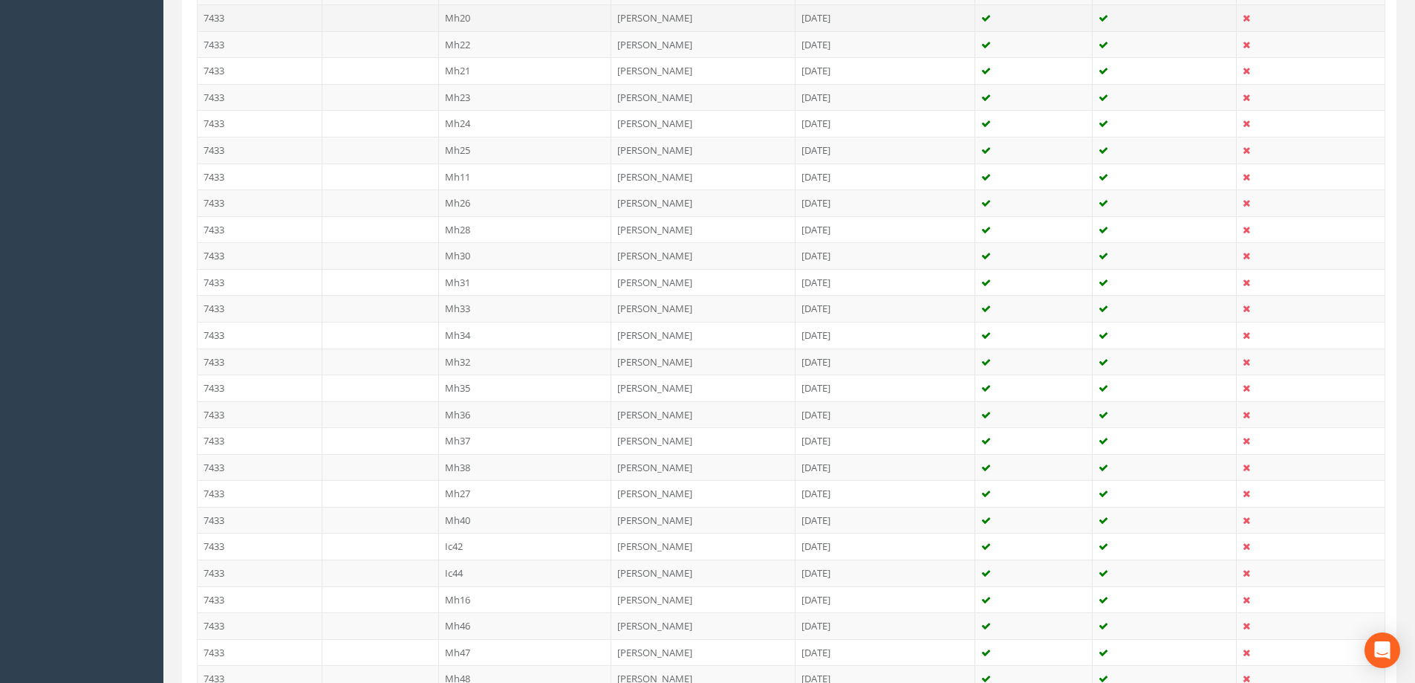
scroll to position [891, 0]
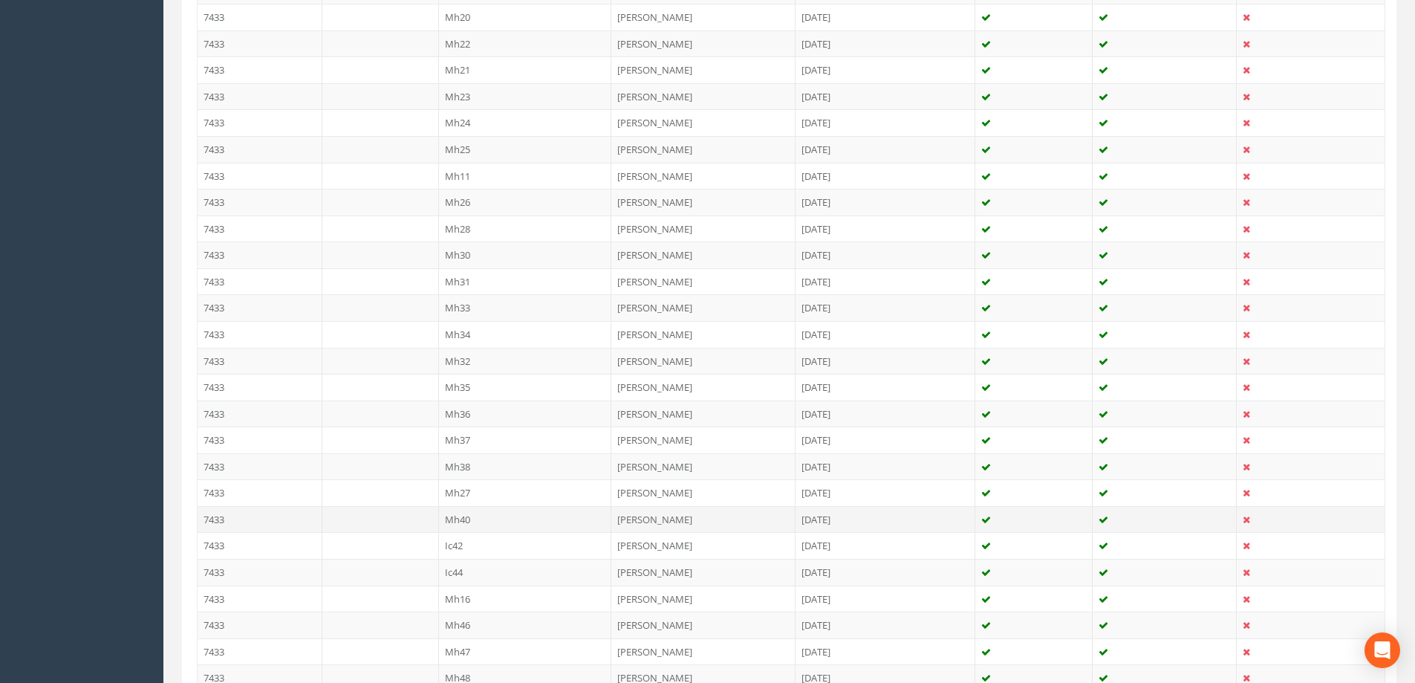
click at [455, 516] on td "Mh40" at bounding box center [525, 519] width 173 height 27
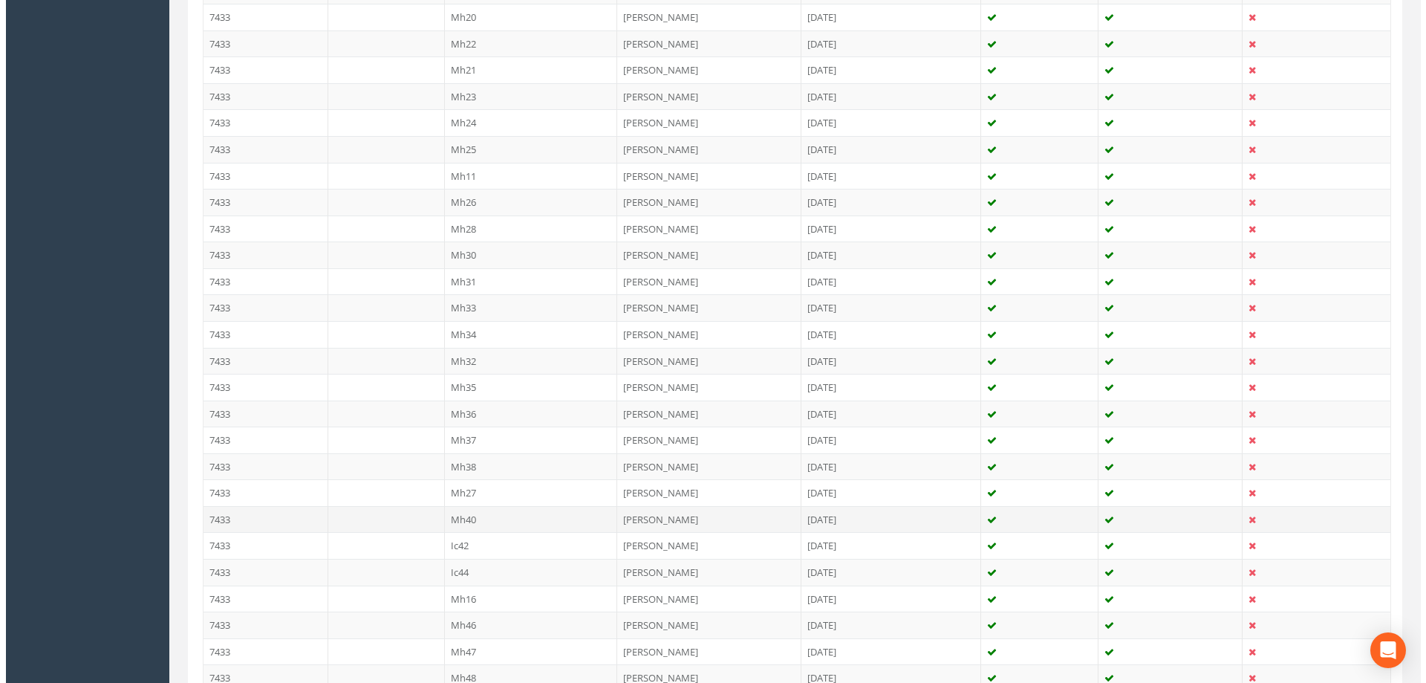
scroll to position [0, 0]
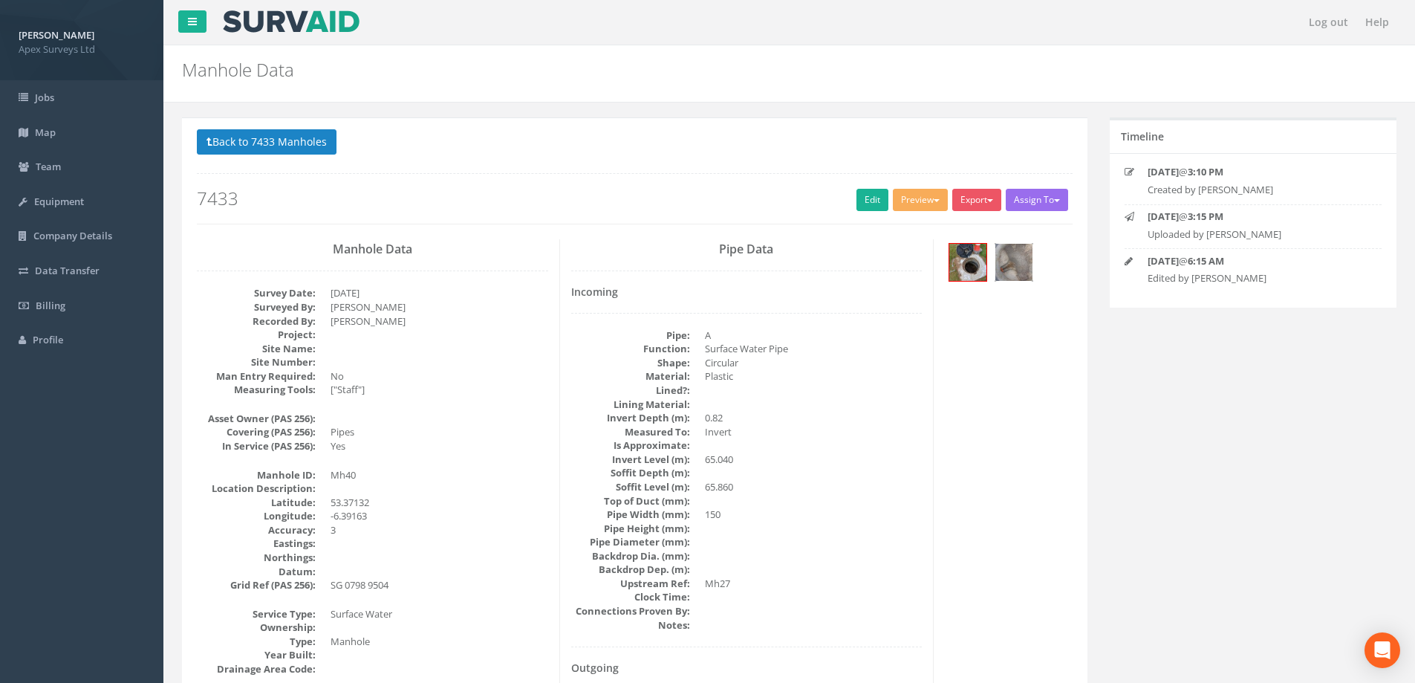
click at [1011, 255] on img at bounding box center [1013, 262] width 37 height 37
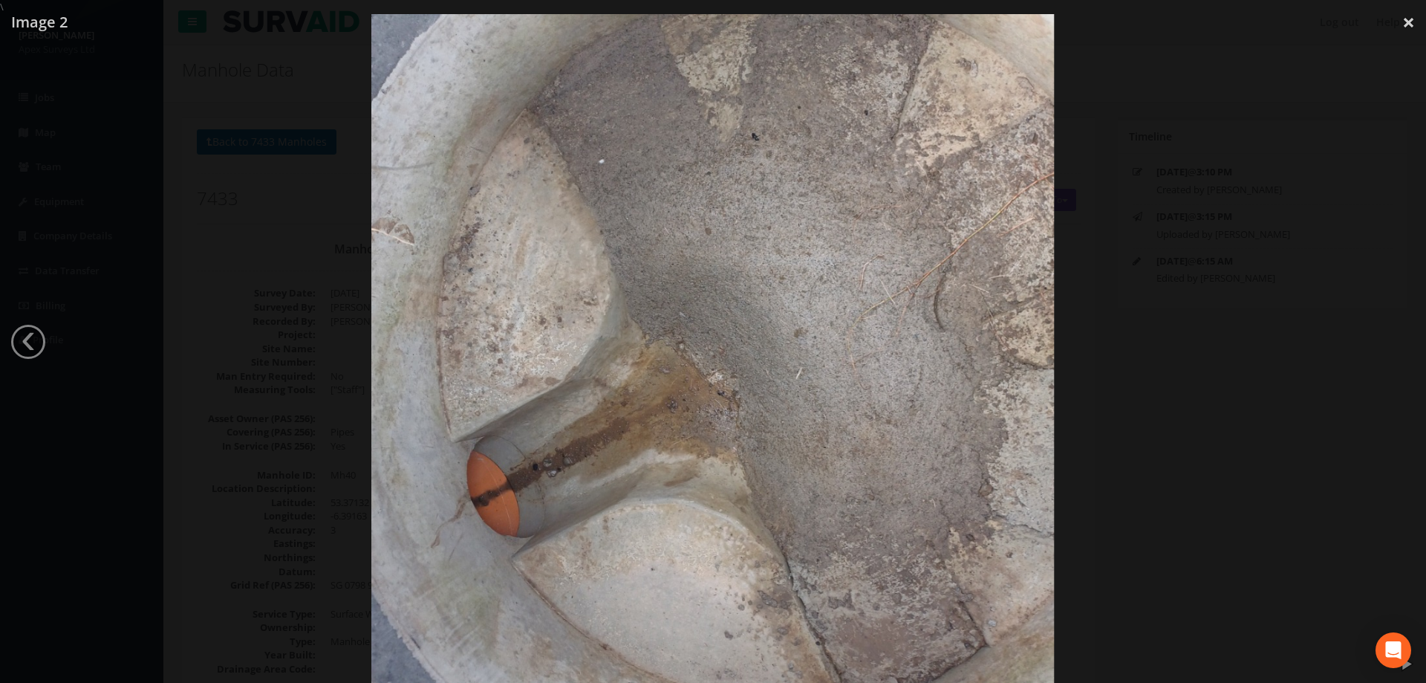
click at [1145, 284] on div at bounding box center [713, 355] width 1426 height 683
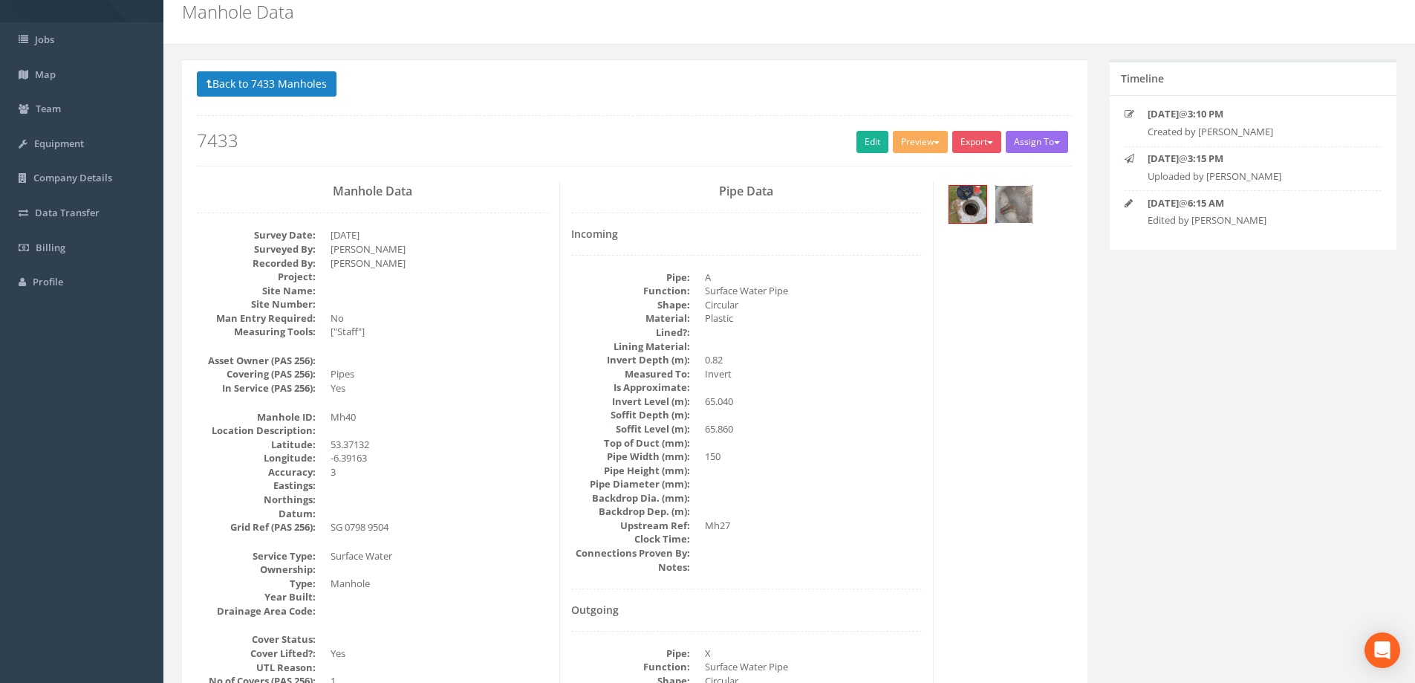
scroll to position [48, 0]
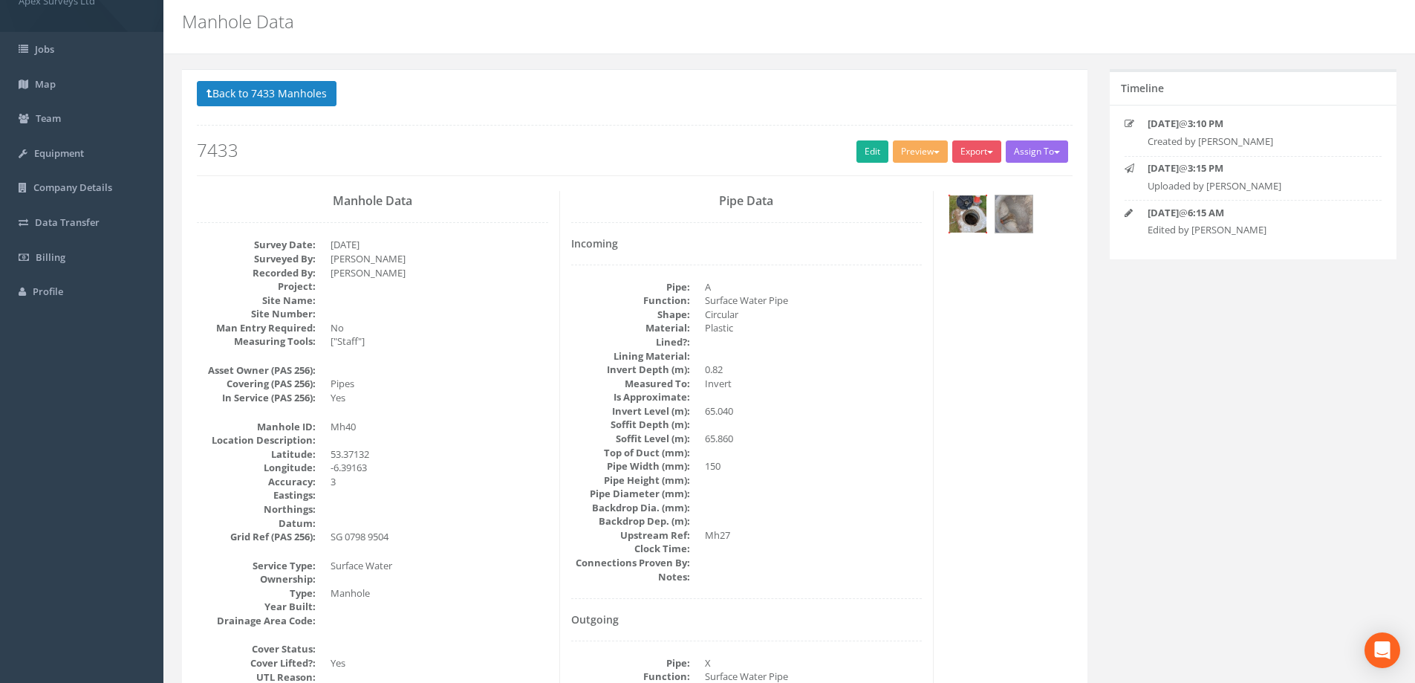
click at [969, 212] on img at bounding box center [967, 213] width 37 height 37
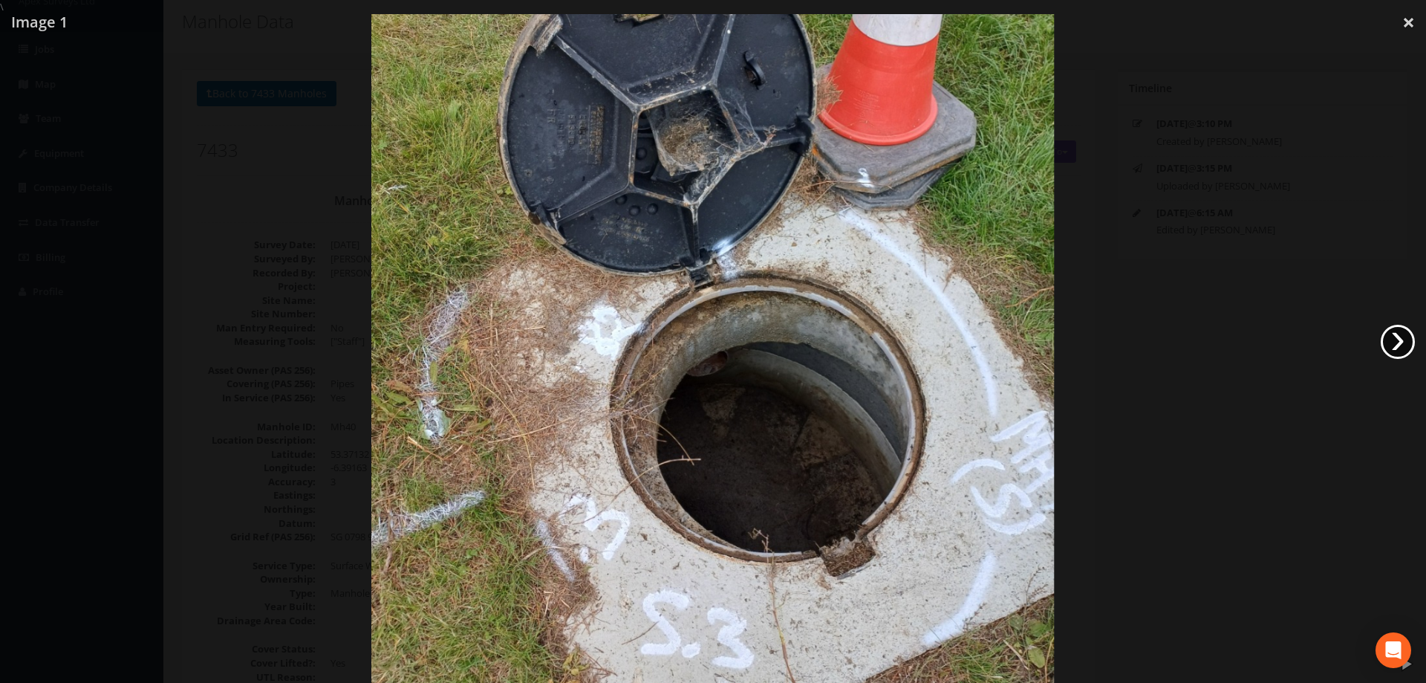
click at [1396, 336] on link "›" at bounding box center [1398, 342] width 34 height 34
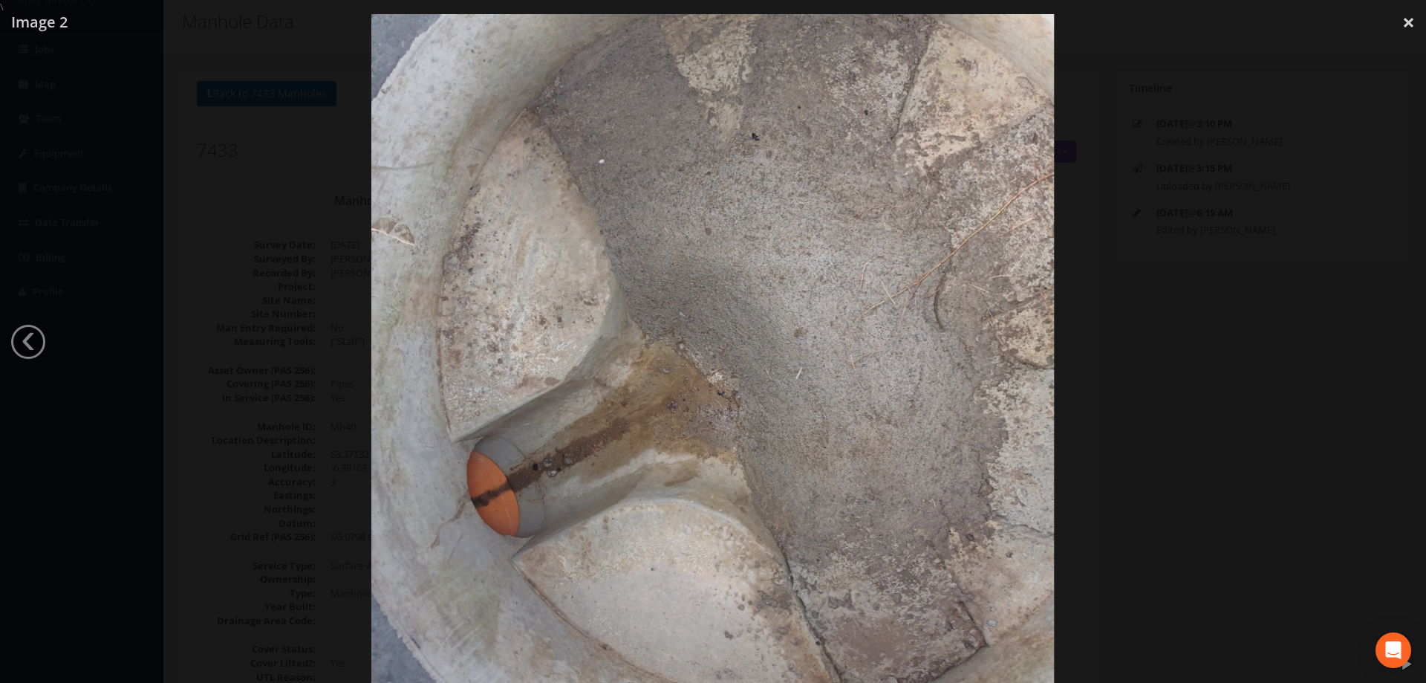
click at [1292, 300] on div at bounding box center [713, 355] width 1426 height 683
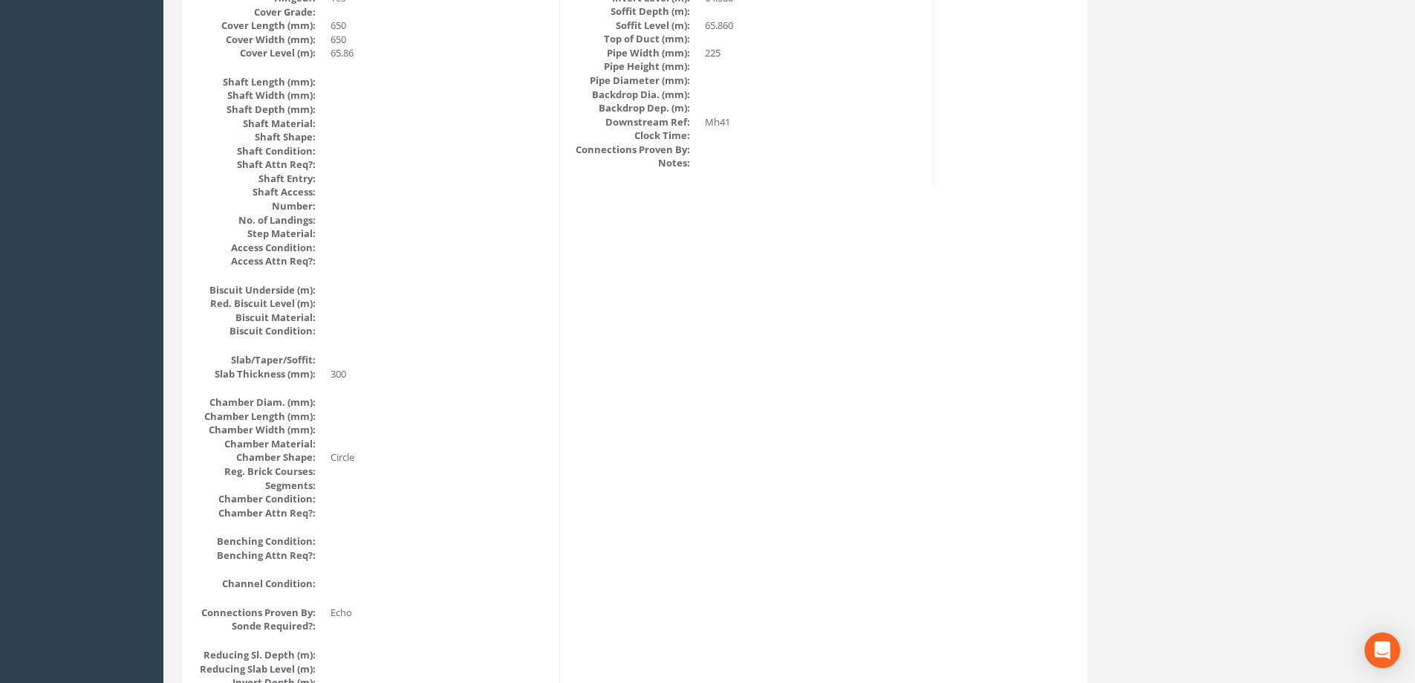
scroll to position [123, 0]
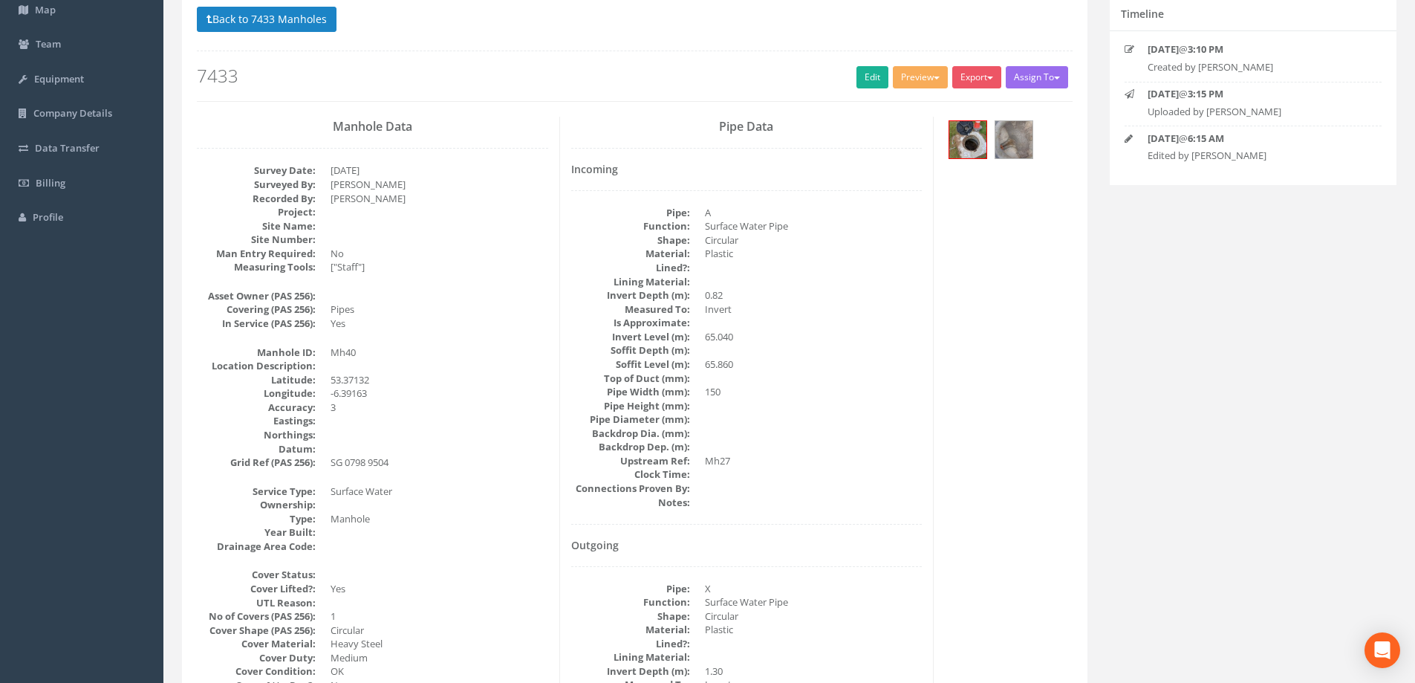
click at [276, 26] on button "Back to 7433 Manholes" at bounding box center [267, 19] width 140 height 25
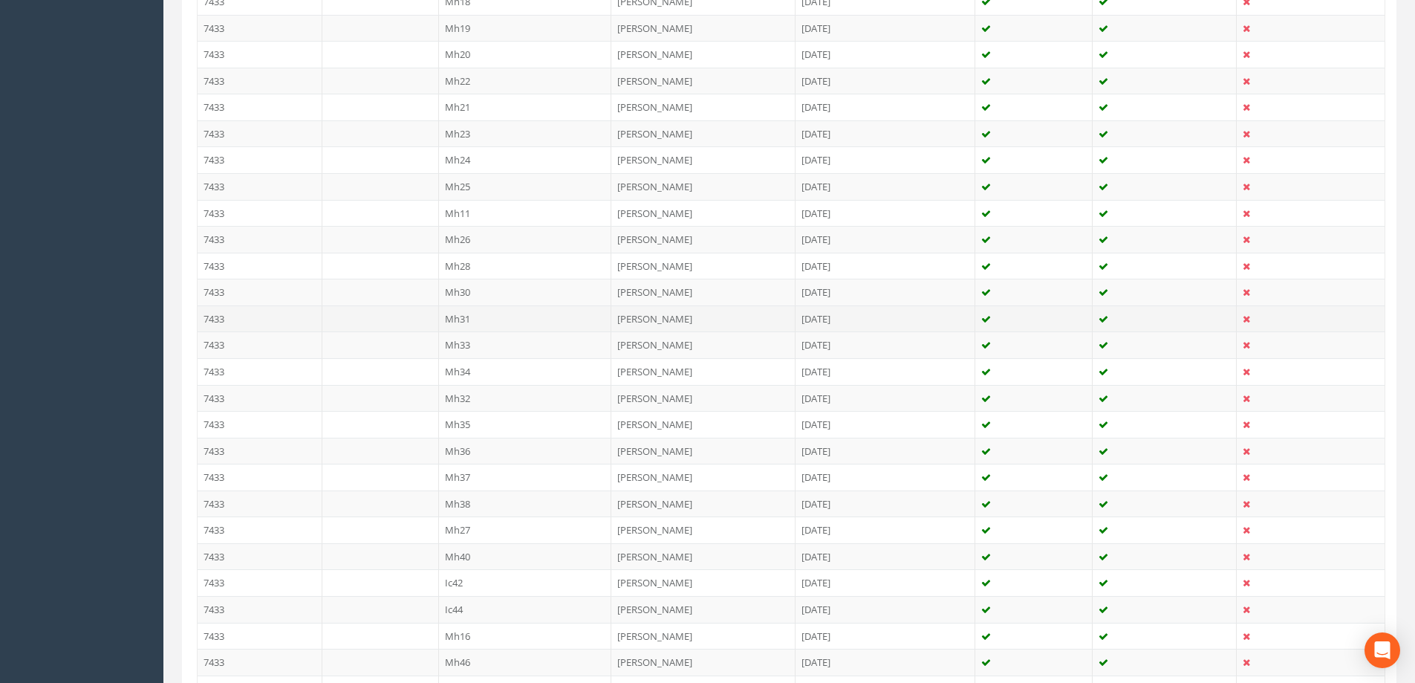
scroll to position [845, 0]
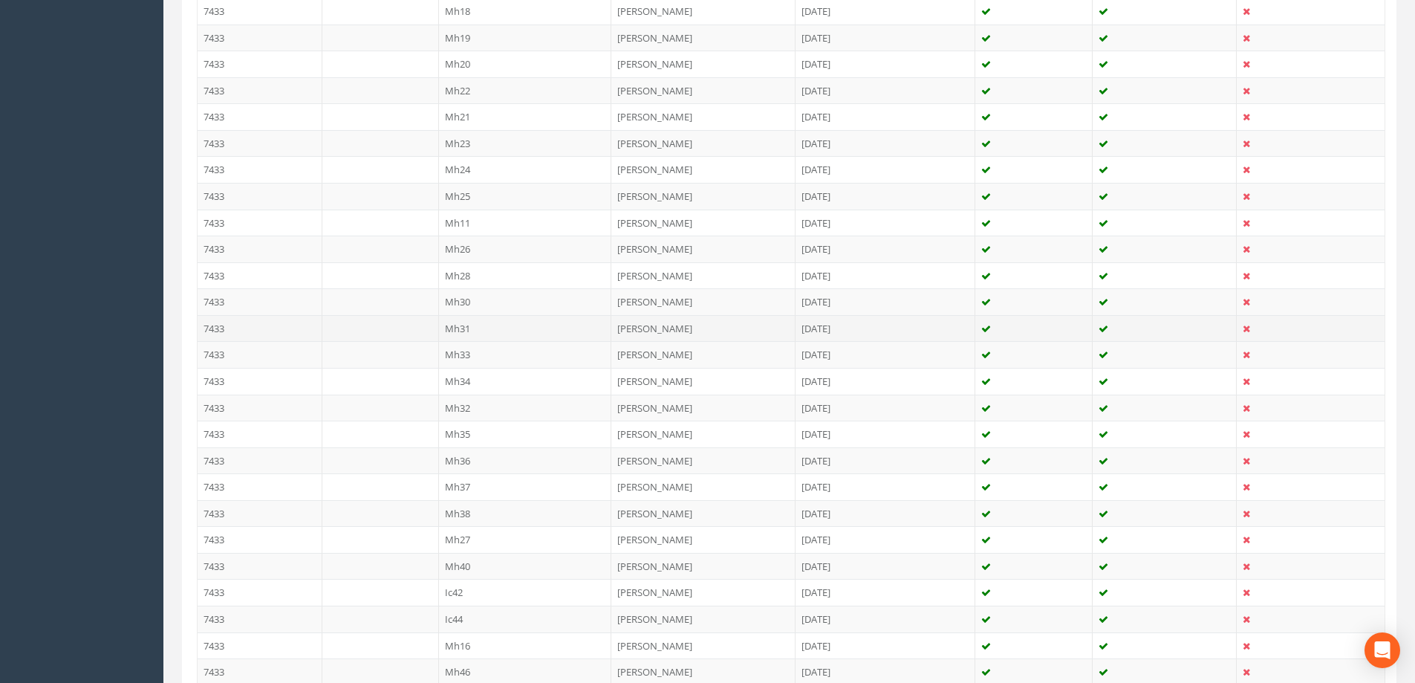
click at [461, 331] on td "Mh31" at bounding box center [525, 328] width 173 height 27
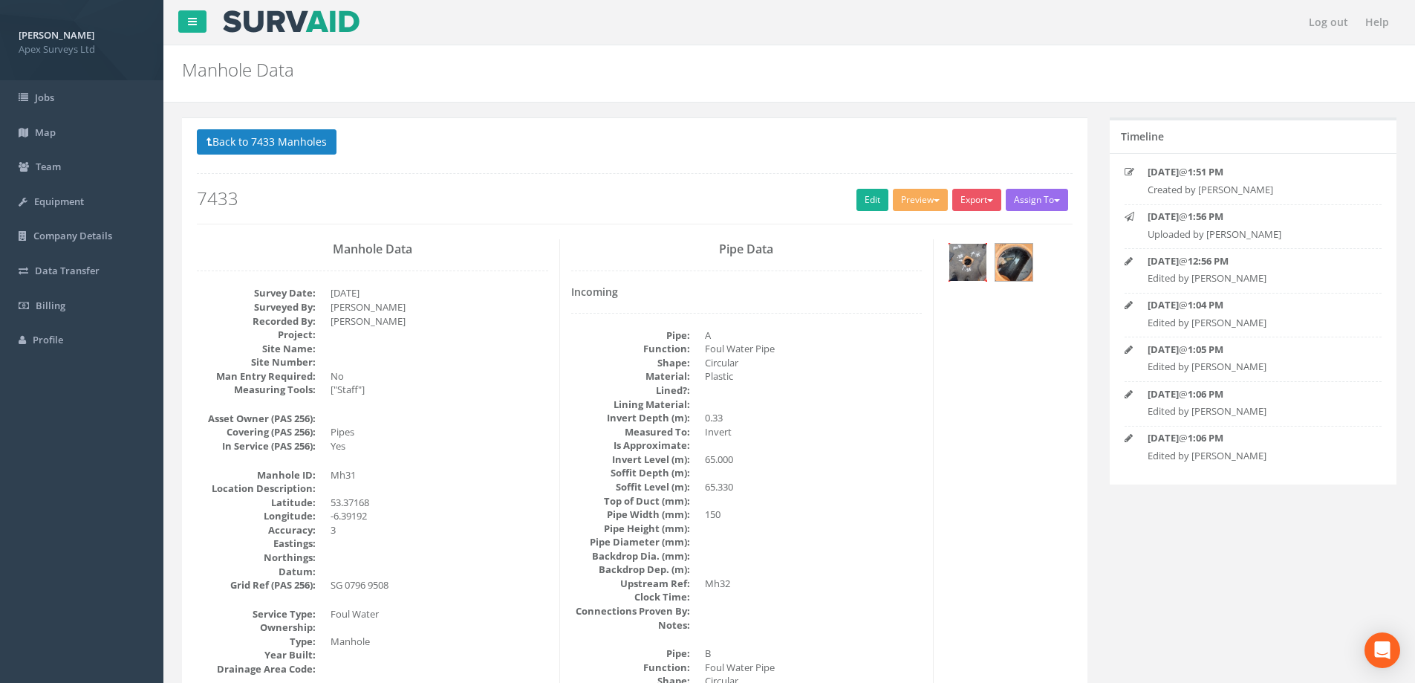
click at [969, 264] on img at bounding box center [967, 262] width 37 height 37
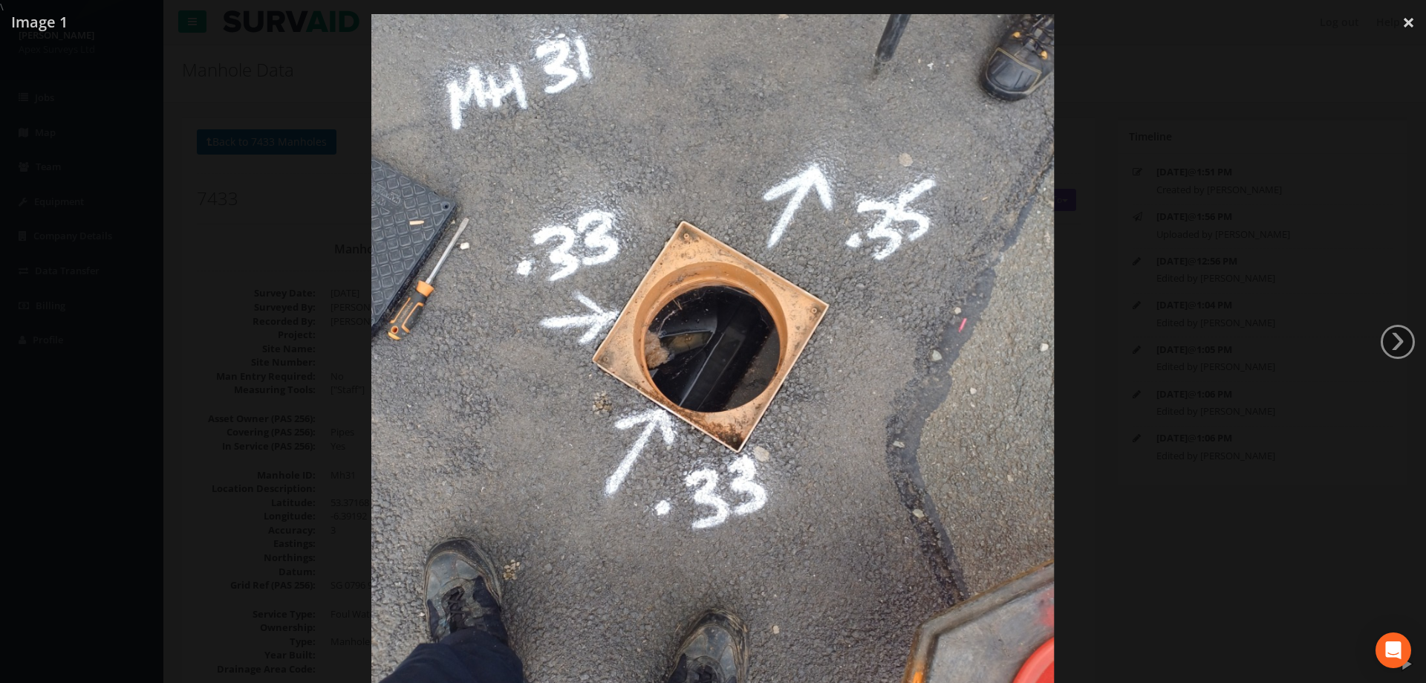
click at [1310, 103] on div at bounding box center [713, 355] width 1426 height 683
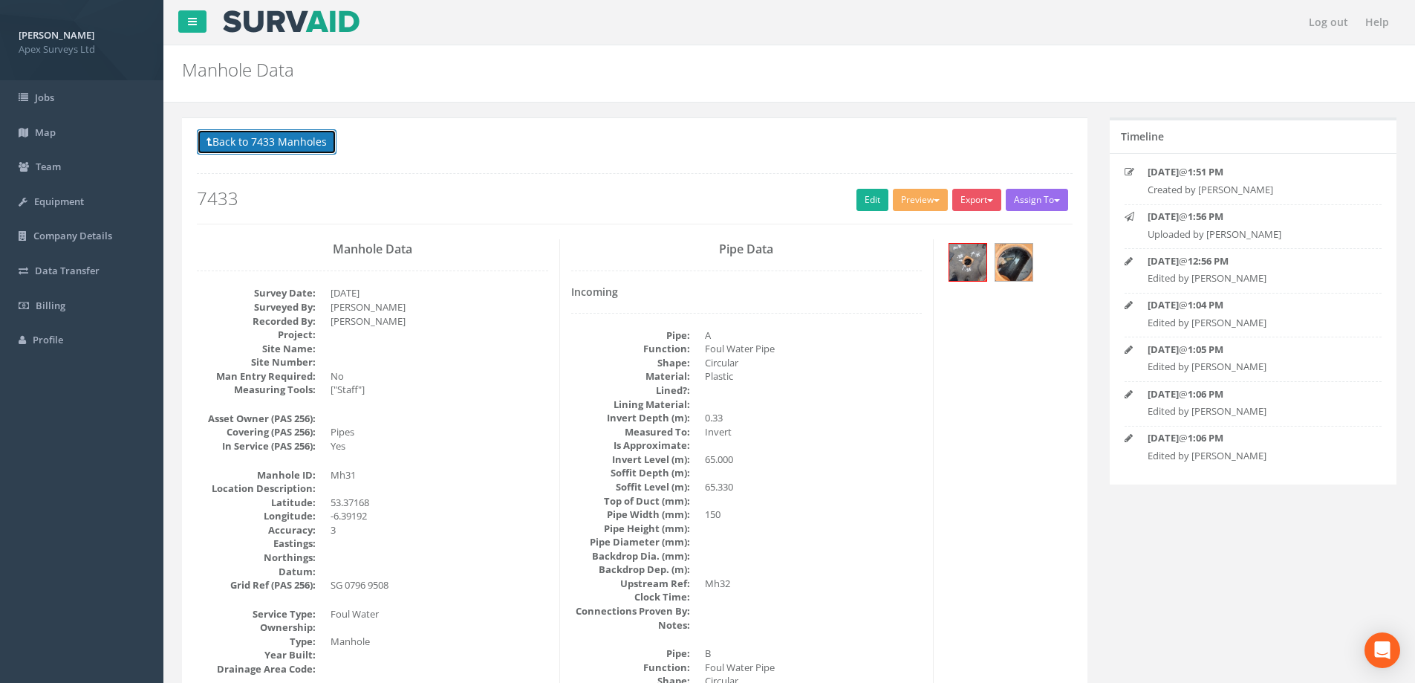
click at [264, 148] on button "Back to 7433 Manholes" at bounding box center [267, 141] width 140 height 25
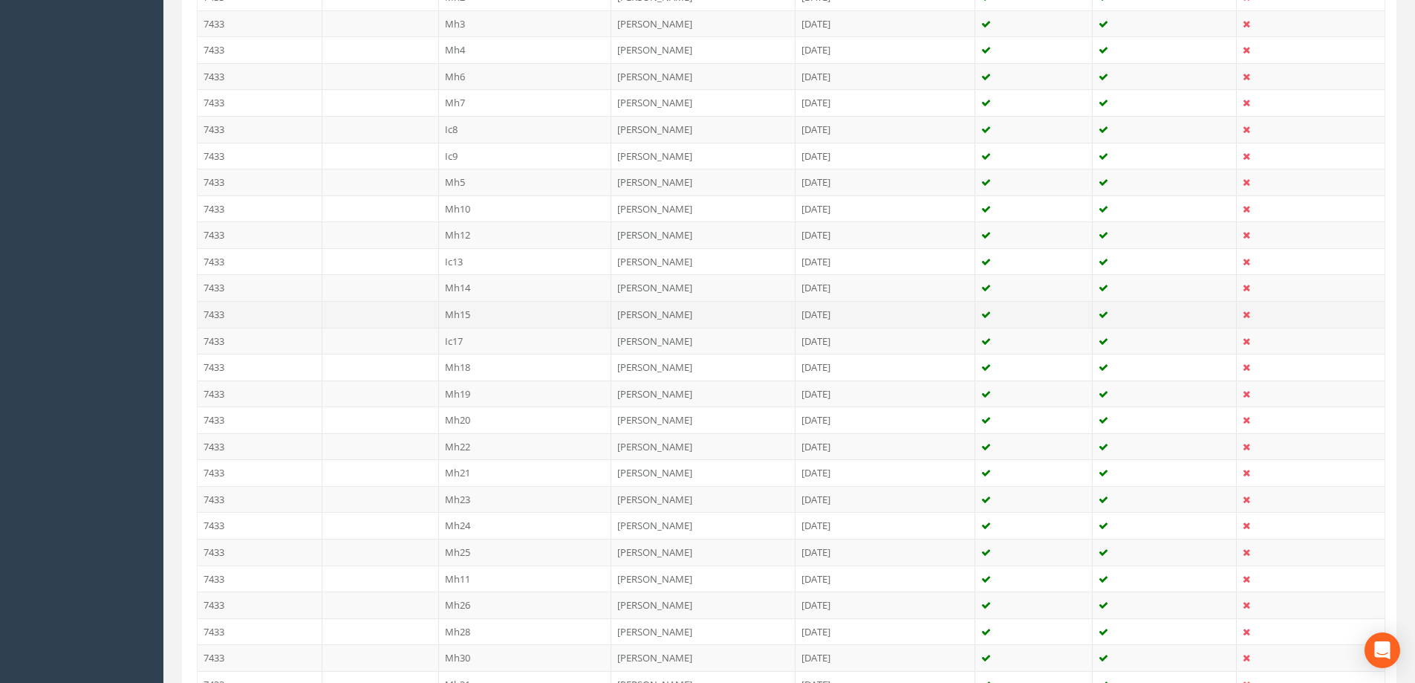
scroll to position [520, 0]
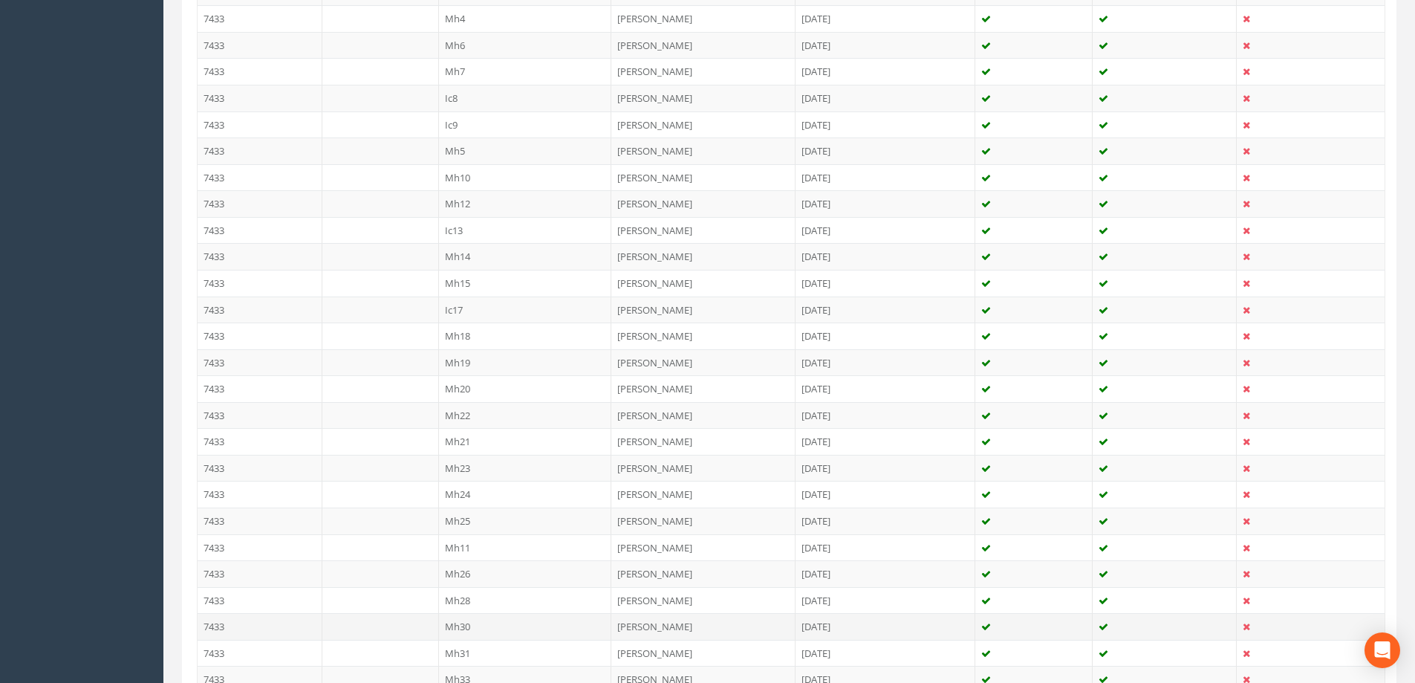
click at [460, 625] on td "Mh30" at bounding box center [525, 626] width 173 height 27
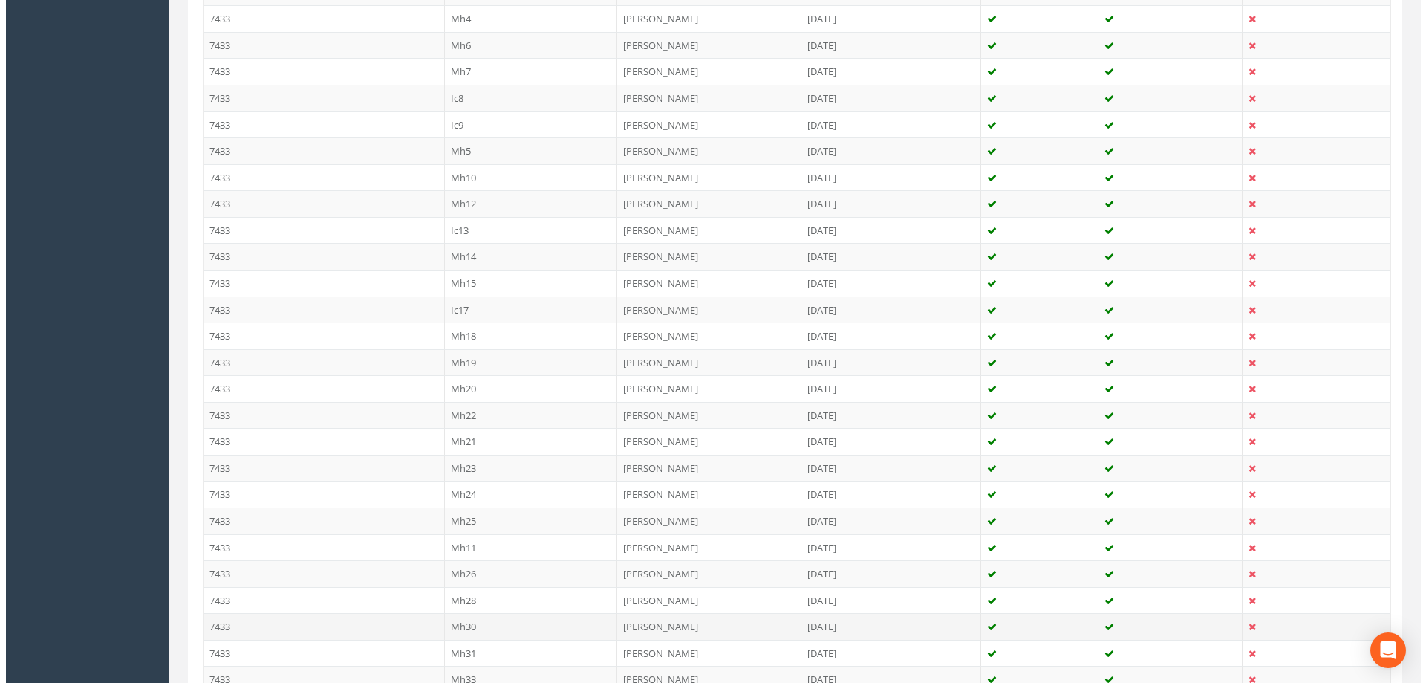
scroll to position [0, 0]
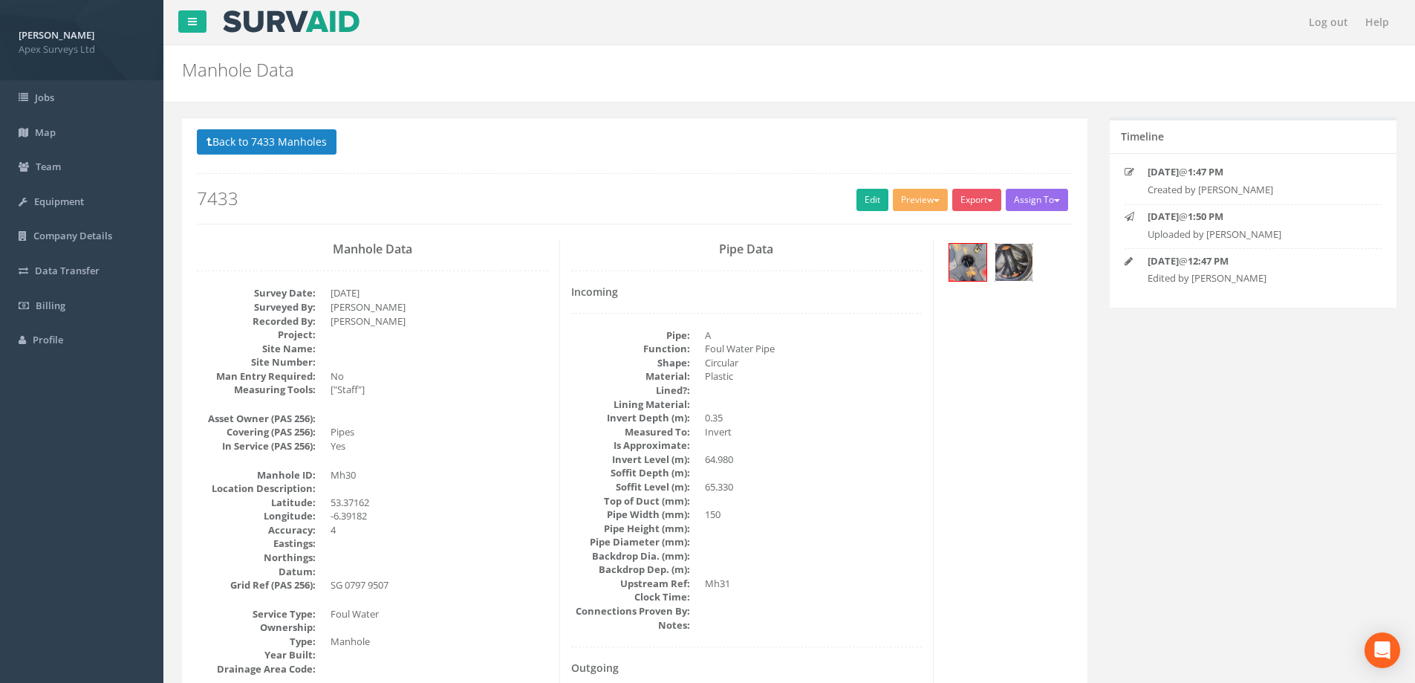
click at [1015, 264] on img at bounding box center [1013, 262] width 37 height 37
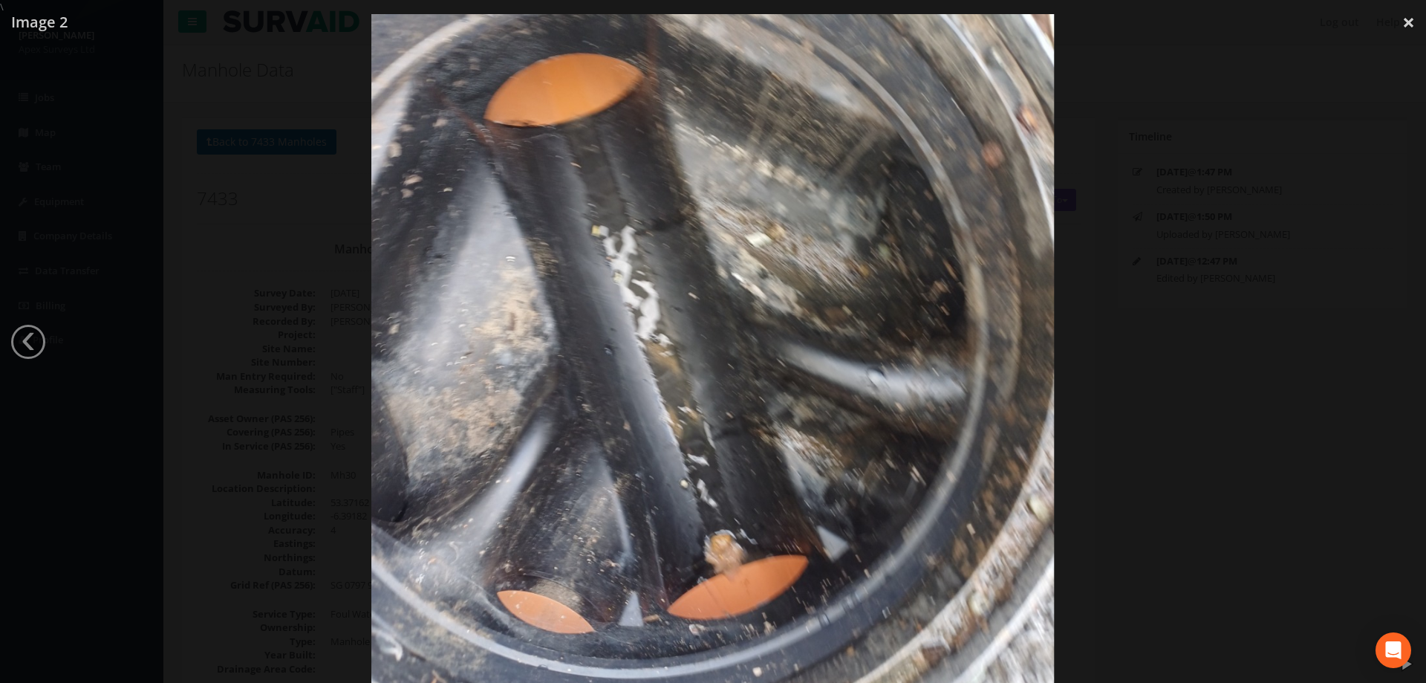
click at [1233, 277] on div at bounding box center [713, 355] width 1426 height 683
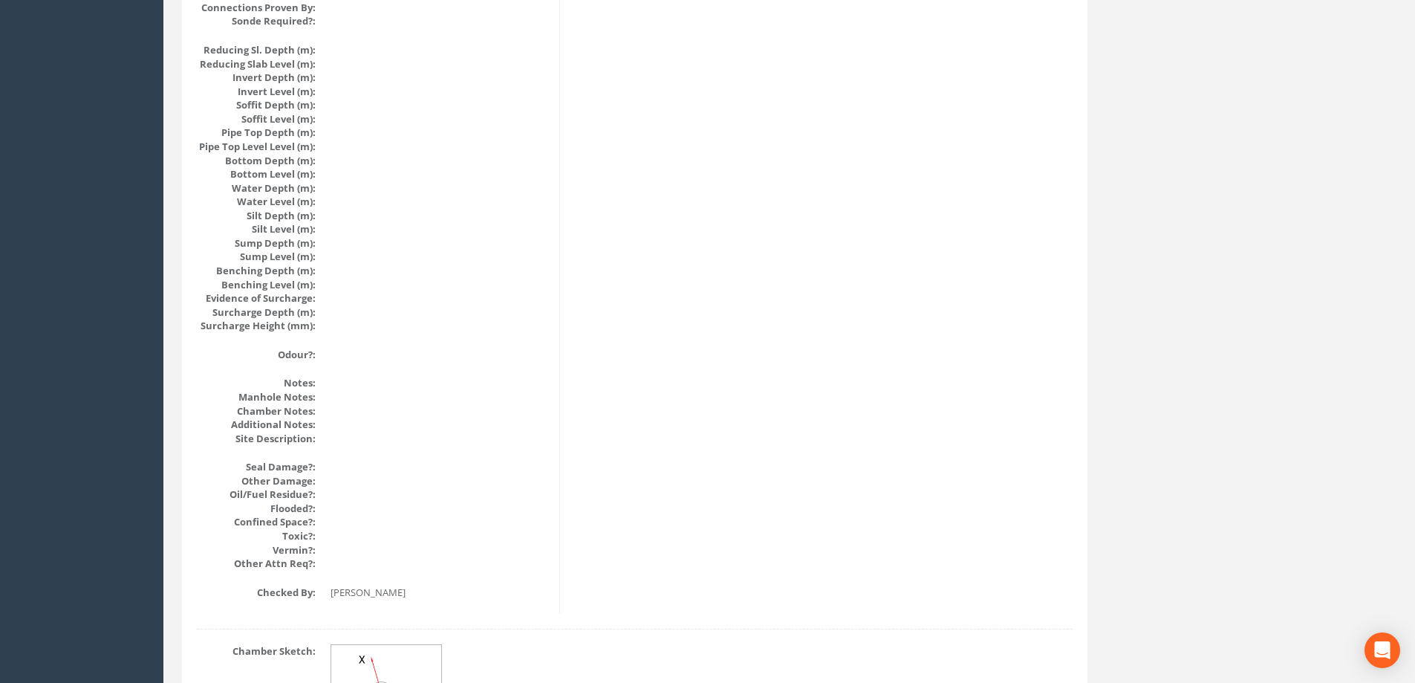
scroll to position [1608, 0]
